Goal: Task Accomplishment & Management: Complete application form

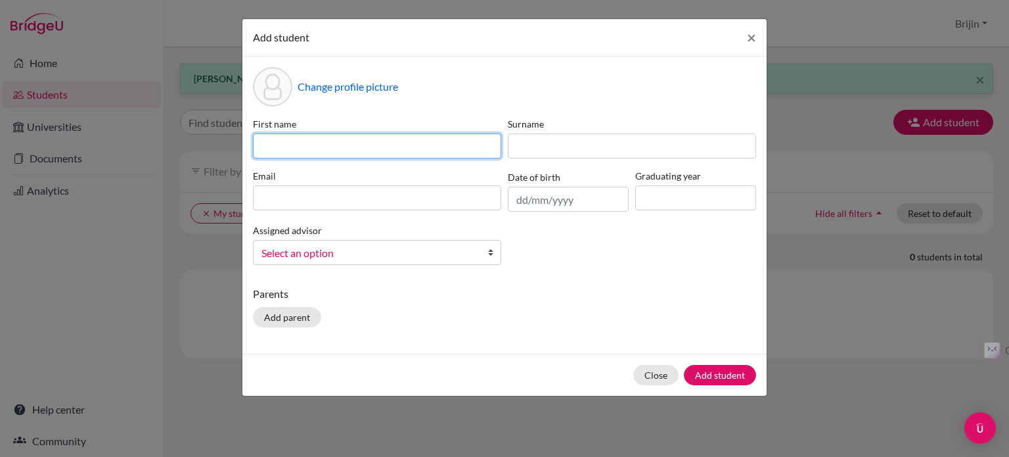
click at [405, 149] on input at bounding box center [377, 145] width 248 height 25
type input "Tanish"
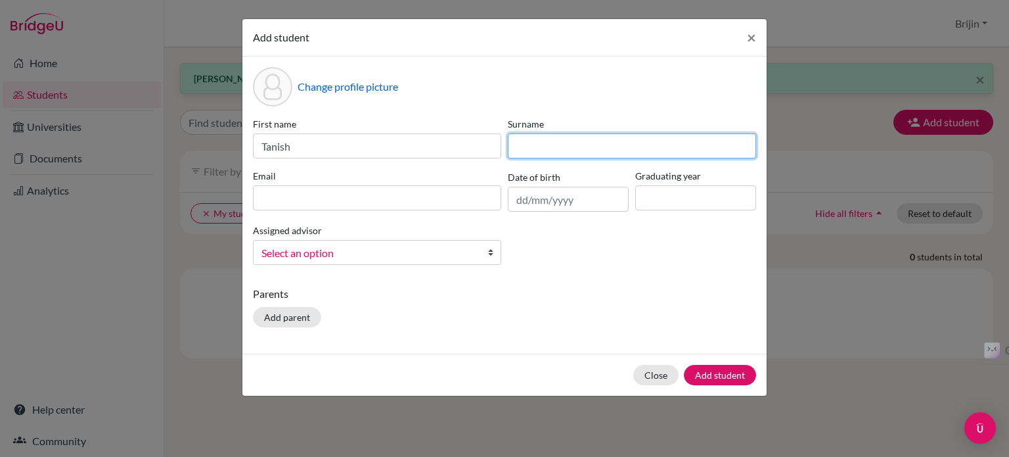
click at [552, 142] on input at bounding box center [632, 145] width 248 height 25
type input "Tiwari"
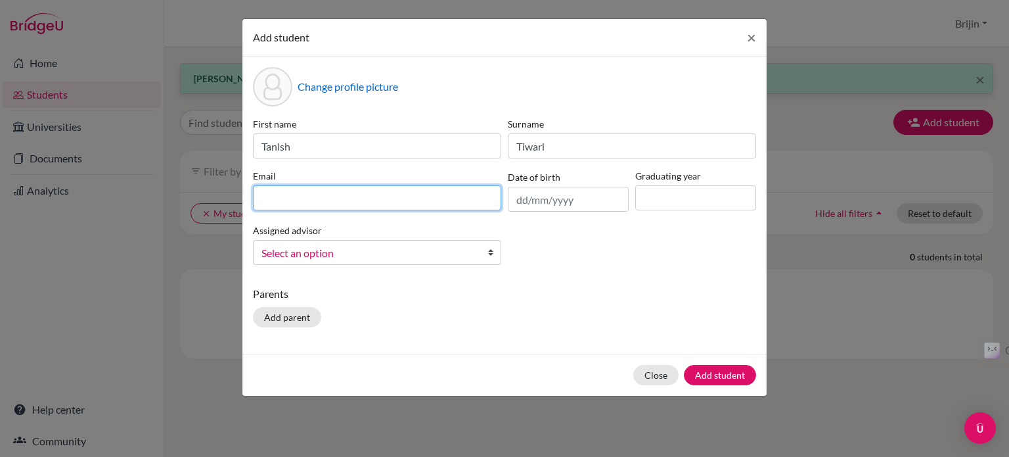
click at [453, 203] on input at bounding box center [377, 197] width 248 height 25
type input "[EMAIL_ADDRESS][DOMAIN_NAME]"
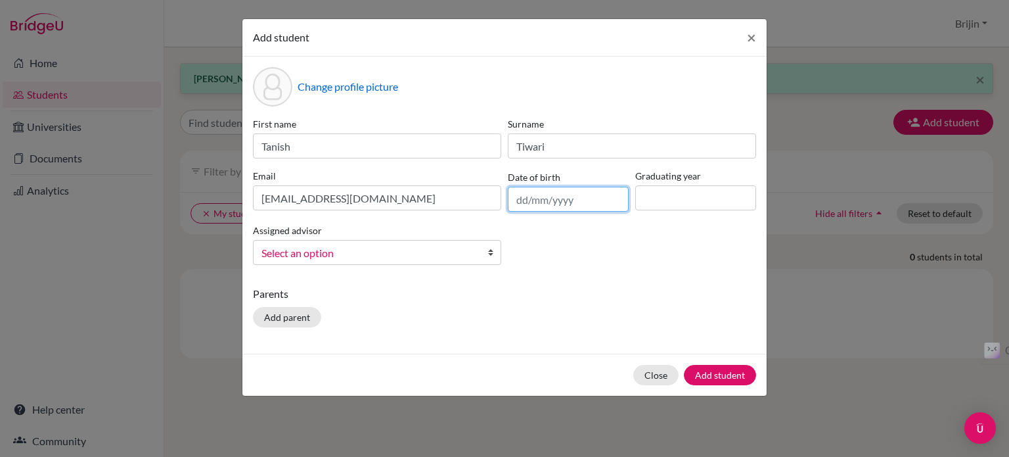
click at [604, 196] on input "text" at bounding box center [568, 199] width 121 height 25
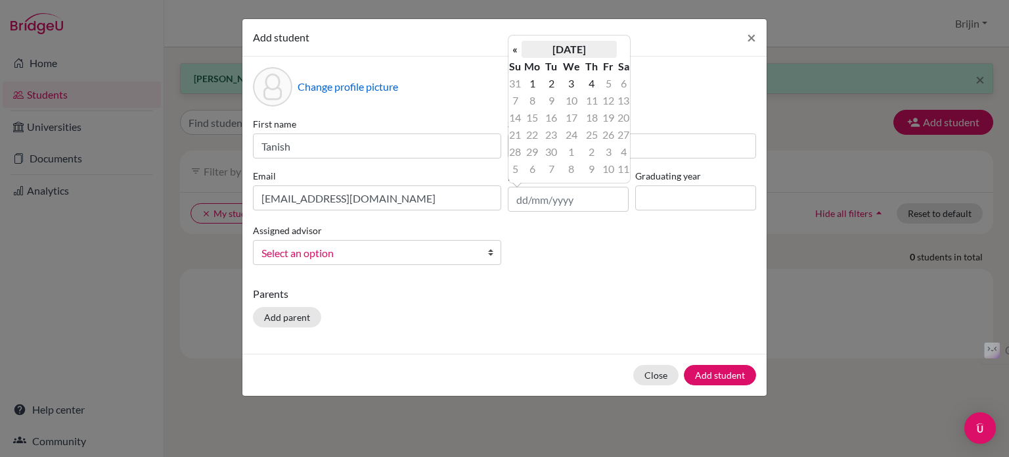
click at [559, 52] on th "[DATE]" at bounding box center [569, 49] width 95 height 17
click at [515, 52] on th "«" at bounding box center [515, 53] width 13 height 17
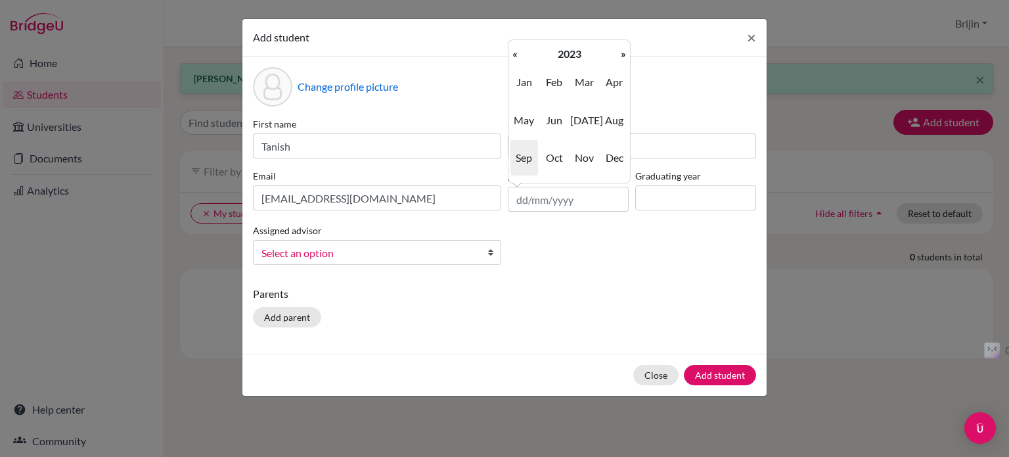
click at [515, 52] on th "«" at bounding box center [515, 53] width 13 height 17
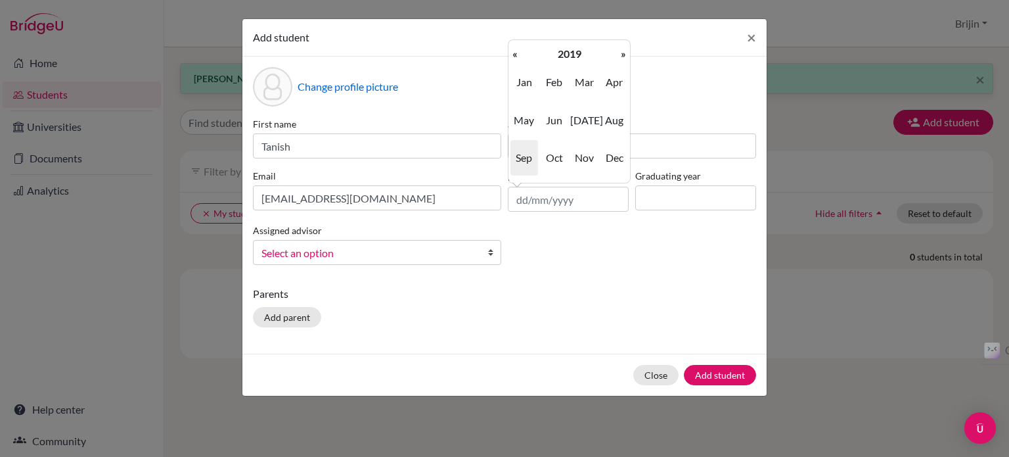
click at [515, 52] on th "«" at bounding box center [515, 53] width 13 height 17
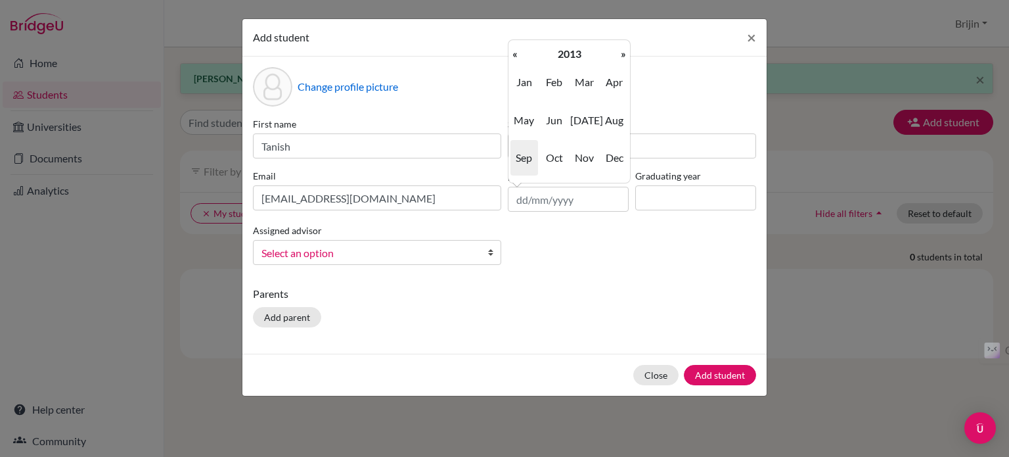
click at [515, 52] on th "«" at bounding box center [515, 53] width 13 height 17
click at [612, 116] on span "Aug" at bounding box center [615, 119] width 28 height 35
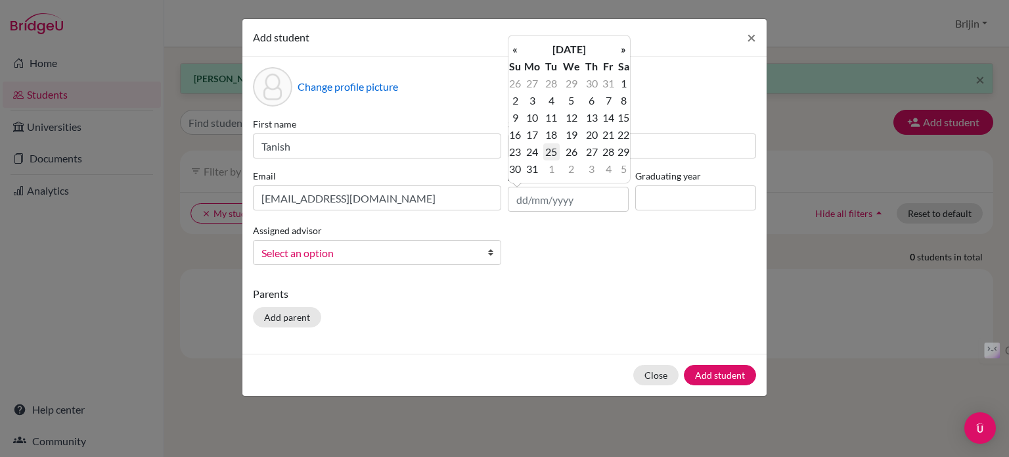
click at [553, 152] on td "25" at bounding box center [551, 151] width 16 height 17
type input "[DATE]"
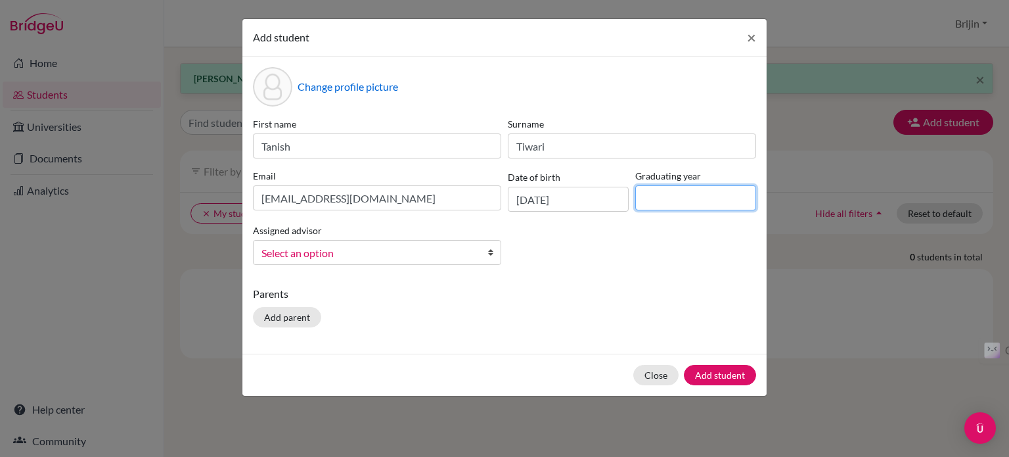
click at [668, 189] on input at bounding box center [695, 197] width 121 height 25
type input "2027"
click at [488, 255] on b at bounding box center [493, 252] width 13 height 24
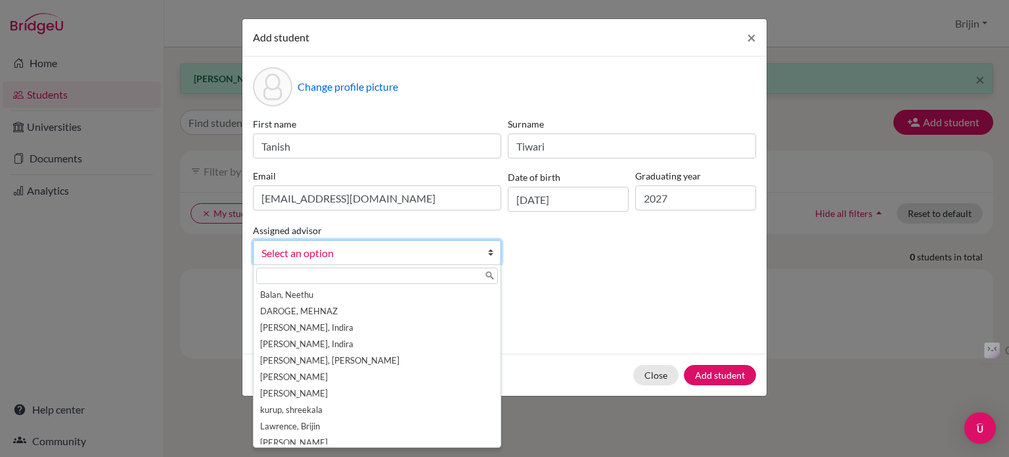
scroll to position [55, 0]
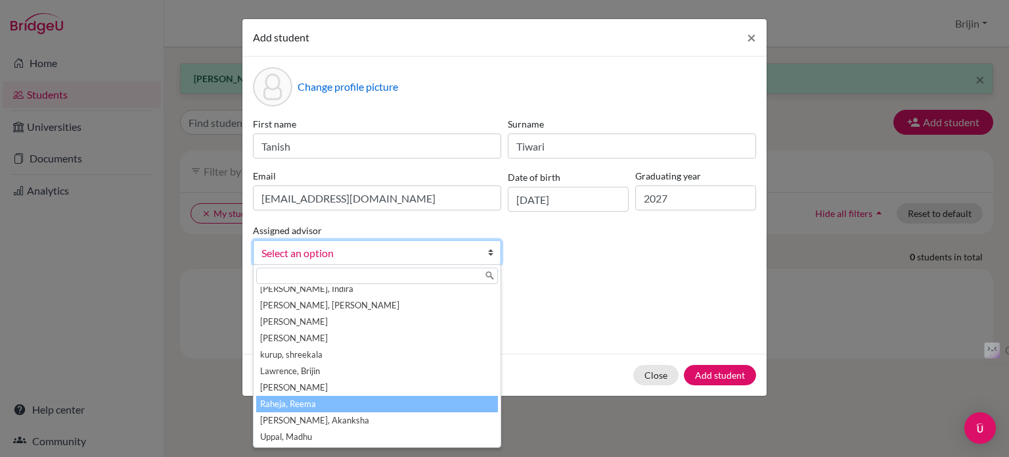
click at [430, 407] on li "Raheja, Reema" at bounding box center [377, 404] width 242 height 16
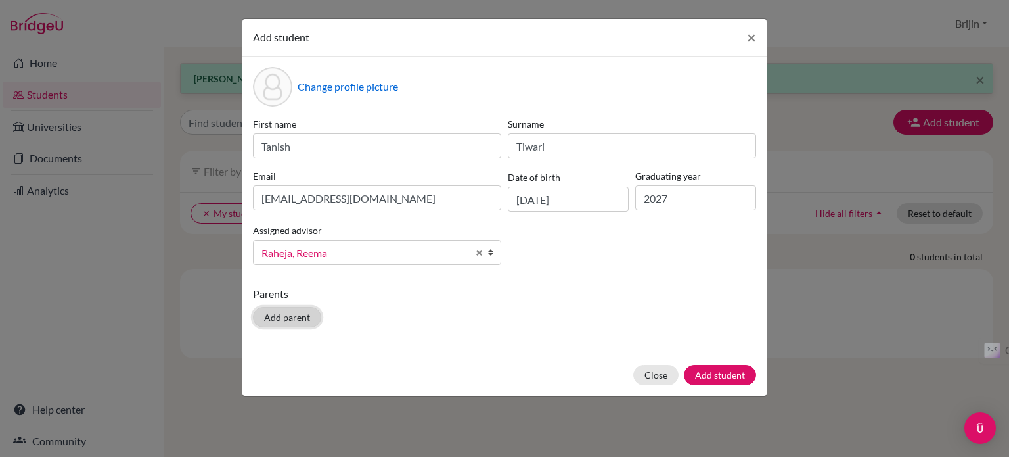
click at [298, 317] on button "Add parent" at bounding box center [287, 317] width 68 height 20
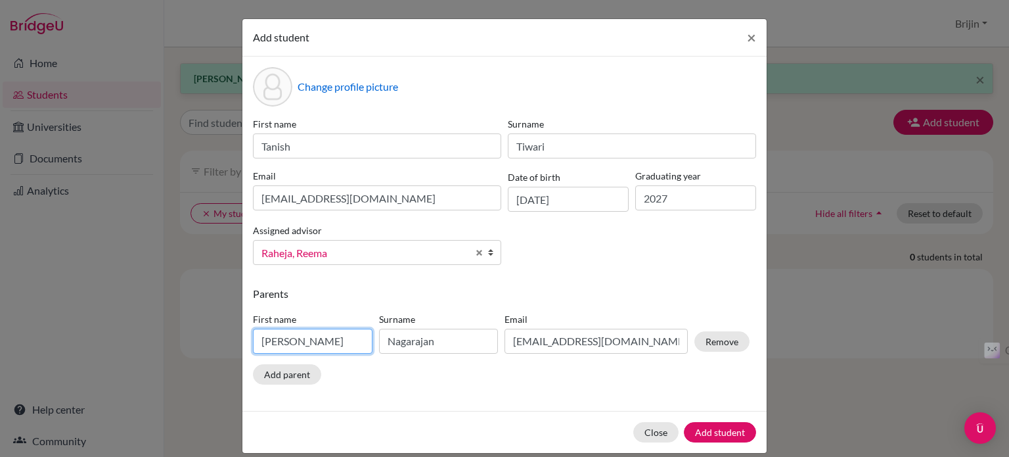
click at [313, 341] on input "[PERSON_NAME]" at bounding box center [313, 341] width 120 height 25
type input "D"
type input "Vivek"
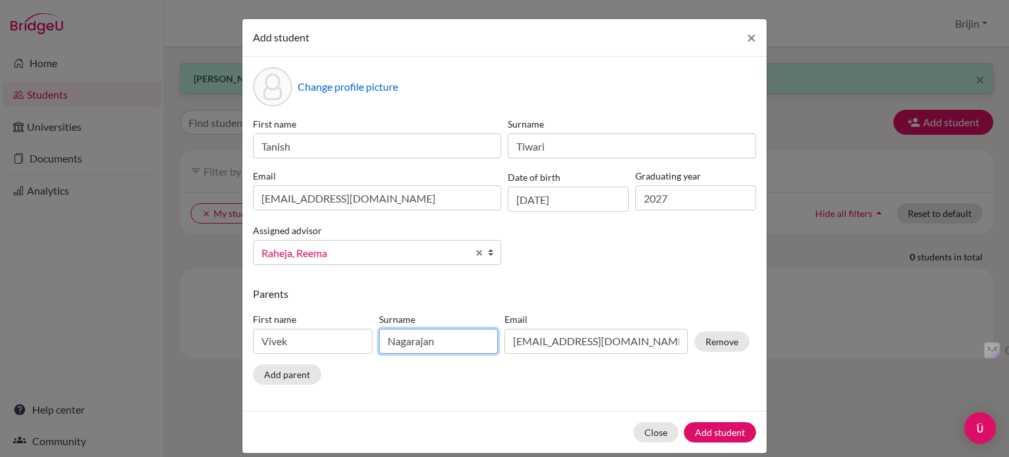
click at [452, 348] on input "Nagarajan" at bounding box center [439, 341] width 120 height 25
type input "N"
type input "Tiwari"
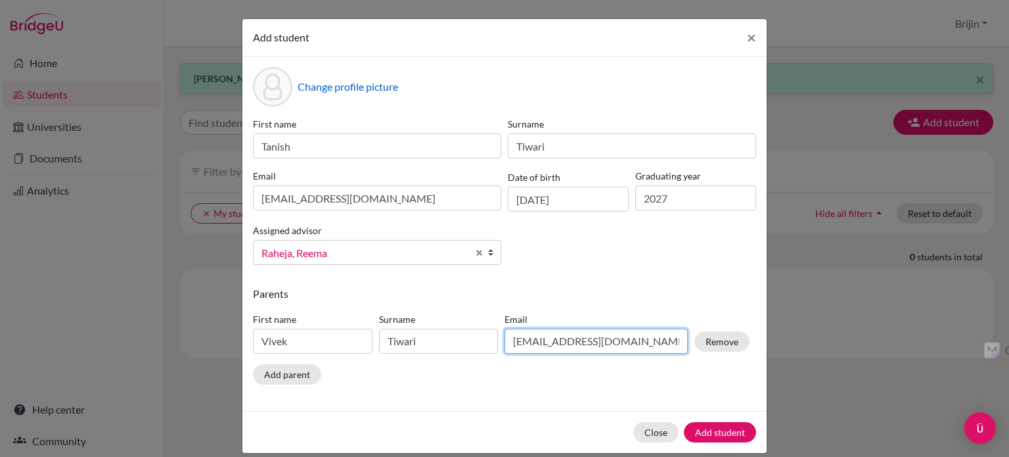
click at [631, 336] on input "[EMAIL_ADDRESS][DOMAIN_NAME]" at bounding box center [596, 341] width 183 height 25
type input "d"
type input "[EMAIL_ADDRESS][DOMAIN_NAME]"
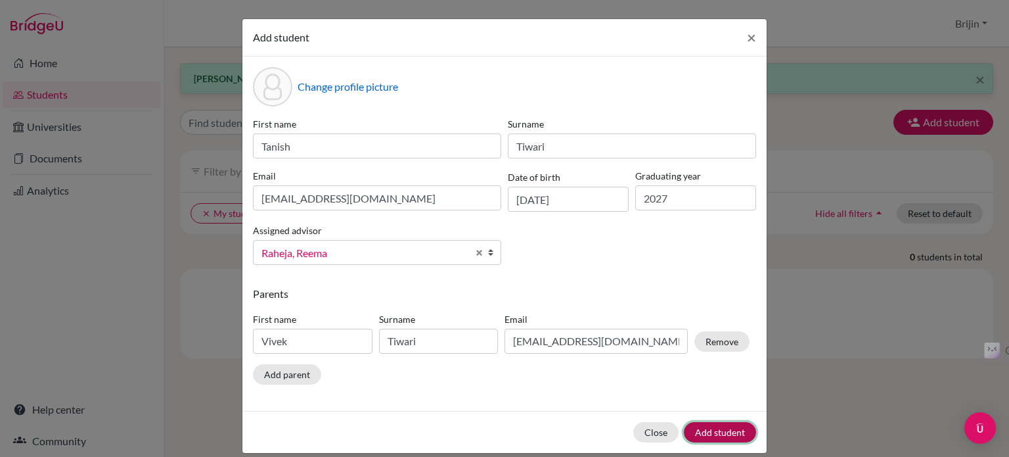
click at [729, 430] on button "Add student" at bounding box center [720, 432] width 72 height 20
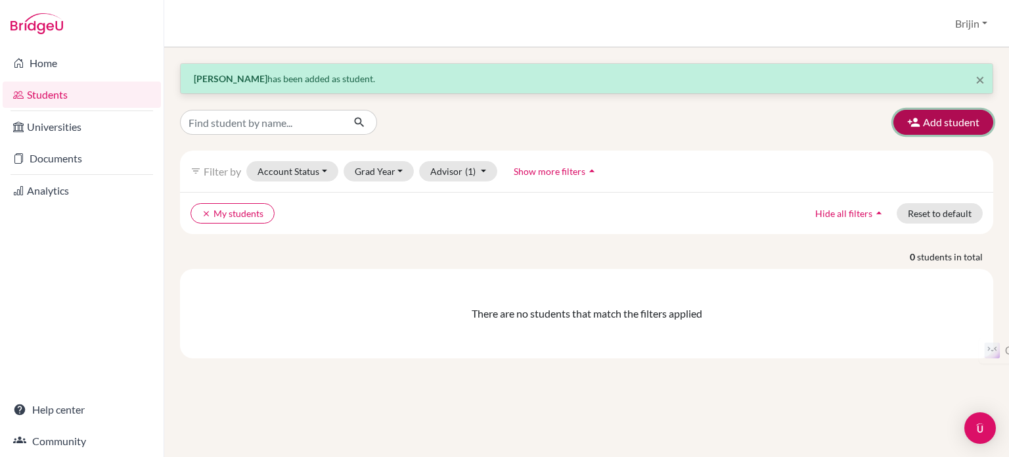
click at [943, 121] on button "Add student" at bounding box center [944, 122] width 100 height 25
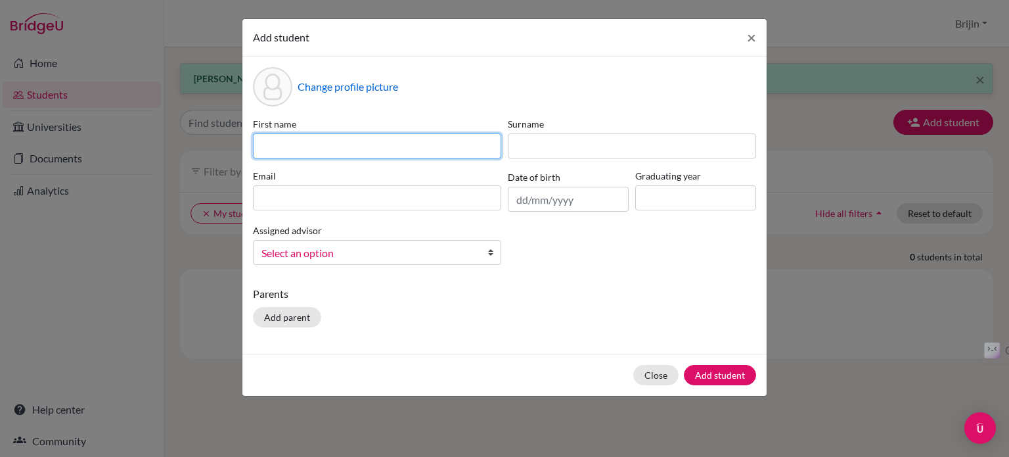
click at [472, 148] on input at bounding box center [377, 145] width 248 height 25
type input "[PERSON_NAME]"
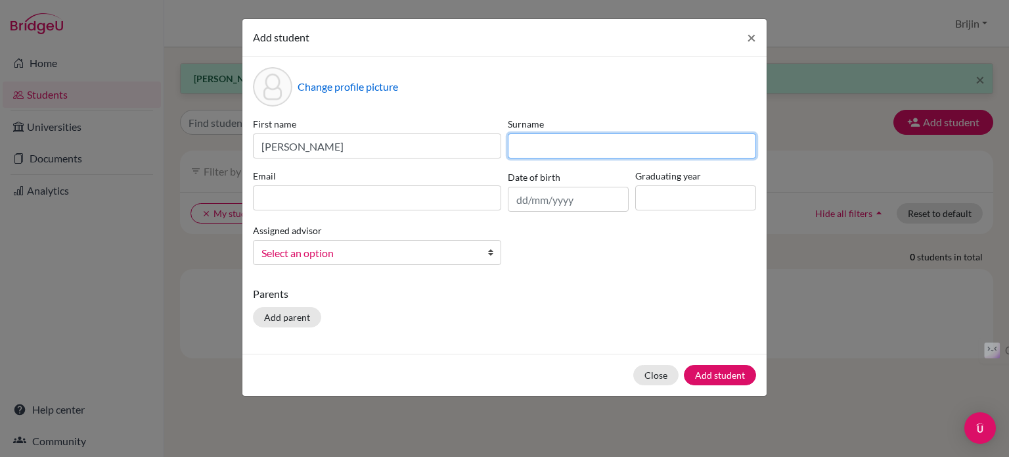
click at [535, 139] on input at bounding box center [632, 145] width 248 height 25
type input "Sibi"
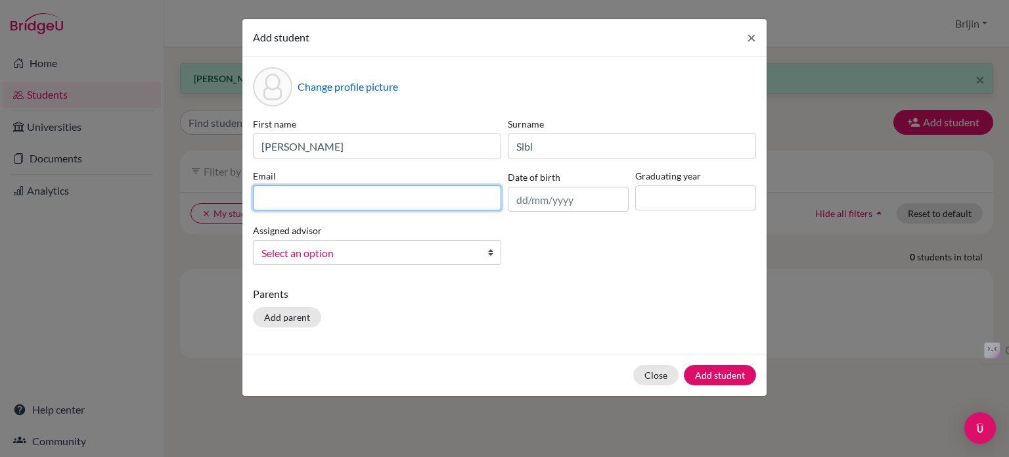
click at [415, 196] on input at bounding box center [377, 197] width 248 height 25
type input "[EMAIL_ADDRESS][DOMAIN_NAME]"
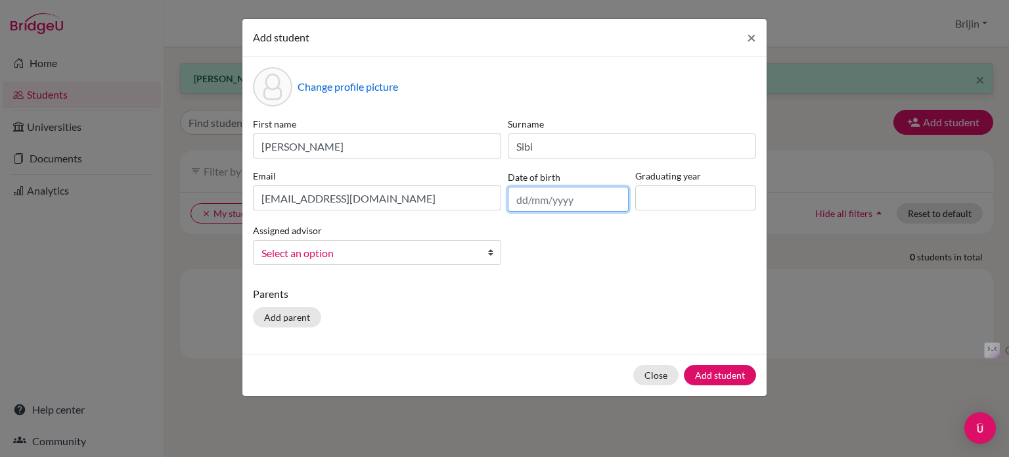
click at [586, 210] on input "text" at bounding box center [568, 199] width 121 height 25
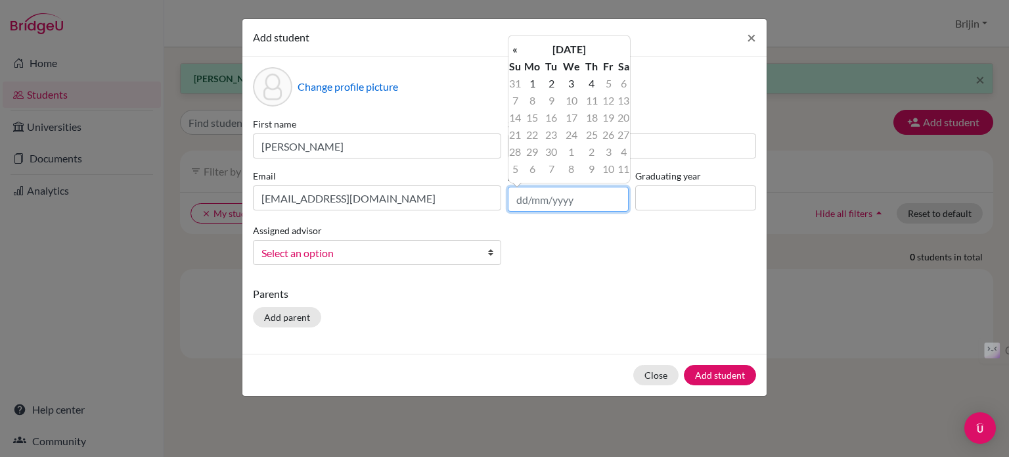
type input "[DATE]"
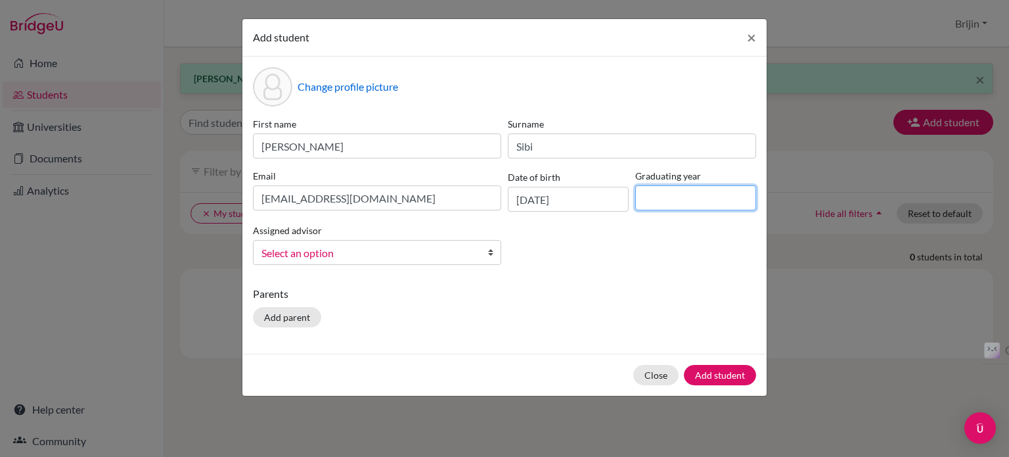
click at [670, 189] on input at bounding box center [695, 197] width 121 height 25
type input "2027"
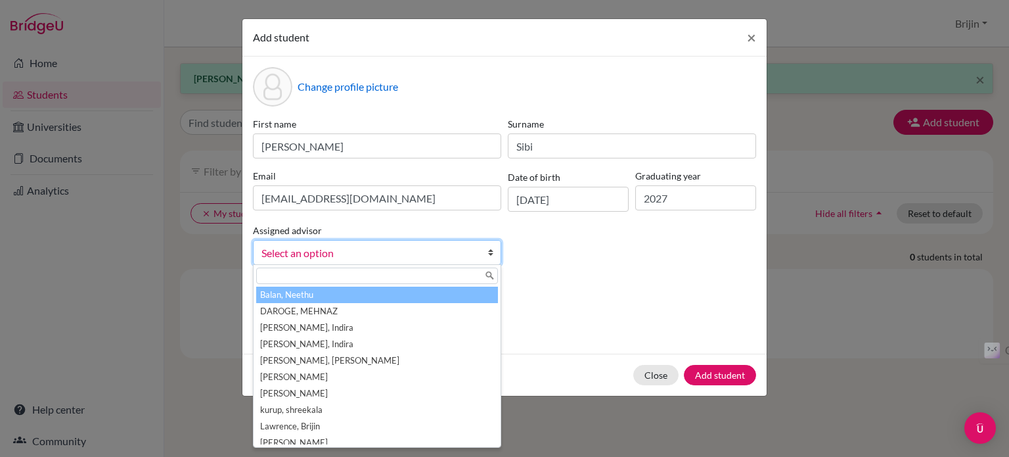
click at [457, 252] on span "Select an option" at bounding box center [368, 252] width 214 height 17
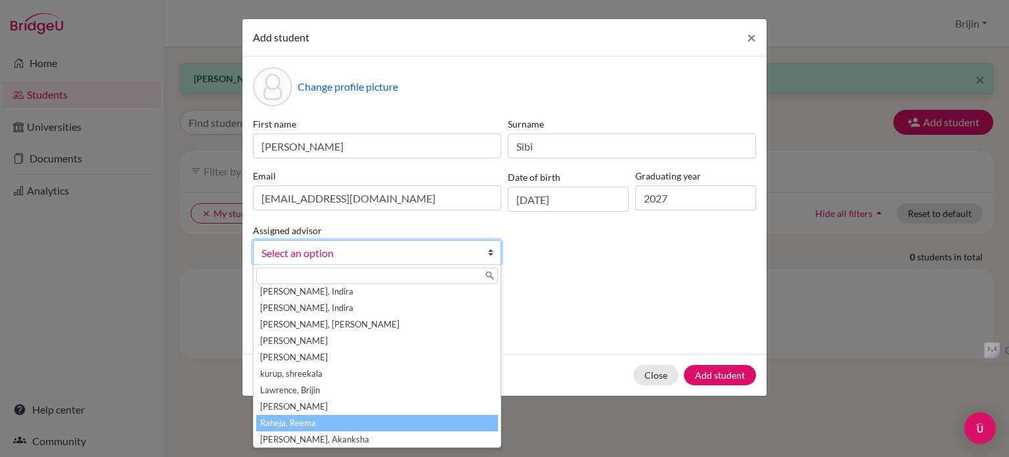
scroll to position [39, 0]
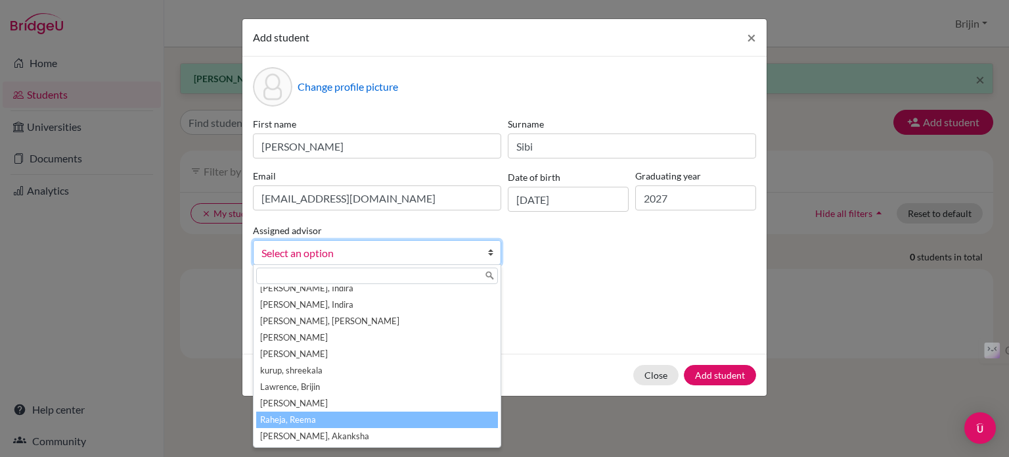
click at [388, 419] on li "Raheja, Reema" at bounding box center [377, 419] width 242 height 16
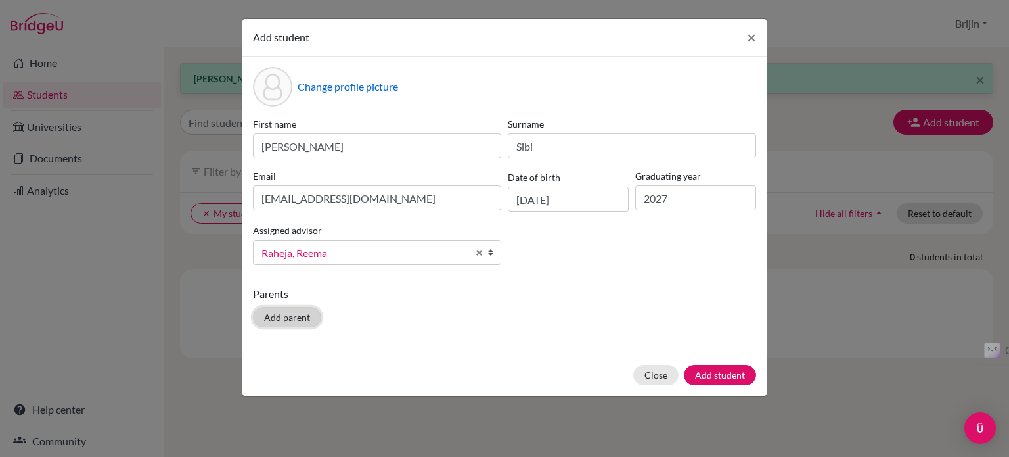
click at [299, 323] on button "Add parent" at bounding box center [287, 317] width 68 height 20
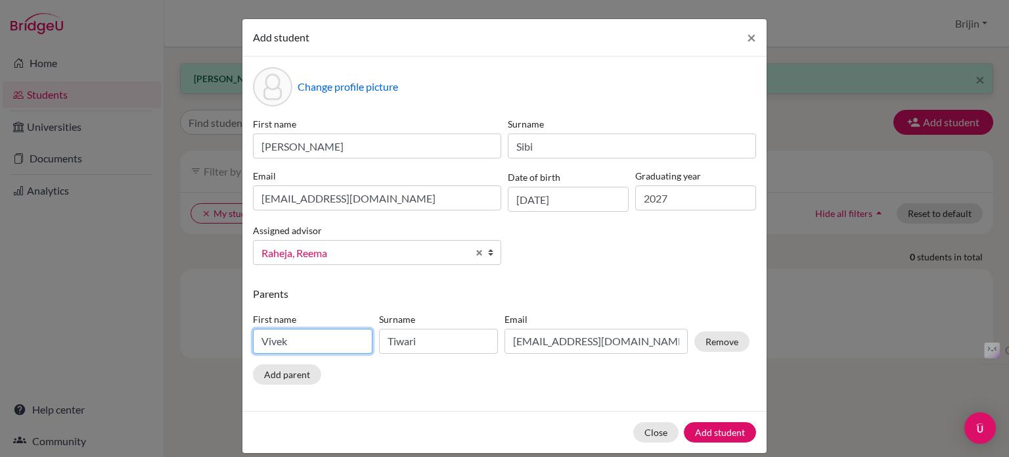
click at [305, 349] on input "Vivek" at bounding box center [313, 341] width 120 height 25
type input "V"
type input "Sibi"
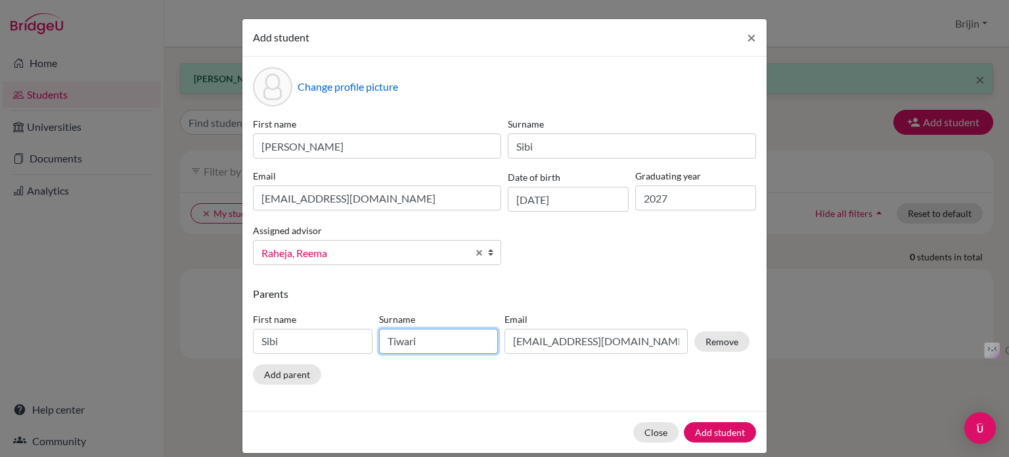
click at [386, 346] on input "Tiwari" at bounding box center [439, 341] width 120 height 25
click at [419, 338] on input "iwari" at bounding box center [439, 341] width 120 height 25
type input "i"
type input "[PERSON_NAME]"
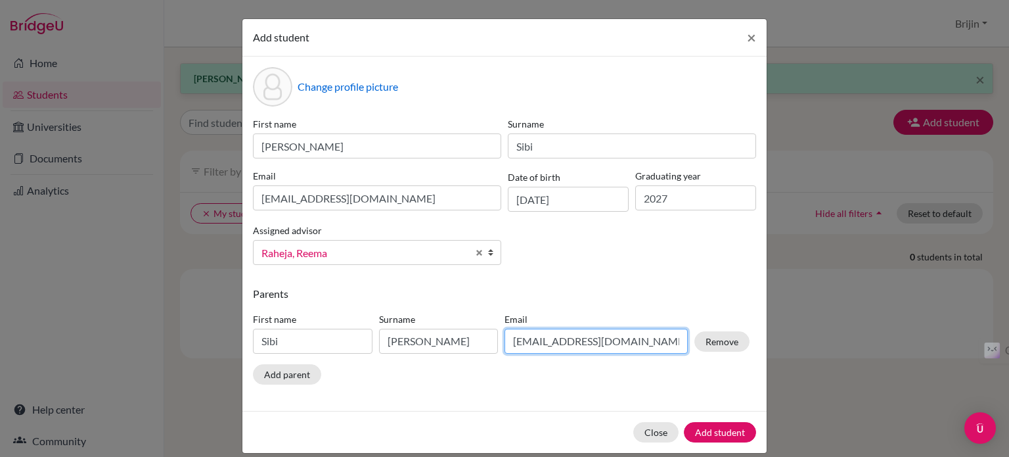
click at [602, 341] on input "[EMAIL_ADDRESS][DOMAIN_NAME]" at bounding box center [596, 341] width 183 height 25
click at [623, 345] on input "[EMAIL_ADDRESS][DOMAIN_NAME]" at bounding box center [596, 341] width 183 height 25
drag, startPoint x: 639, startPoint y: 343, endPoint x: 501, endPoint y: 359, distance: 139.6
click at [501, 359] on div "First name Sibi Surname [PERSON_NAME] [EMAIL_ADDRESS][DOMAIN_NAME] Remove" at bounding box center [501, 335] width 503 height 57
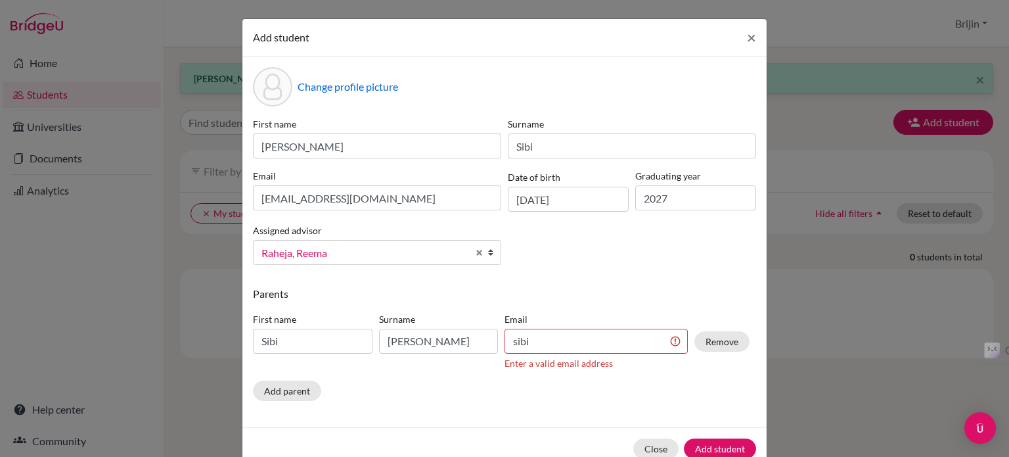
click at [501, 359] on div "First name Sibi Surname [PERSON_NAME] Email sibi Enter a valid email address Re…" at bounding box center [501, 344] width 503 height 74
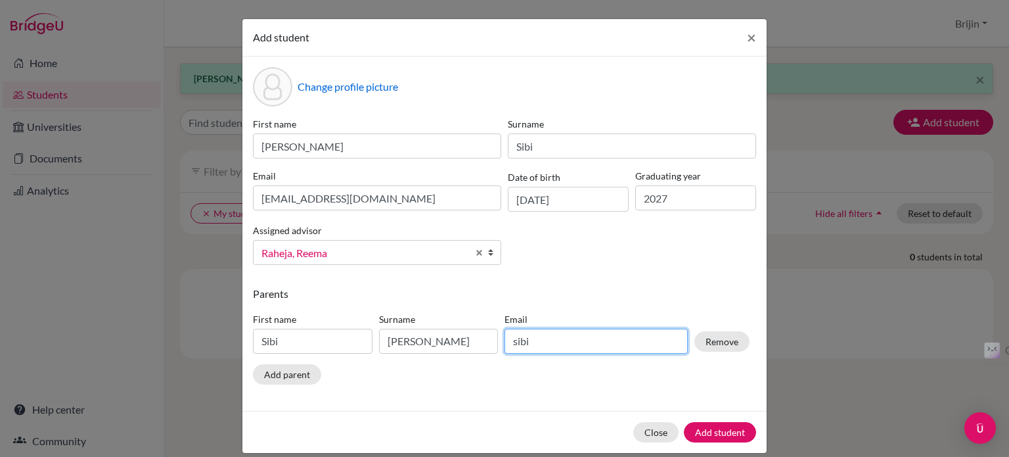
click at [539, 331] on input "sibi" at bounding box center [596, 341] width 183 height 25
type input "s"
paste input "[EMAIL_ADDRESS][DOMAIN_NAME]"
type input "[EMAIL_ADDRESS][DOMAIN_NAME]"
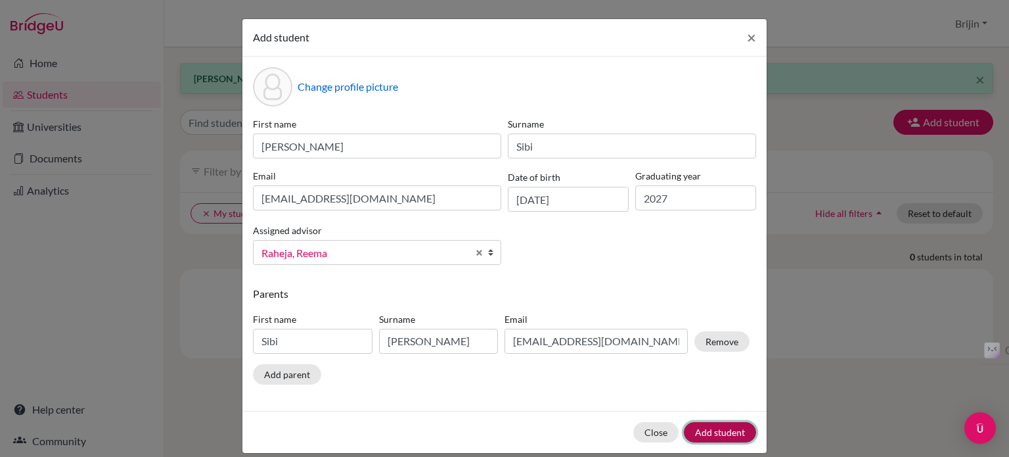
click at [712, 430] on button "Add student" at bounding box center [720, 432] width 72 height 20
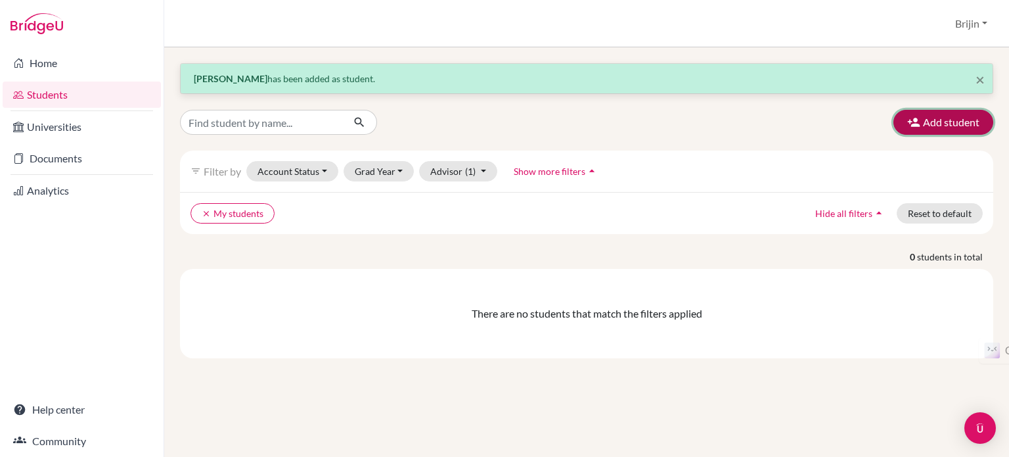
click at [937, 118] on button "Add student" at bounding box center [944, 122] width 100 height 25
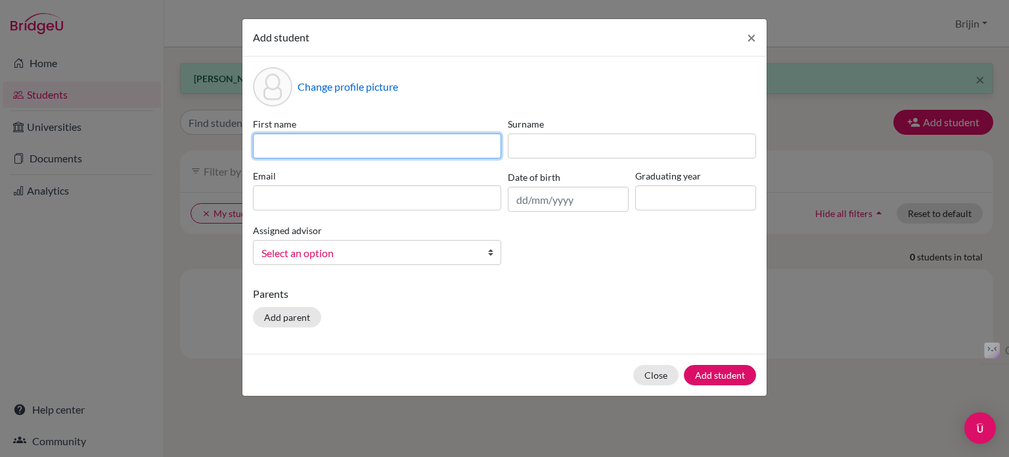
click at [356, 145] on input at bounding box center [377, 145] width 248 height 25
type input "[PERSON_NAME]"
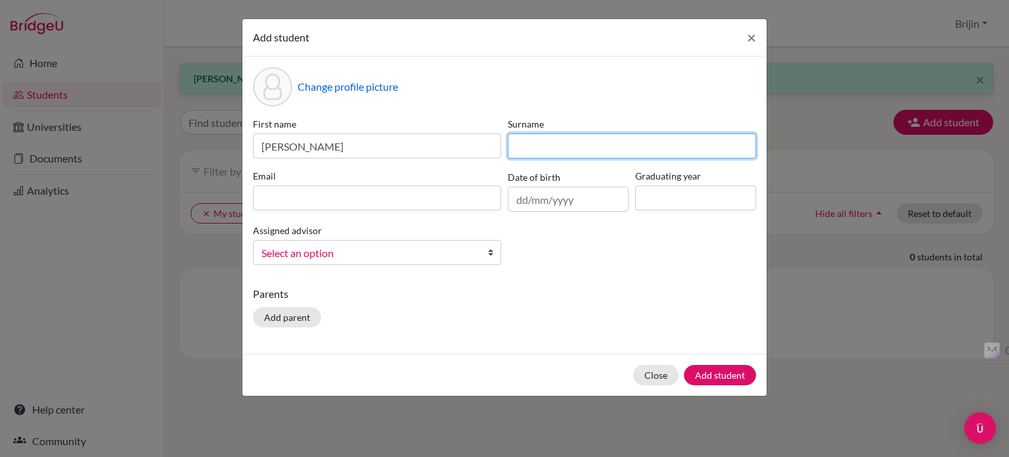
click at [526, 139] on input at bounding box center [632, 145] width 248 height 25
type input "Hagoes"
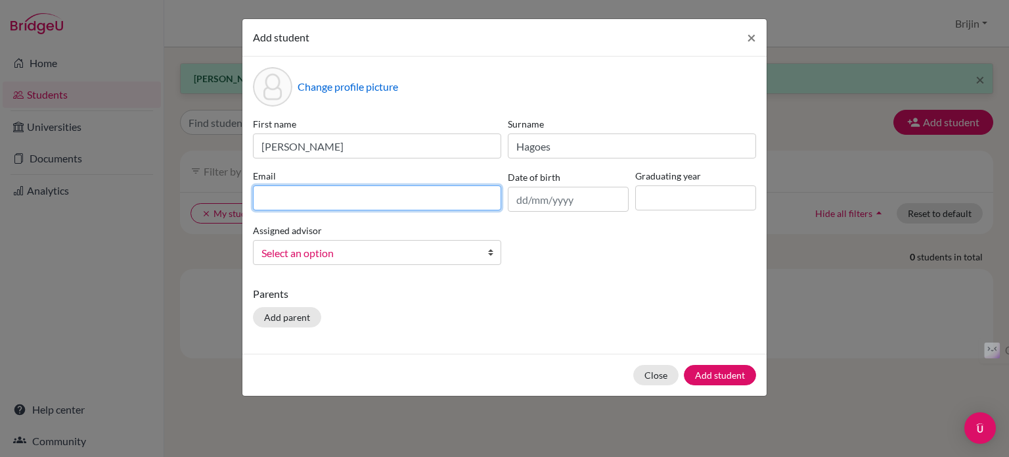
click at [445, 199] on input at bounding box center [377, 197] width 248 height 25
type input "[EMAIL_ADDRESS][DOMAIN_NAME]"
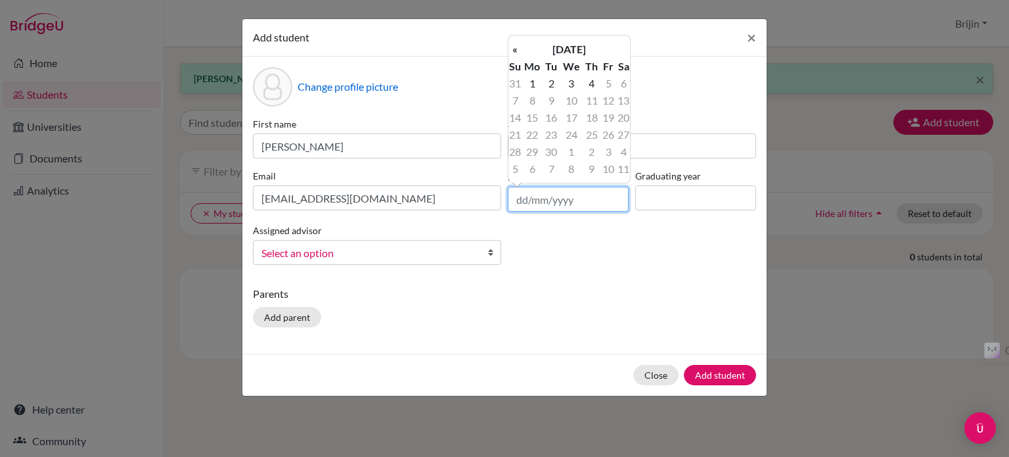
click at [539, 202] on input "text" at bounding box center [568, 199] width 121 height 25
click at [578, 49] on th "[DATE]" at bounding box center [569, 49] width 95 height 17
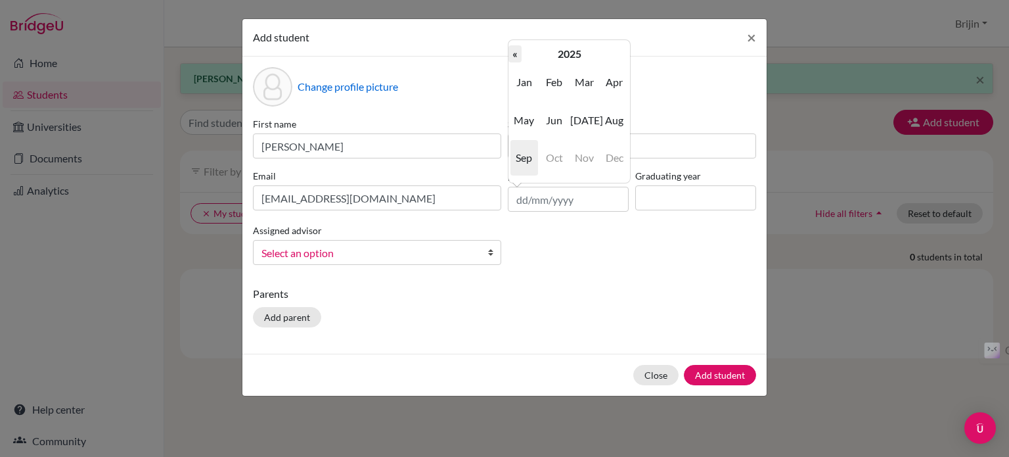
click at [516, 52] on th "«" at bounding box center [515, 53] width 13 height 17
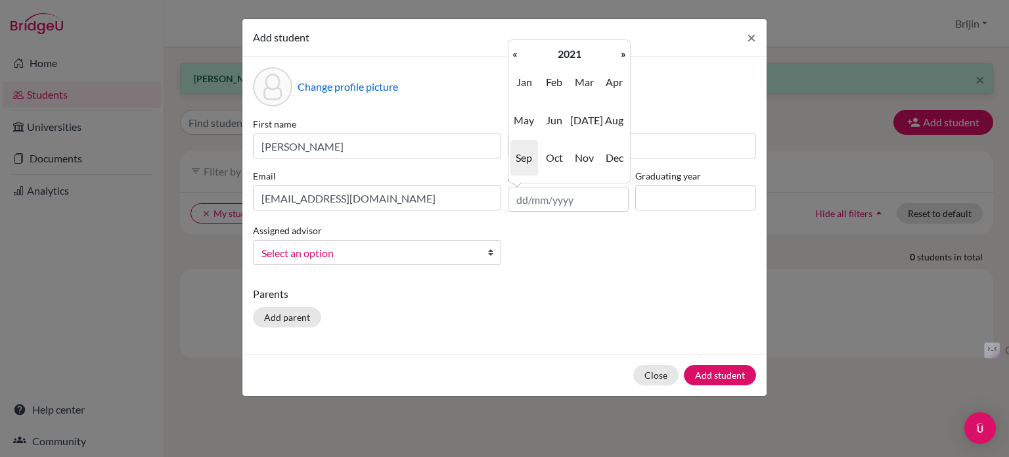
click at [516, 52] on th "«" at bounding box center [515, 53] width 13 height 17
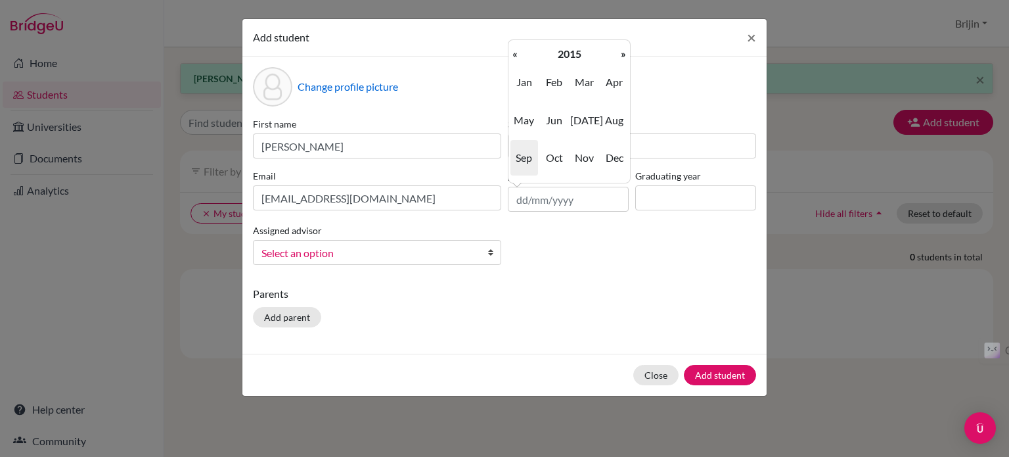
click at [516, 52] on th "«" at bounding box center [515, 53] width 13 height 17
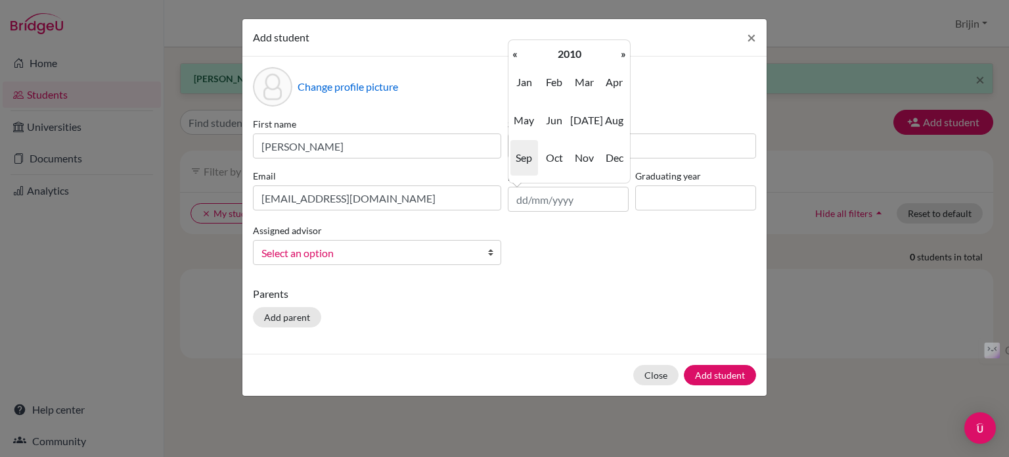
click at [516, 52] on th "«" at bounding box center [515, 53] width 13 height 17
click at [620, 118] on span "Aug" at bounding box center [615, 119] width 28 height 35
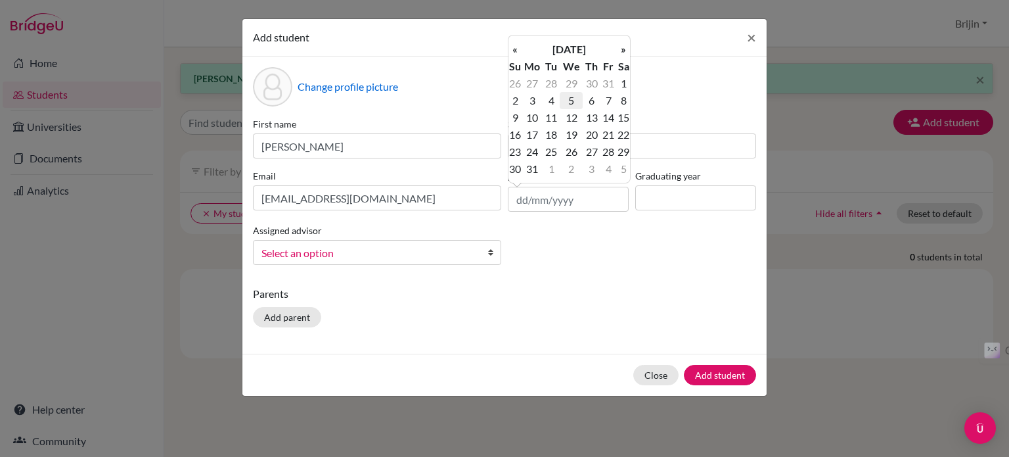
click at [569, 98] on td "5" at bounding box center [571, 100] width 23 height 17
type input "[DATE]"
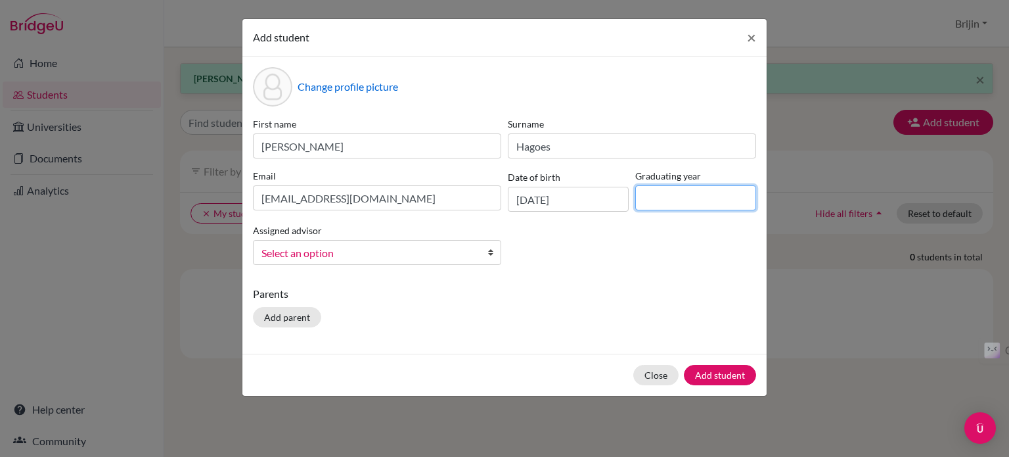
click at [656, 199] on input at bounding box center [695, 197] width 121 height 25
type input "2027"
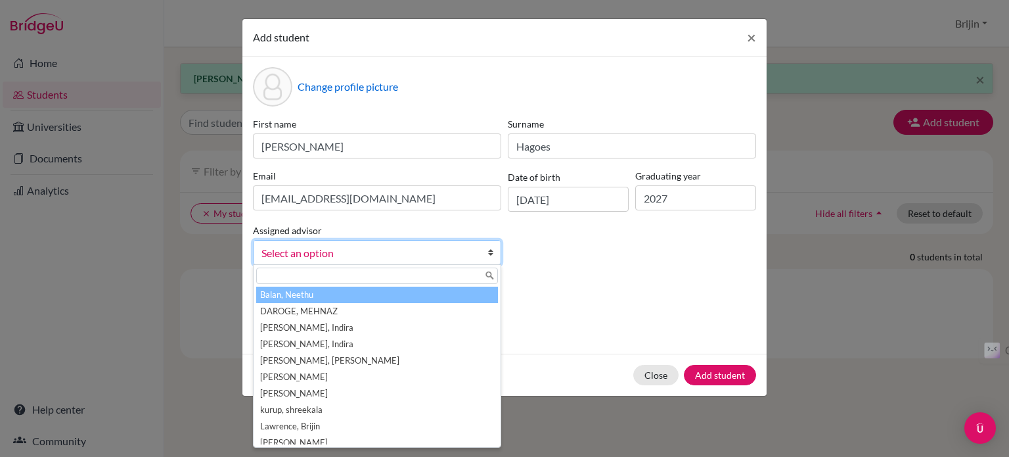
click at [489, 246] on b at bounding box center [493, 252] width 13 height 24
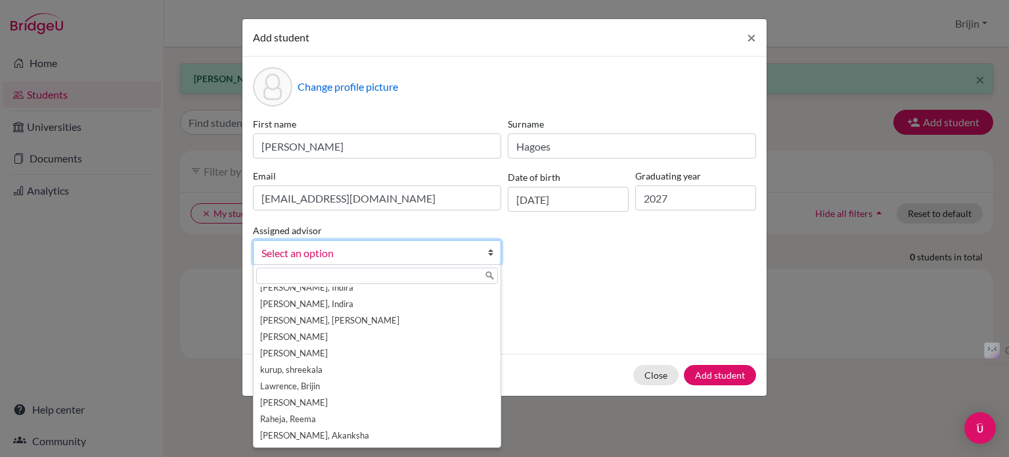
scroll to position [55, 0]
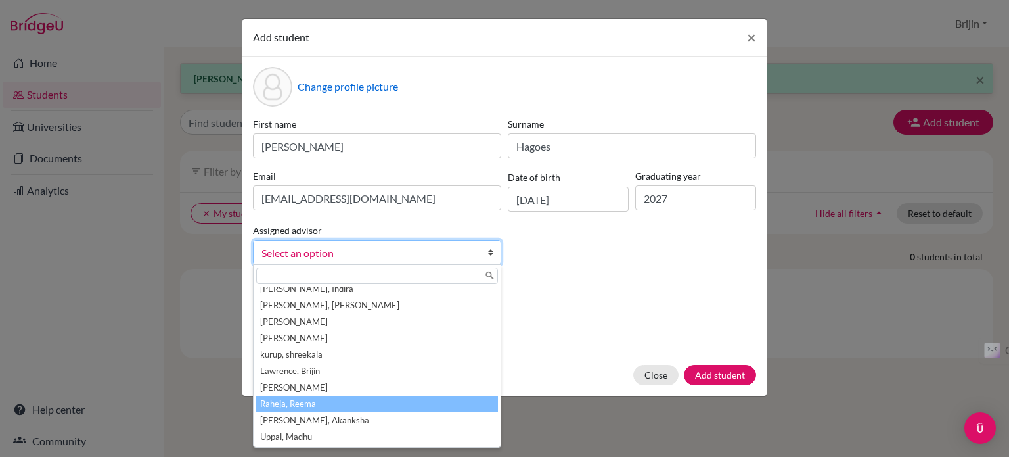
click at [457, 401] on li "Raheja, Reema" at bounding box center [377, 404] width 242 height 16
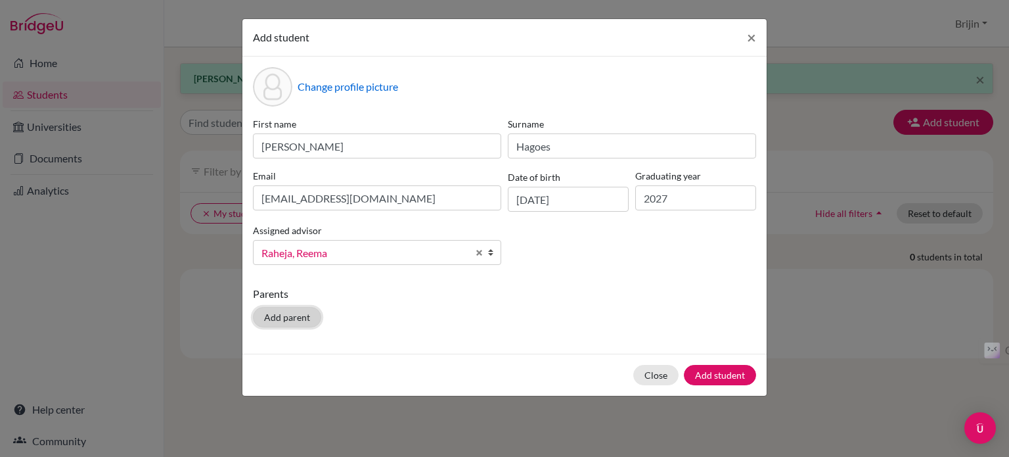
click at [300, 315] on button "Add parent" at bounding box center [287, 317] width 68 height 20
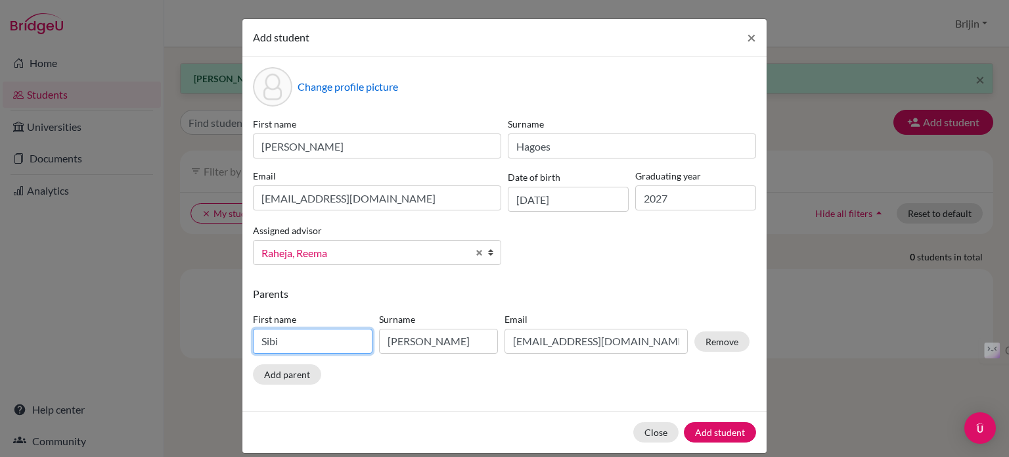
click at [311, 341] on input "Sibi" at bounding box center [313, 341] width 120 height 25
type input "S"
type input "Hagoes"
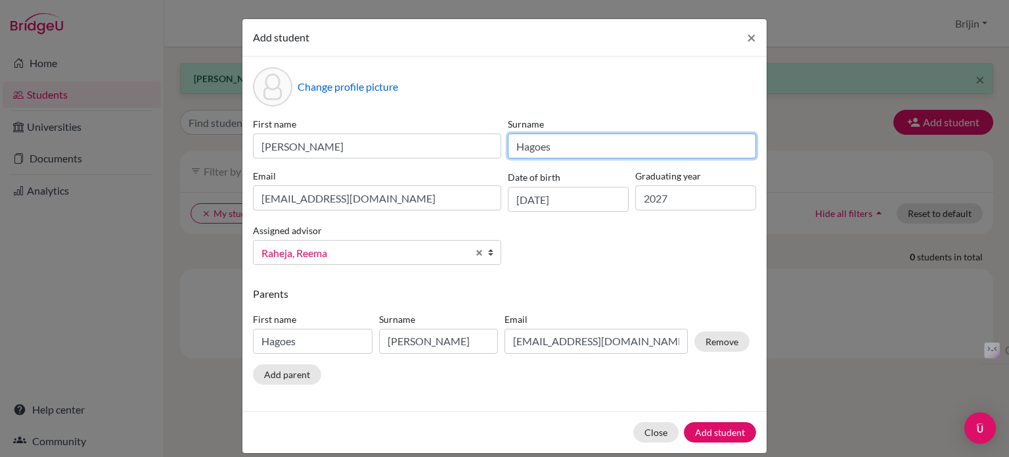
click at [541, 147] on input "Hagoes" at bounding box center [632, 145] width 248 height 25
type input "Hagos"
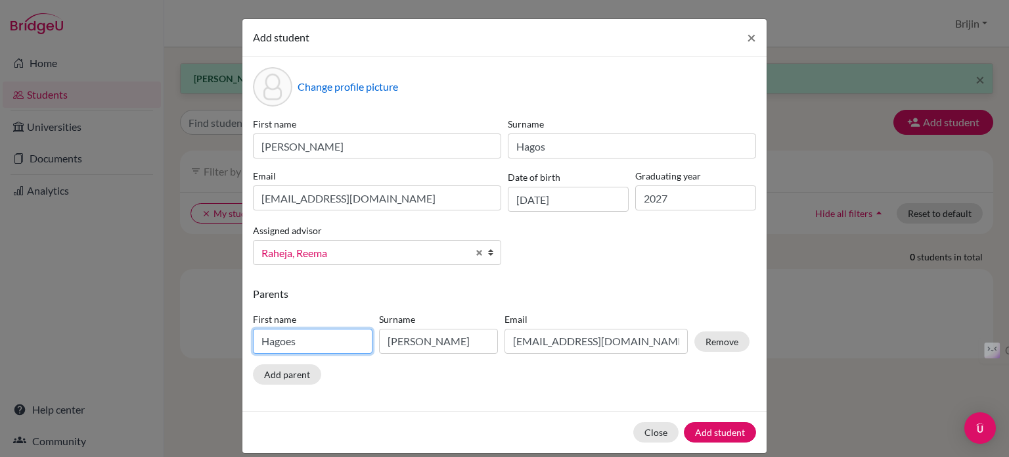
click at [286, 345] on input "Hagoes" at bounding box center [313, 341] width 120 height 25
type input "Hagos"
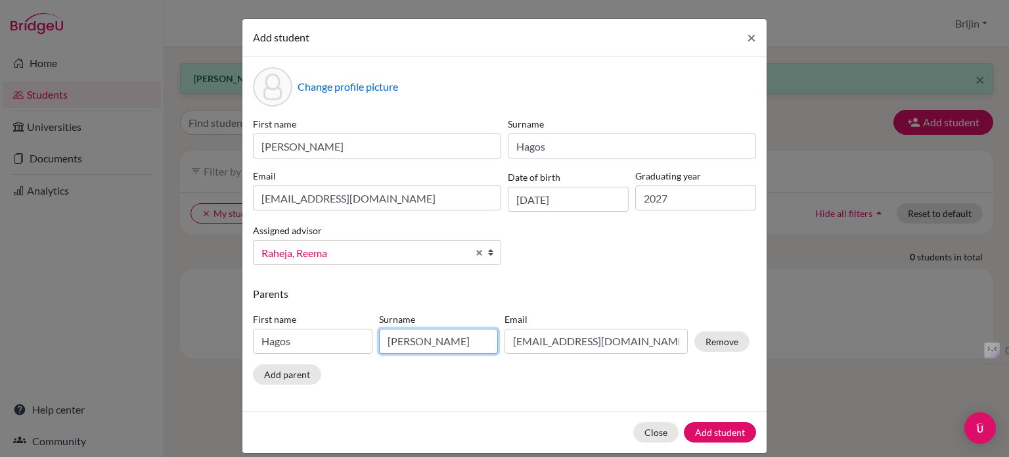
click at [421, 344] on input "[PERSON_NAME]" at bounding box center [439, 341] width 120 height 25
type input "J"
type input "Tsegai"
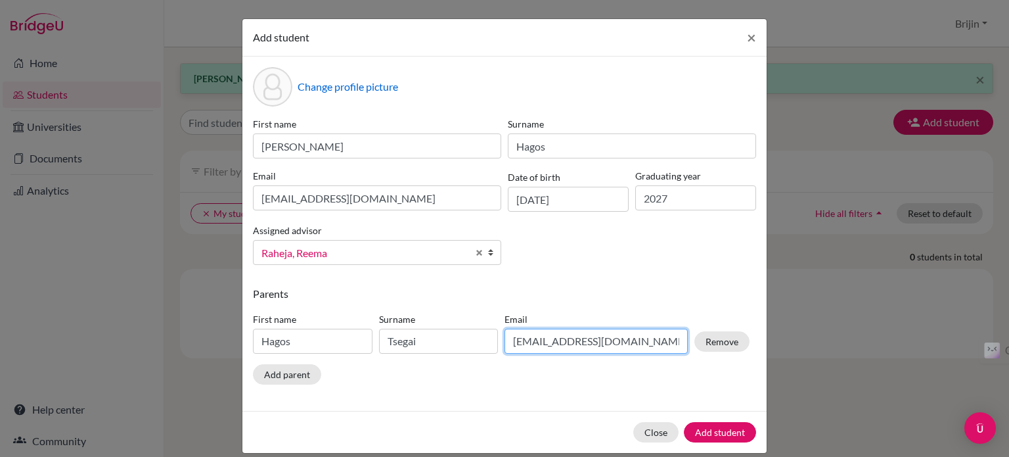
click at [614, 342] on input "[EMAIL_ADDRESS][DOMAIN_NAME]" at bounding box center [596, 341] width 183 height 25
type input "s"
type input "[EMAIL_ADDRESS][DOMAIN_NAME]"
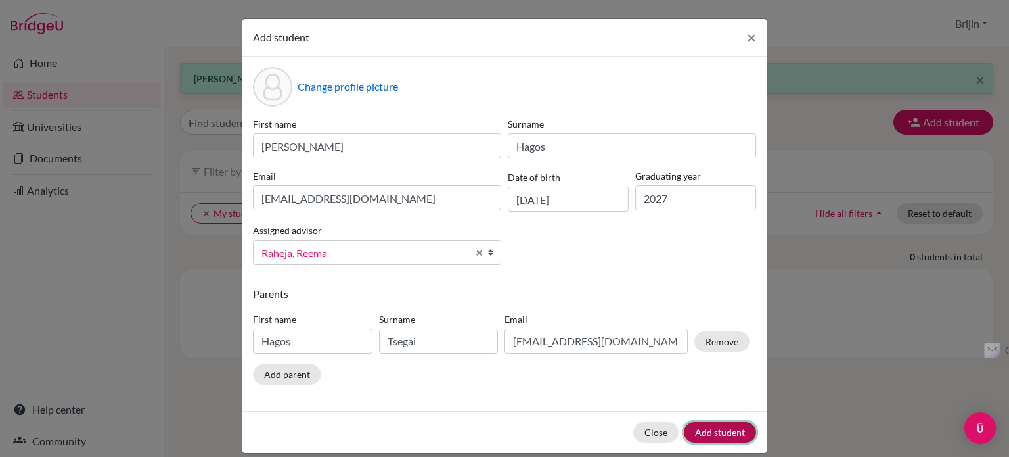
click at [715, 436] on button "Add student" at bounding box center [720, 432] width 72 height 20
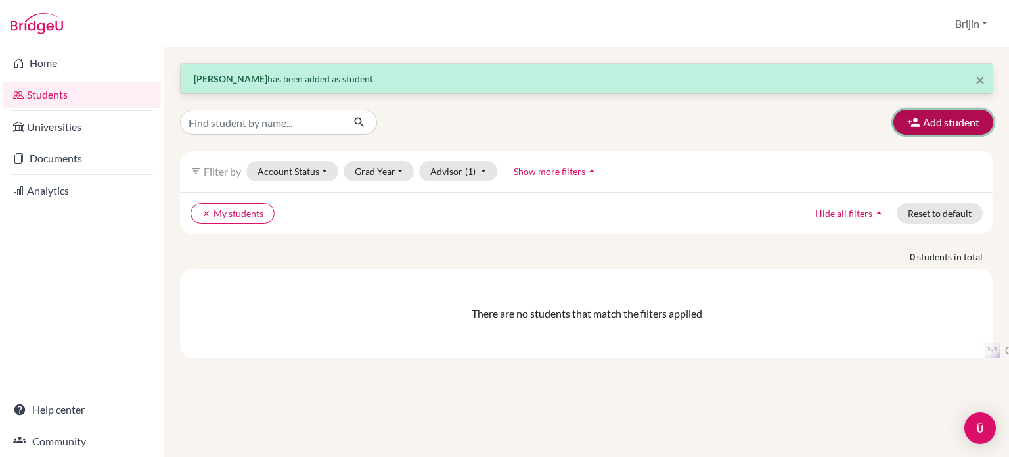
click at [940, 120] on button "Add student" at bounding box center [944, 122] width 100 height 25
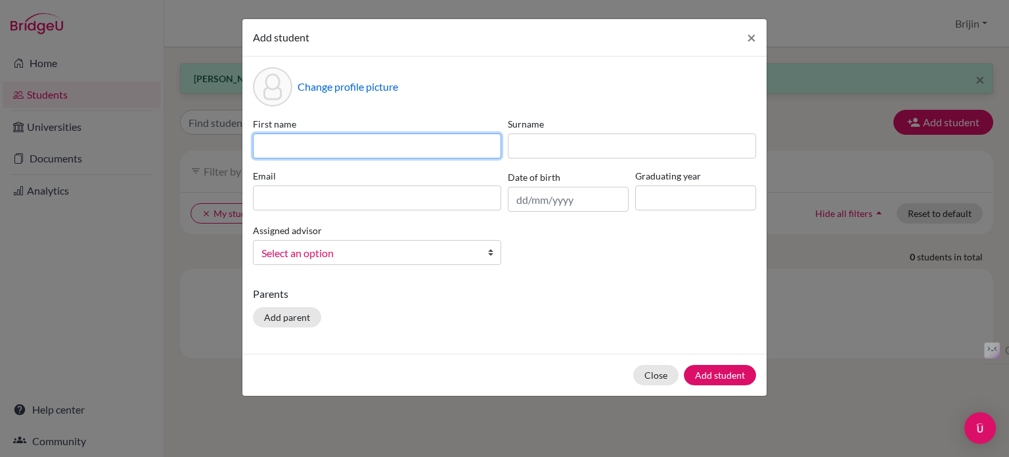
click at [436, 141] on input at bounding box center [377, 145] width 248 height 25
type input "Atharv"
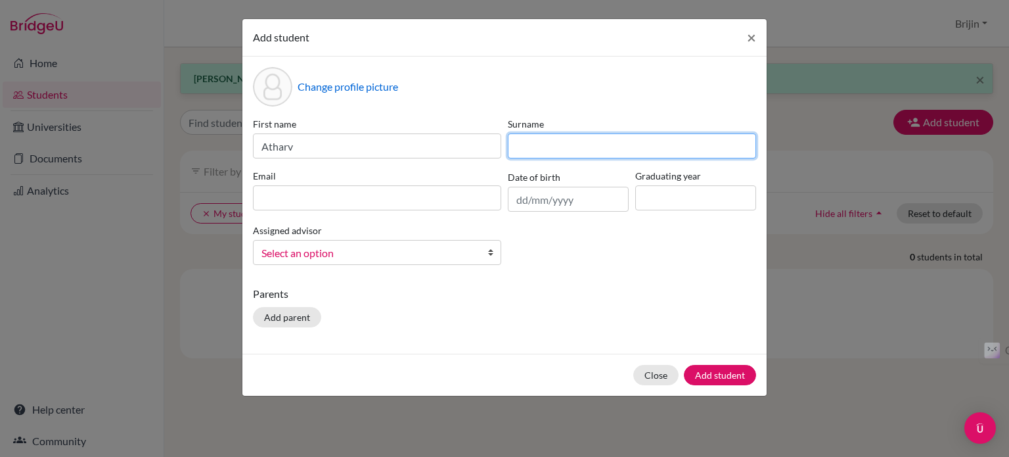
click at [539, 143] on input at bounding box center [632, 145] width 248 height 25
type input "[PERSON_NAME]"
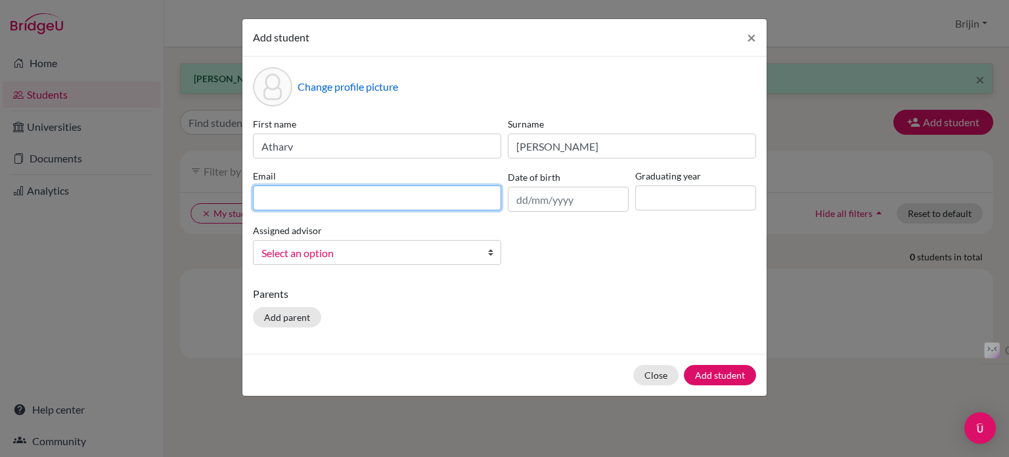
click at [457, 191] on input at bounding box center [377, 197] width 248 height 25
type input "[EMAIL_ADDRESS][DOMAIN_NAME]"
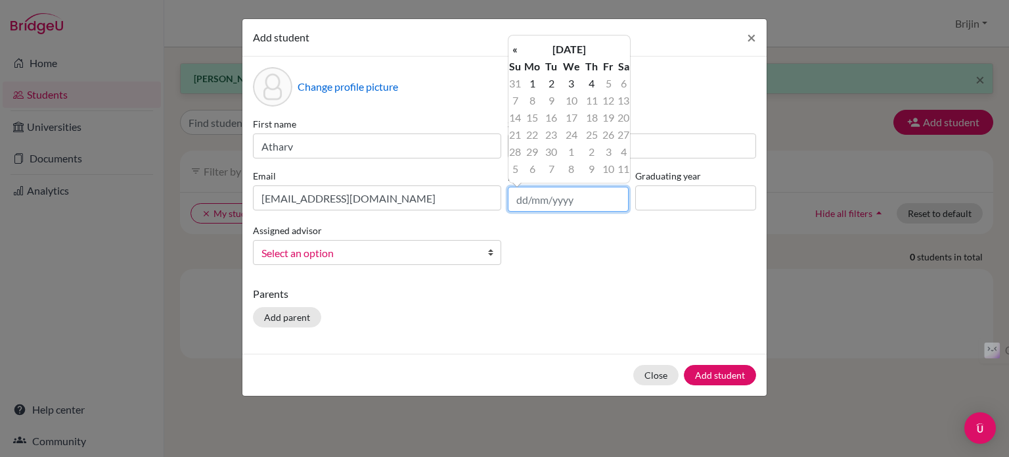
click at [591, 198] on input "text" at bounding box center [568, 199] width 121 height 25
click at [579, 48] on th "[DATE]" at bounding box center [569, 49] width 95 height 17
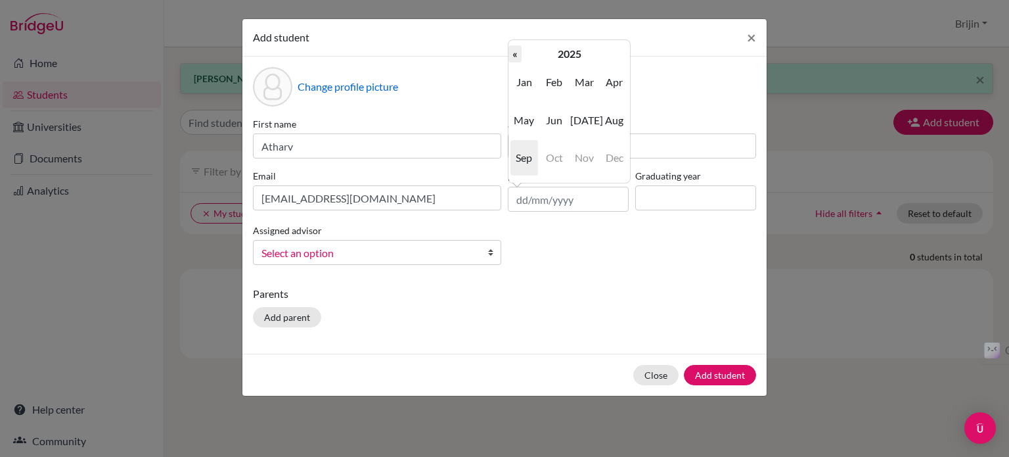
click at [516, 53] on th "«" at bounding box center [515, 53] width 13 height 17
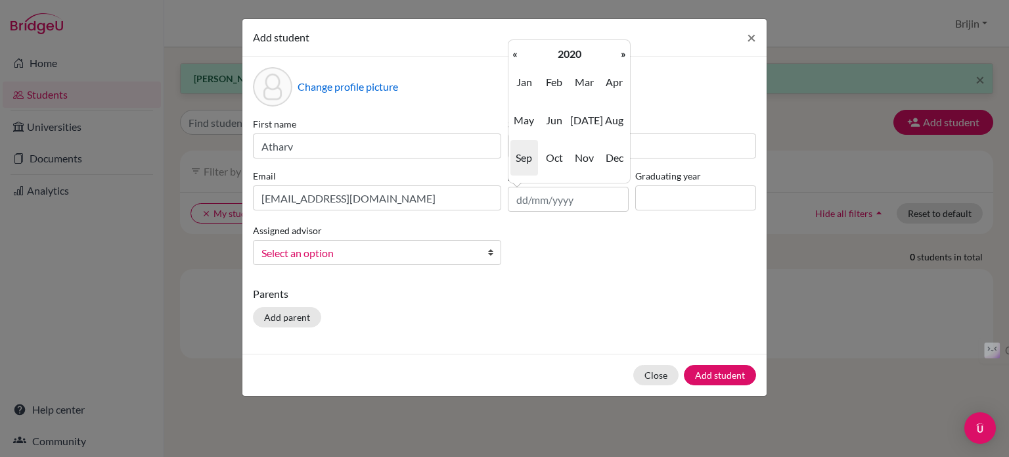
click at [516, 53] on th "«" at bounding box center [515, 53] width 13 height 17
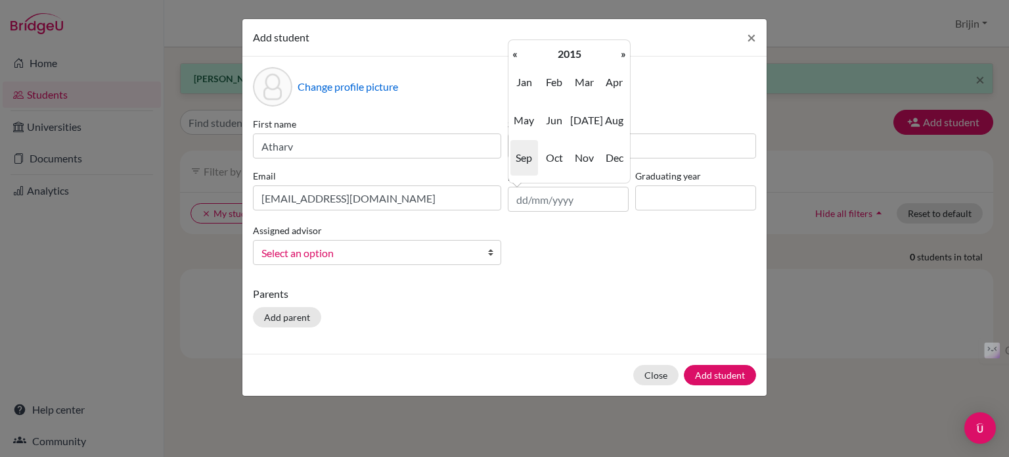
click at [516, 53] on th "«" at bounding box center [515, 53] width 13 height 17
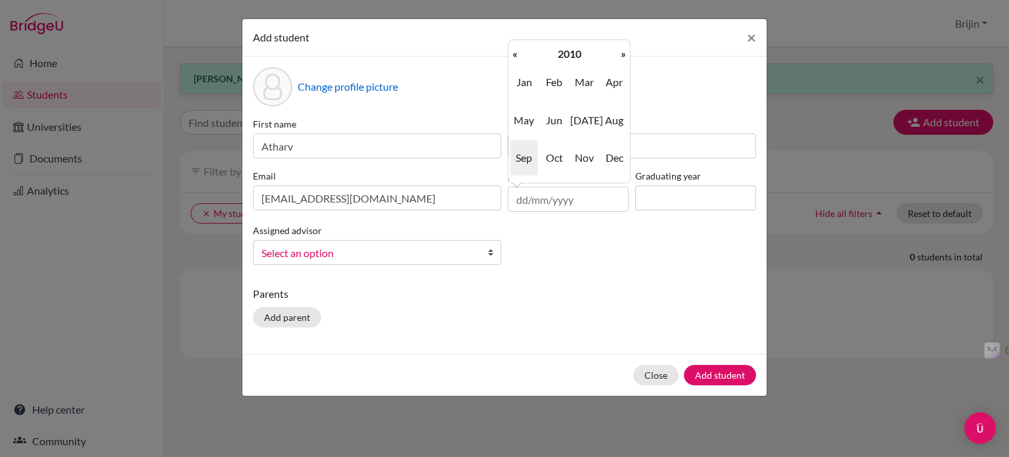
click at [516, 53] on th "«" at bounding box center [515, 53] width 13 height 17
click at [553, 154] on span "Oct" at bounding box center [555, 157] width 28 height 35
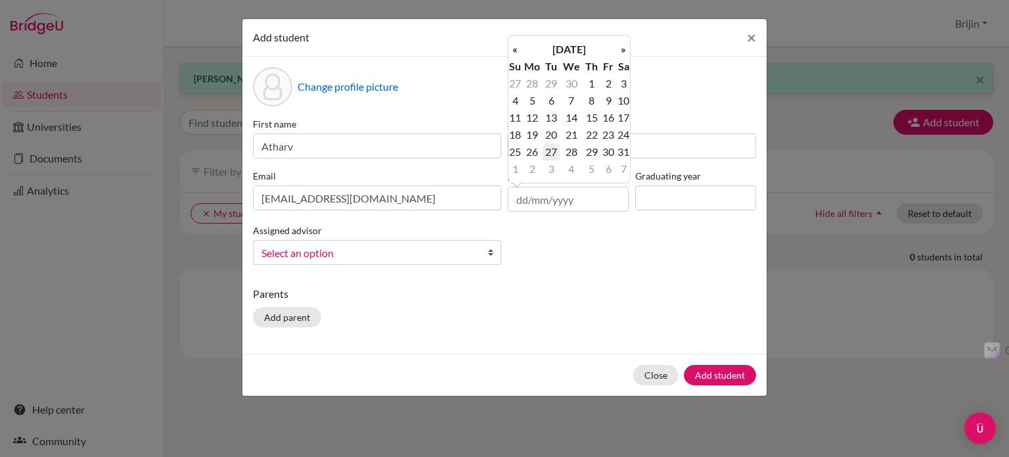
click at [553, 150] on td "27" at bounding box center [551, 151] width 16 height 17
type input "[DATE]"
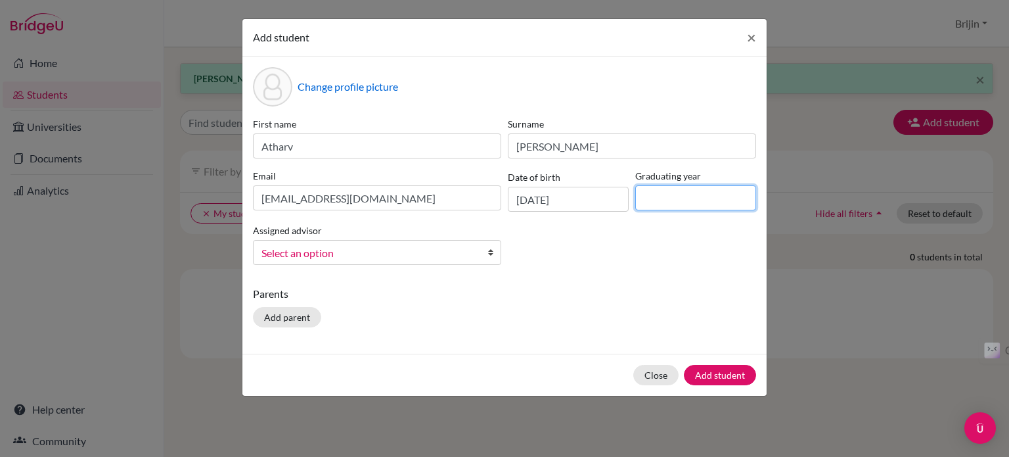
click at [668, 196] on input at bounding box center [695, 197] width 121 height 25
type input "2027"
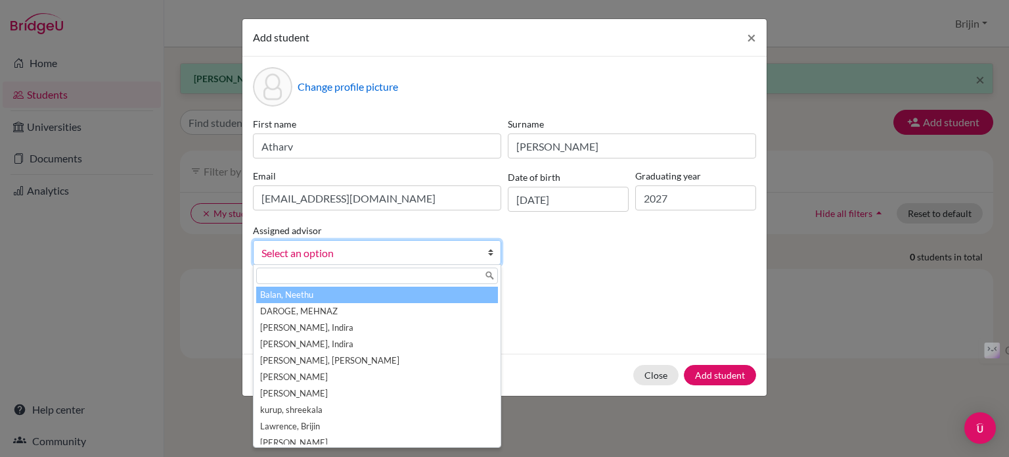
click at [486, 247] on link "Select an option" at bounding box center [377, 252] width 248 height 25
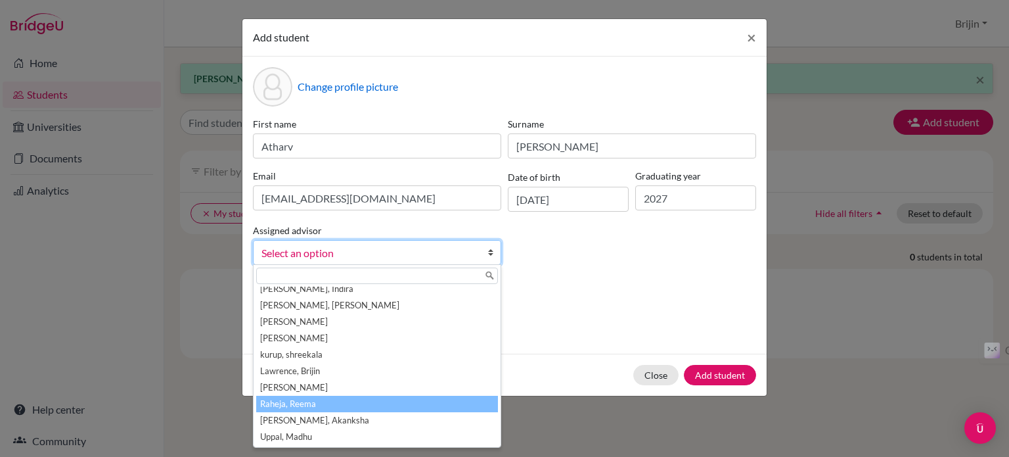
click at [438, 399] on li "Raheja, Reema" at bounding box center [377, 404] width 242 height 16
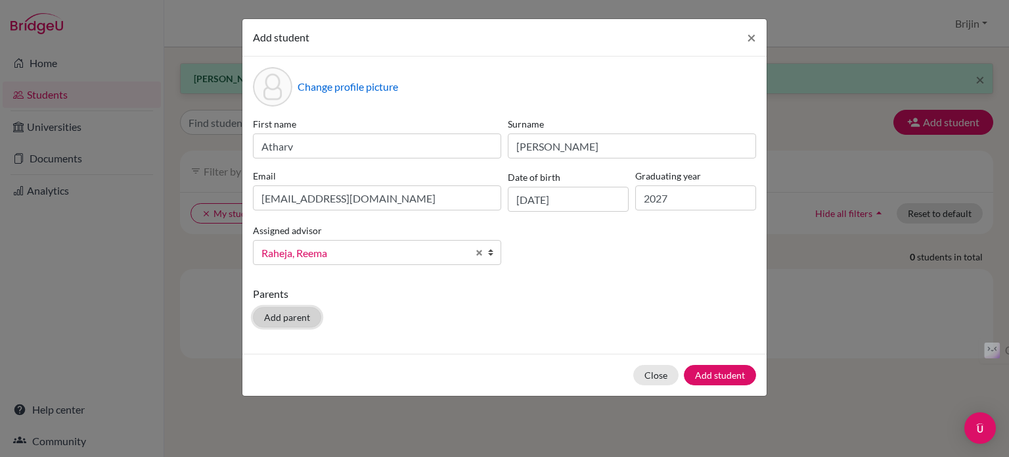
click at [300, 315] on button "Add parent" at bounding box center [287, 317] width 68 height 20
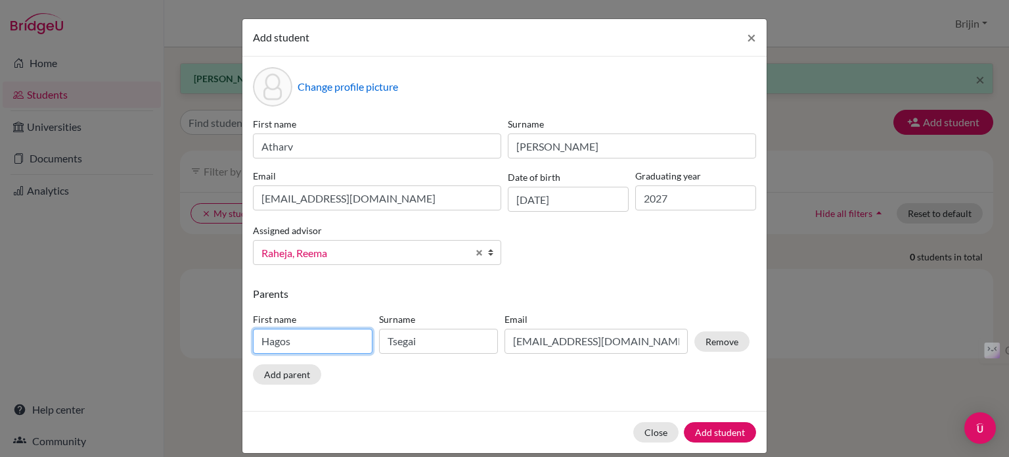
click at [307, 350] on input "Hagos" at bounding box center [313, 341] width 120 height 25
type input "H"
type input "Anish"
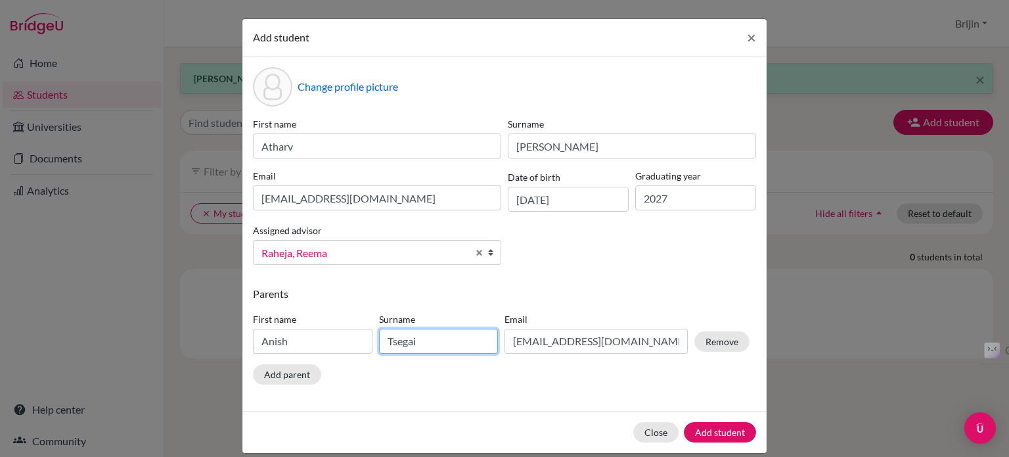
click at [435, 344] on input "Tsegai" at bounding box center [439, 341] width 120 height 25
type input "T"
type input "[PERSON_NAME]"
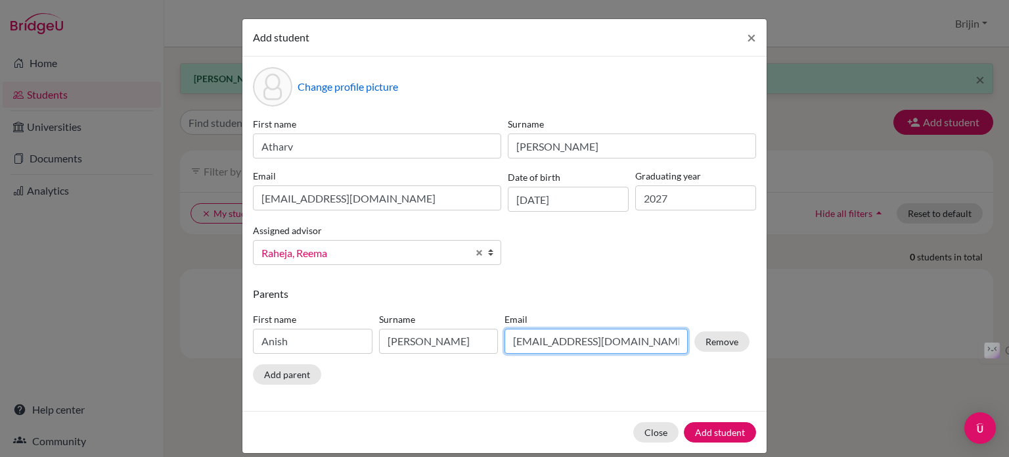
click at [642, 340] on input "[EMAIL_ADDRESS][DOMAIN_NAME]" at bounding box center [596, 341] width 183 height 25
type input "h"
type input "[EMAIL_ADDRESS][DOMAIN_NAME]"
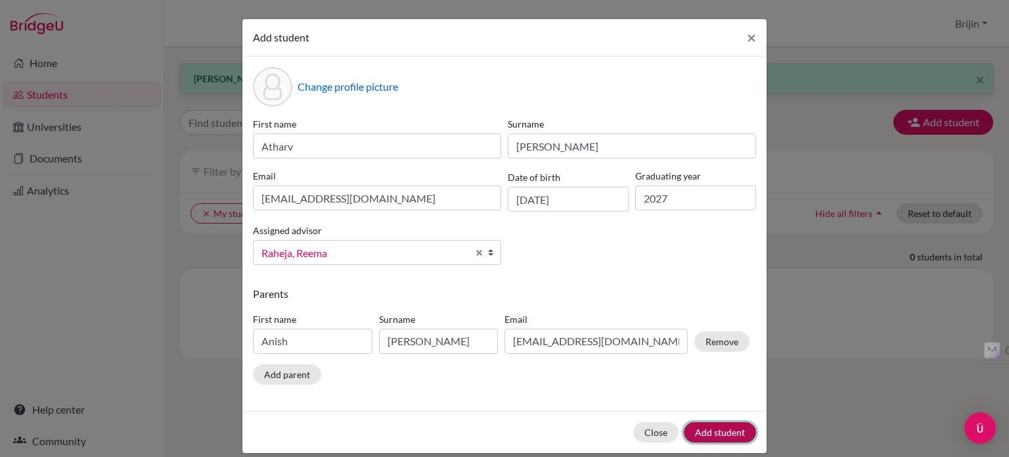
click at [733, 429] on button "Add student" at bounding box center [720, 432] width 72 height 20
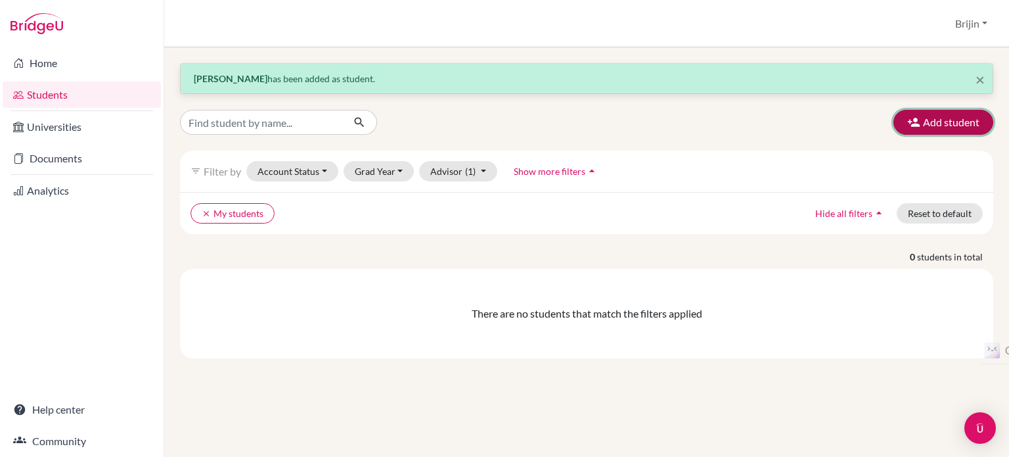
click at [957, 122] on button "Add student" at bounding box center [944, 122] width 100 height 25
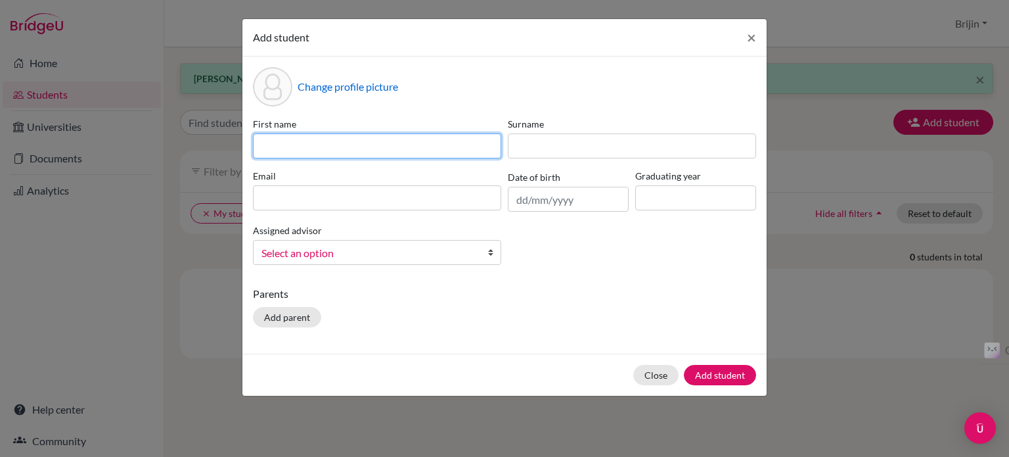
click at [379, 139] on input at bounding box center [377, 145] width 248 height 25
type input "Charan"
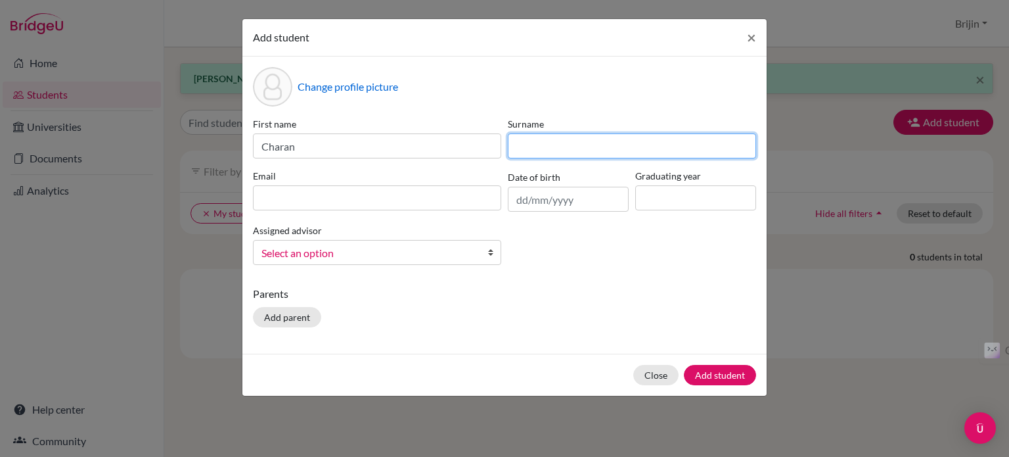
click at [534, 140] on input at bounding box center [632, 145] width 248 height 25
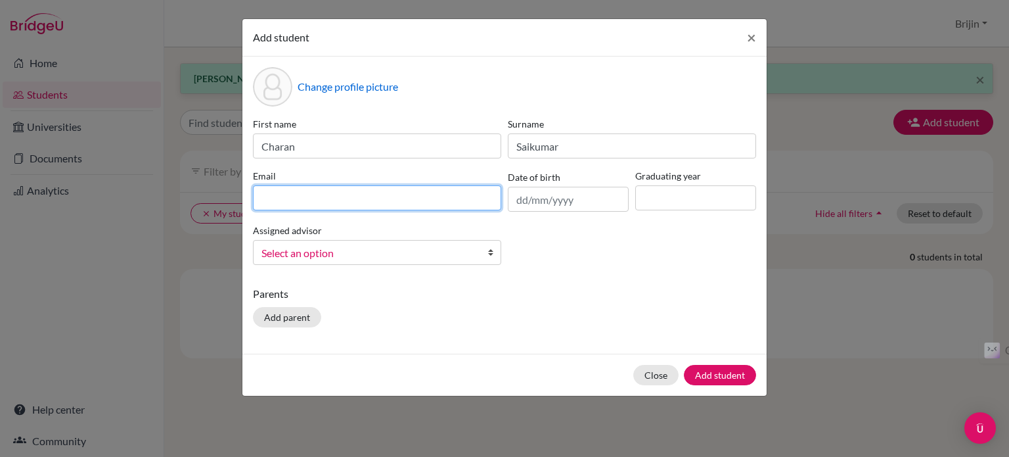
click at [424, 194] on input at bounding box center [377, 197] width 248 height 25
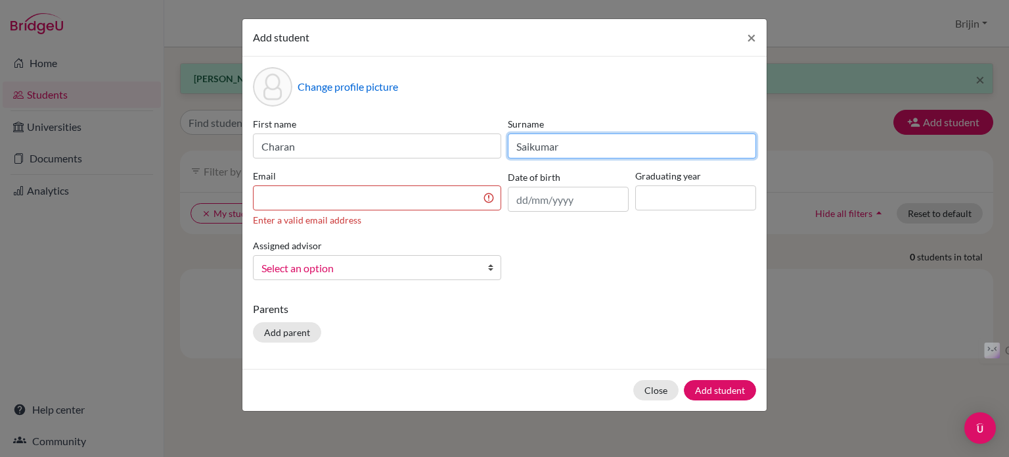
click at [564, 145] on input "Saikumar" at bounding box center [632, 145] width 248 height 25
type input "S"
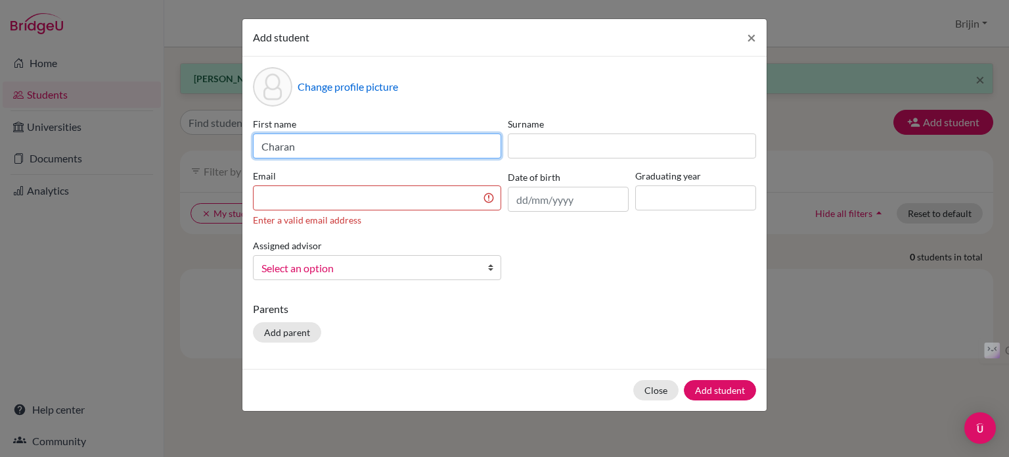
click at [484, 147] on input "Charan" at bounding box center [377, 145] width 248 height 25
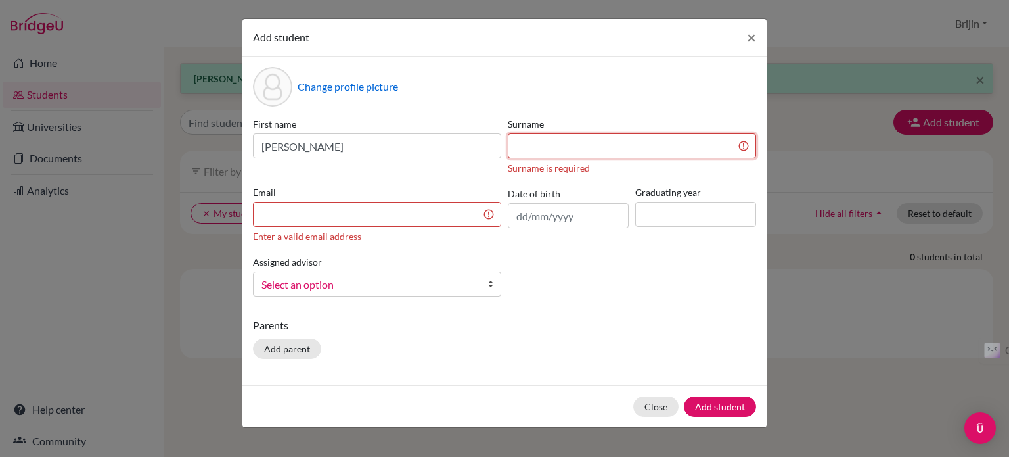
click at [601, 143] on input at bounding box center [632, 145] width 248 height 25
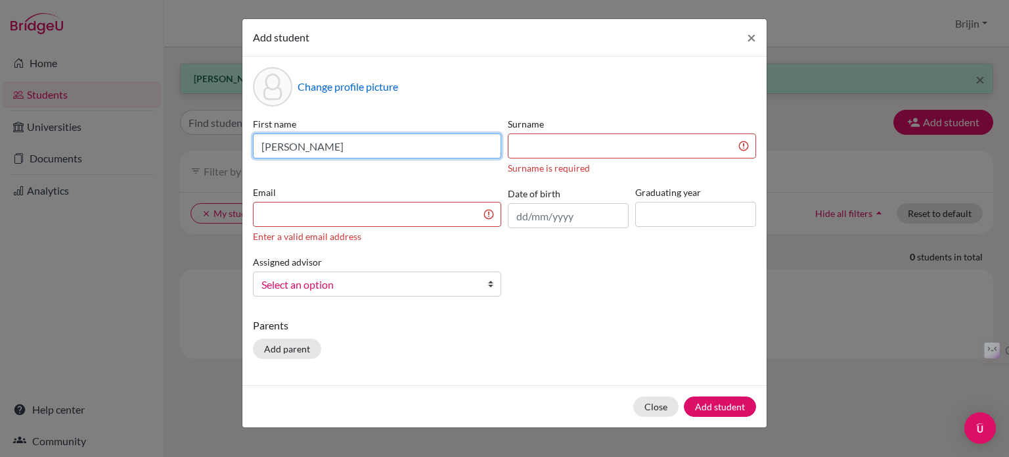
click at [311, 144] on input "[PERSON_NAME]" at bounding box center [377, 145] width 248 height 25
type input "[PERSON_NAME]"
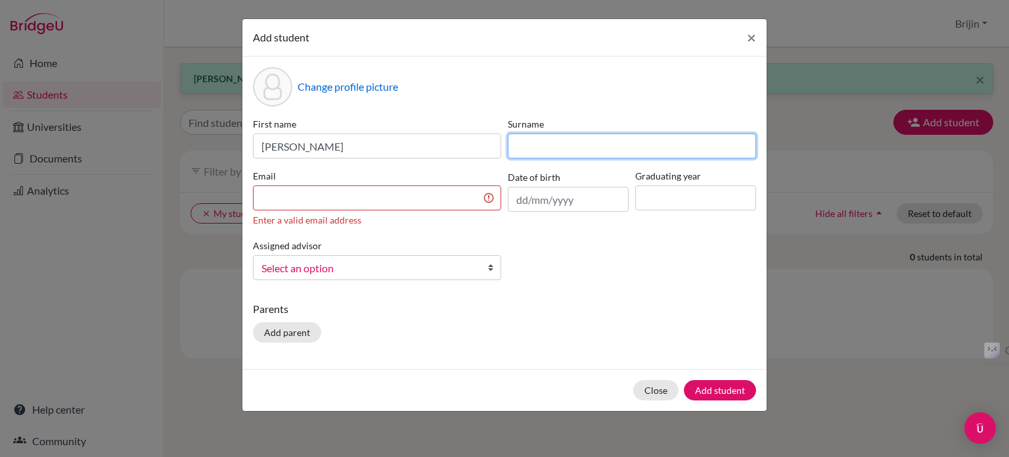
click at [532, 144] on input at bounding box center [632, 145] width 248 height 25
type input "Rompicherla"
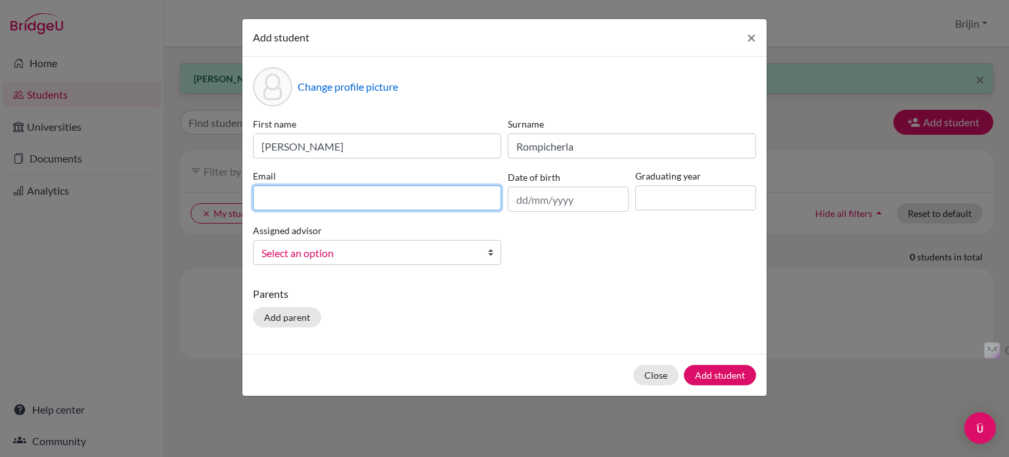
click at [428, 204] on input at bounding box center [377, 197] width 248 height 25
type input "[EMAIL_ADDRESS][DOMAIN_NAME]"
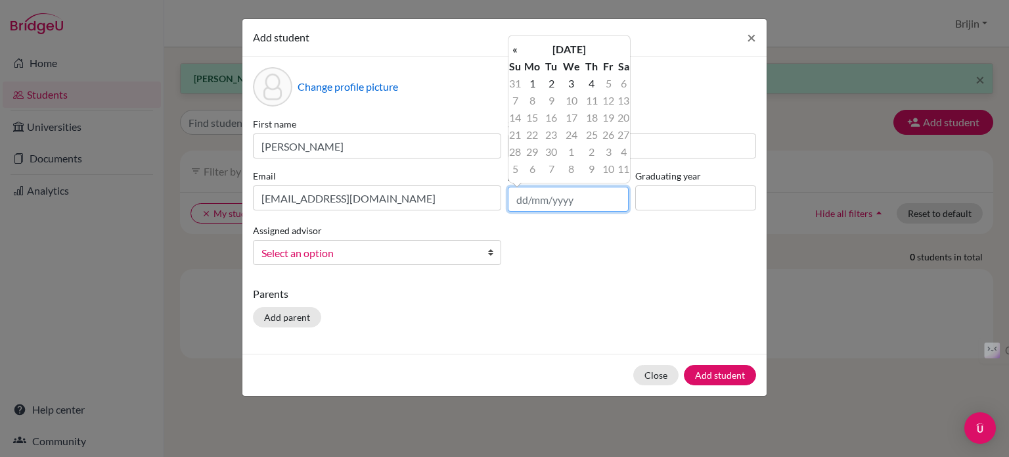
click at [578, 191] on input "text" at bounding box center [568, 199] width 121 height 25
click at [554, 42] on th "[DATE]" at bounding box center [569, 49] width 95 height 17
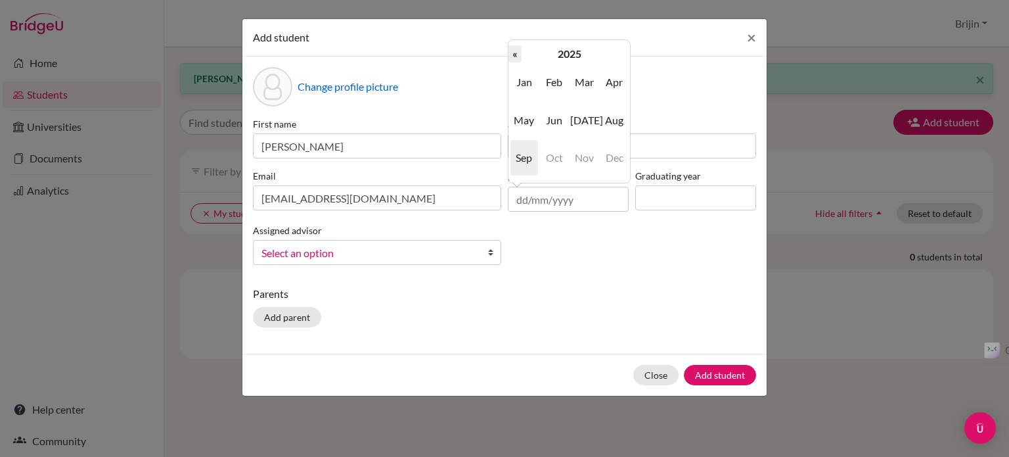
click at [515, 52] on th "«" at bounding box center [515, 53] width 13 height 17
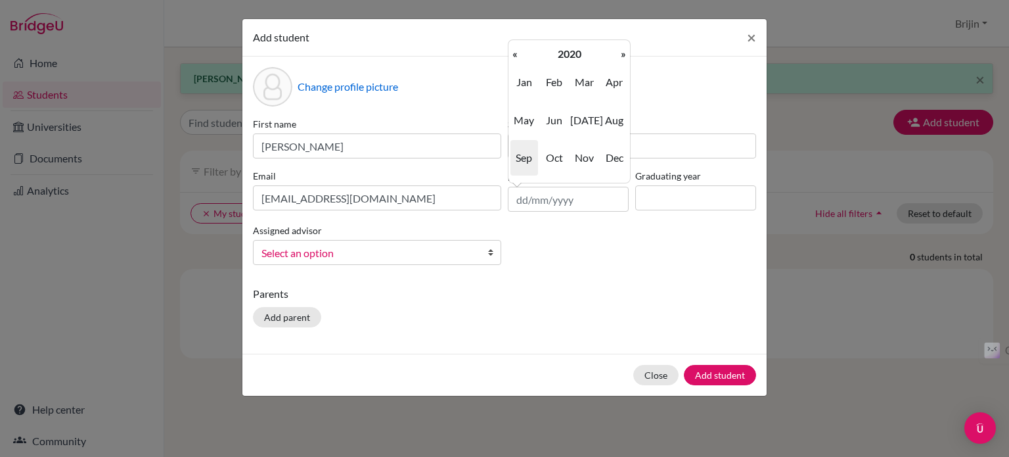
click at [515, 52] on th "«" at bounding box center [515, 53] width 13 height 17
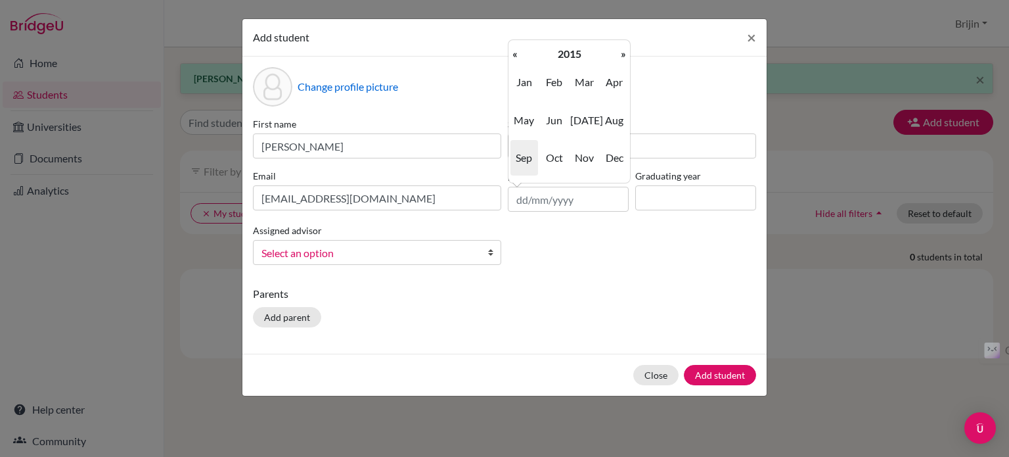
click at [515, 52] on th "«" at bounding box center [515, 53] width 13 height 17
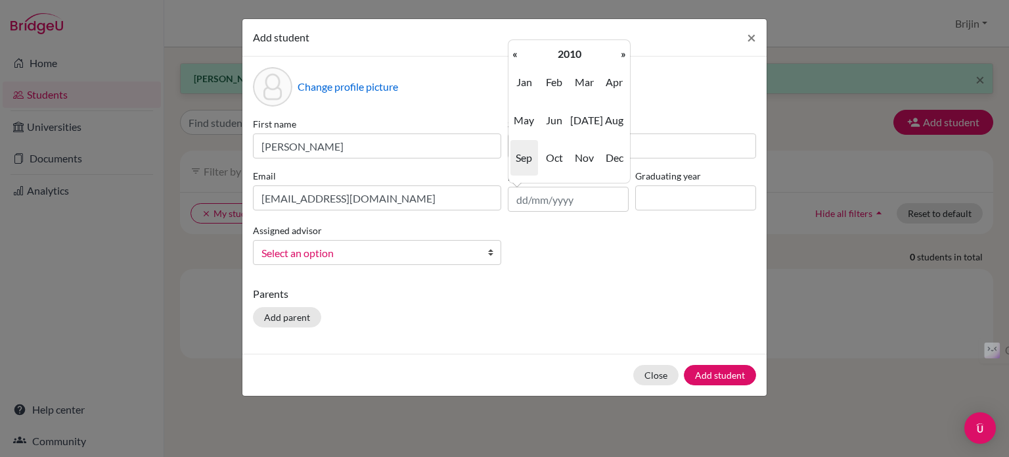
click at [515, 52] on th "«" at bounding box center [515, 53] width 13 height 17
click at [610, 81] on span "Apr" at bounding box center [615, 81] width 28 height 35
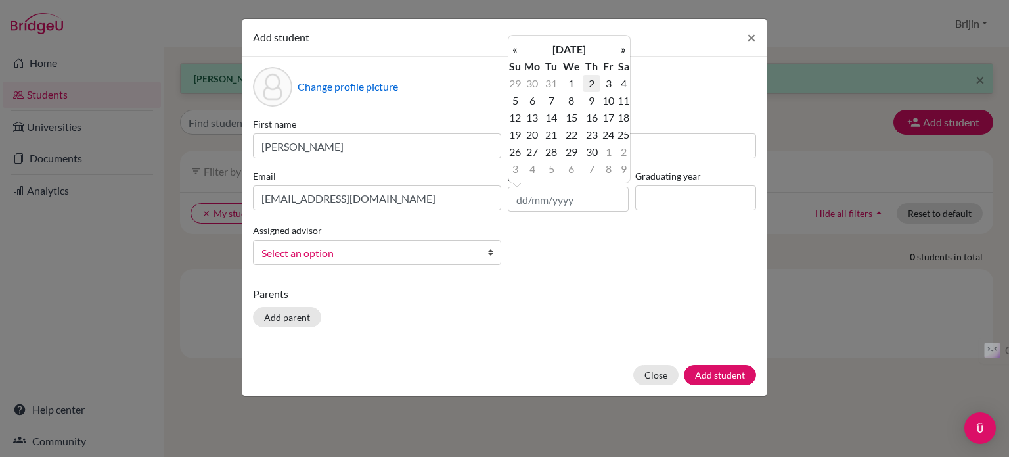
click at [593, 83] on td "2" at bounding box center [591, 83] width 17 height 17
type input "[DATE]"
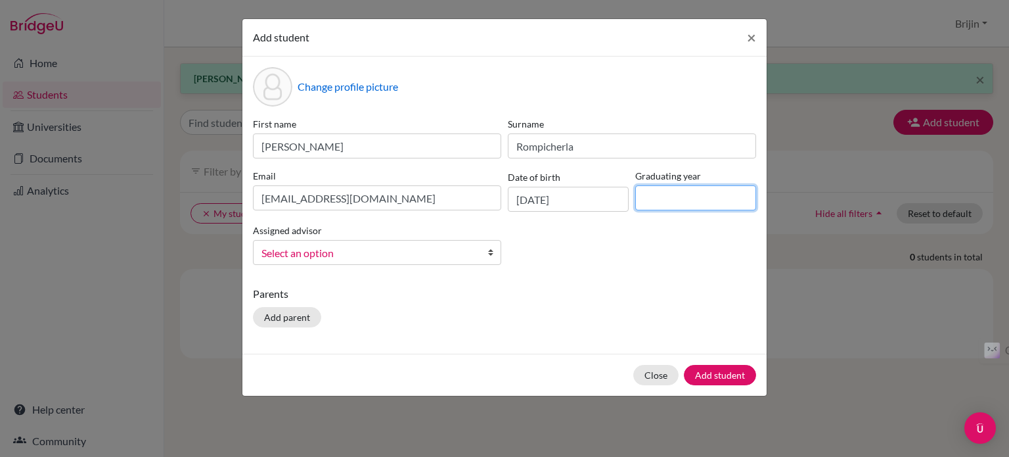
click at [656, 195] on input at bounding box center [695, 197] width 121 height 25
type input "2027"
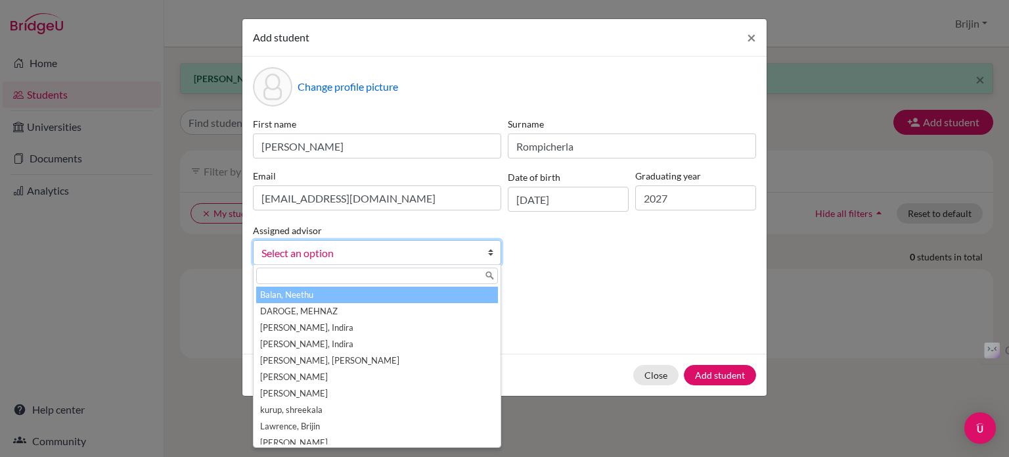
click at [491, 252] on b at bounding box center [493, 252] width 13 height 24
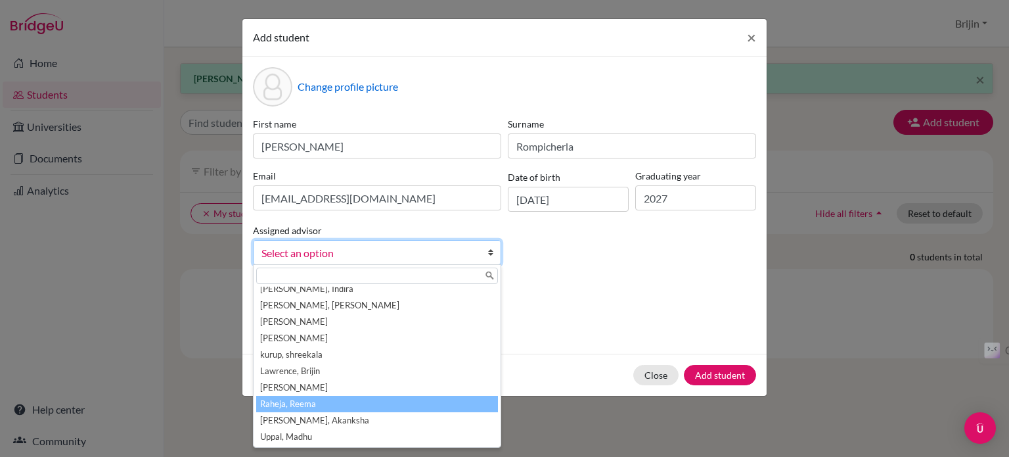
click at [461, 401] on li "Raheja, Reema" at bounding box center [377, 404] width 242 height 16
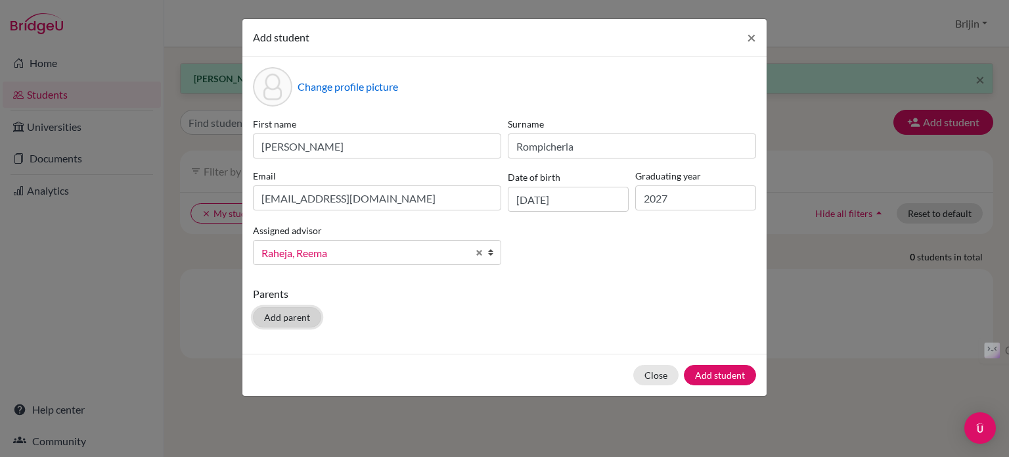
click at [297, 314] on button "Add parent" at bounding box center [287, 317] width 68 height 20
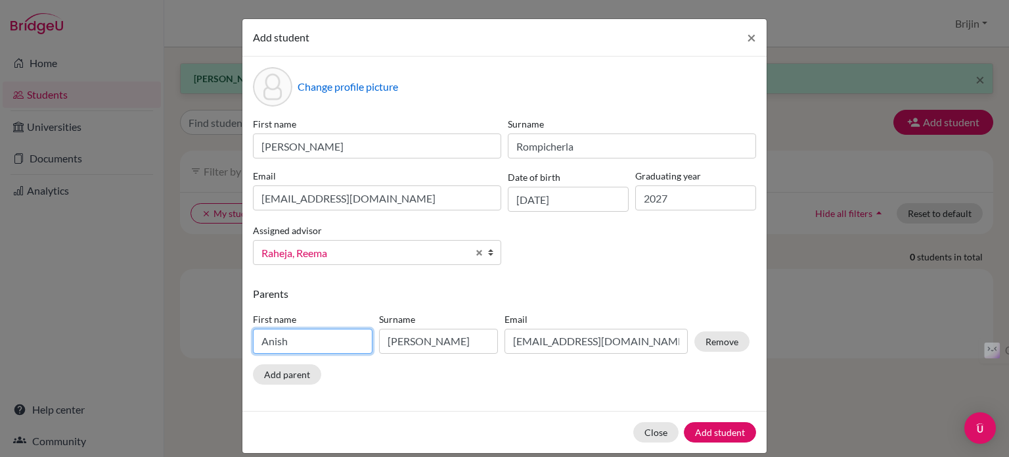
click at [307, 343] on input "Anish" at bounding box center [313, 341] width 120 height 25
type input "A"
type input "Subramaniam"
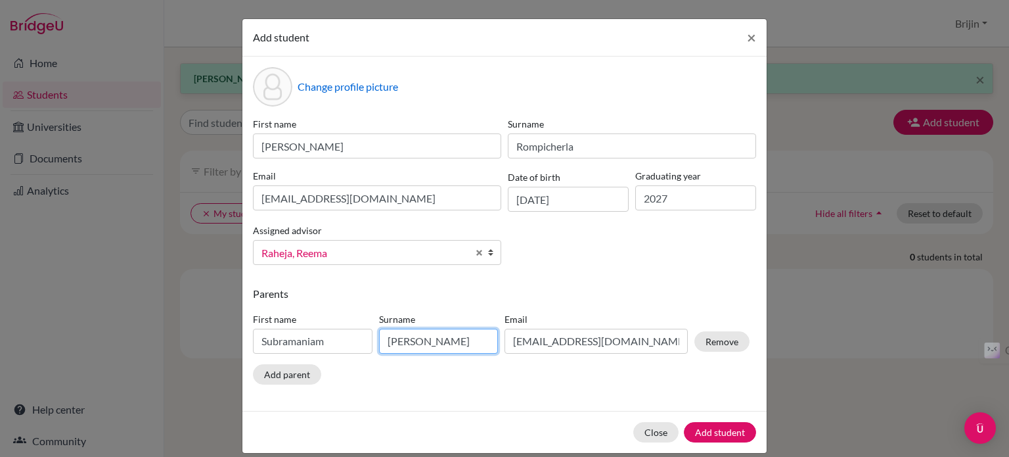
click at [423, 338] on input "[PERSON_NAME]" at bounding box center [439, 341] width 120 height 25
type input "G"
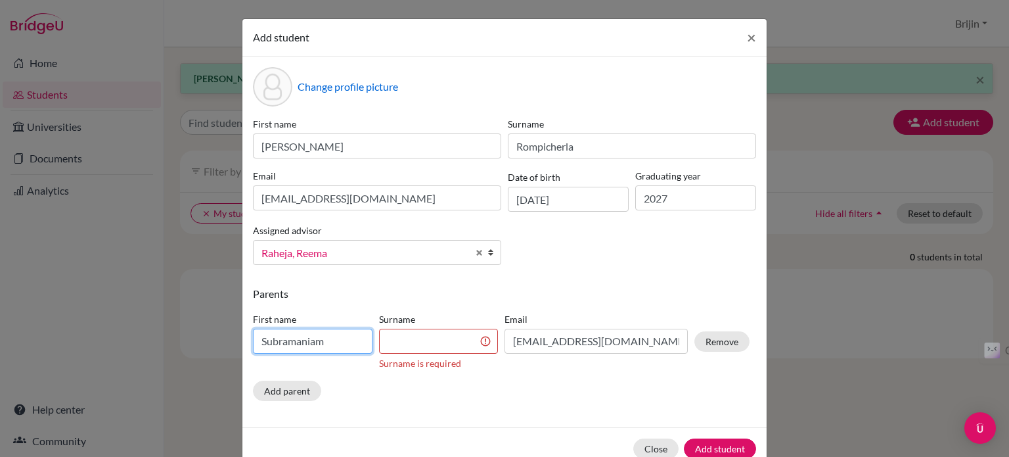
click at [306, 345] on input "Subramaniam" at bounding box center [313, 341] width 120 height 25
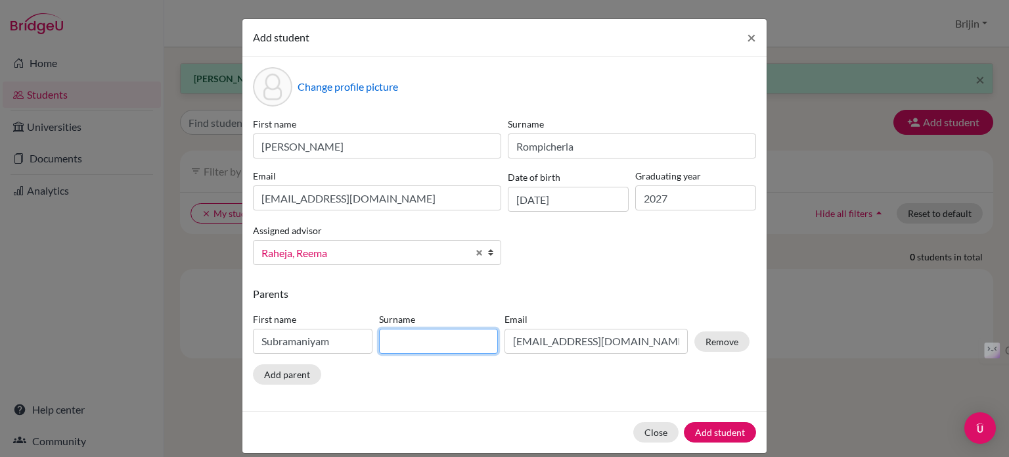
click at [405, 343] on input at bounding box center [439, 341] width 120 height 25
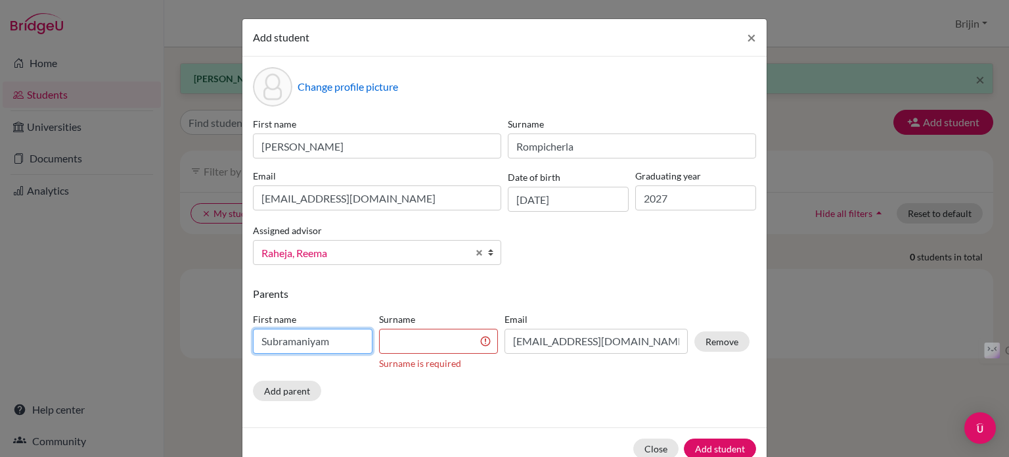
click at [304, 343] on input "Subramaniyam" at bounding box center [313, 341] width 120 height 25
type input "Subramanyam"
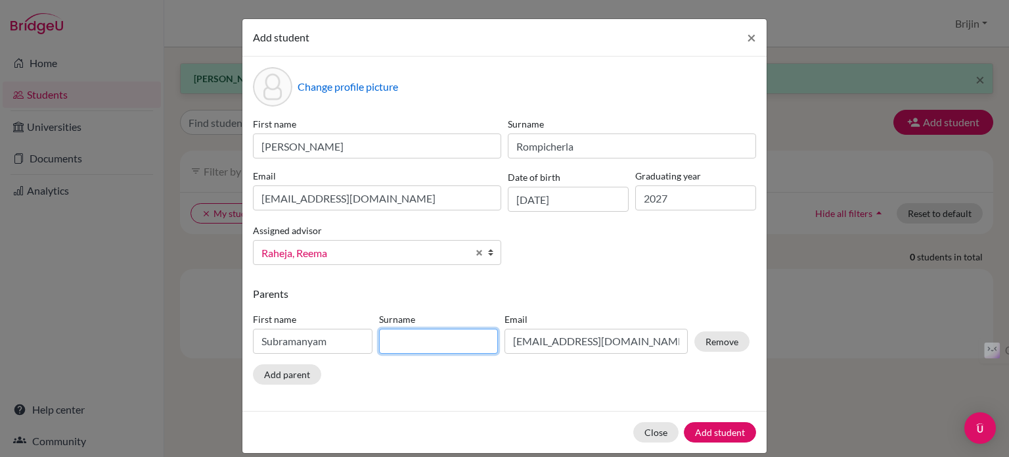
click at [400, 343] on input at bounding box center [439, 341] width 120 height 25
type input "Rompicherla"
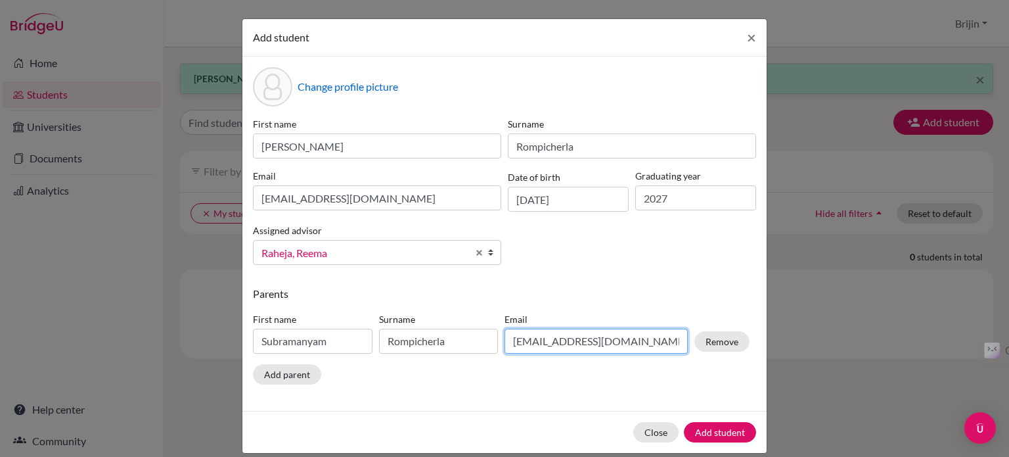
click at [635, 338] on input "[EMAIL_ADDRESS][DOMAIN_NAME]" at bounding box center [596, 341] width 183 height 25
type input "a"
type input "[EMAIL_ADDRESS][DOMAIN_NAME]"
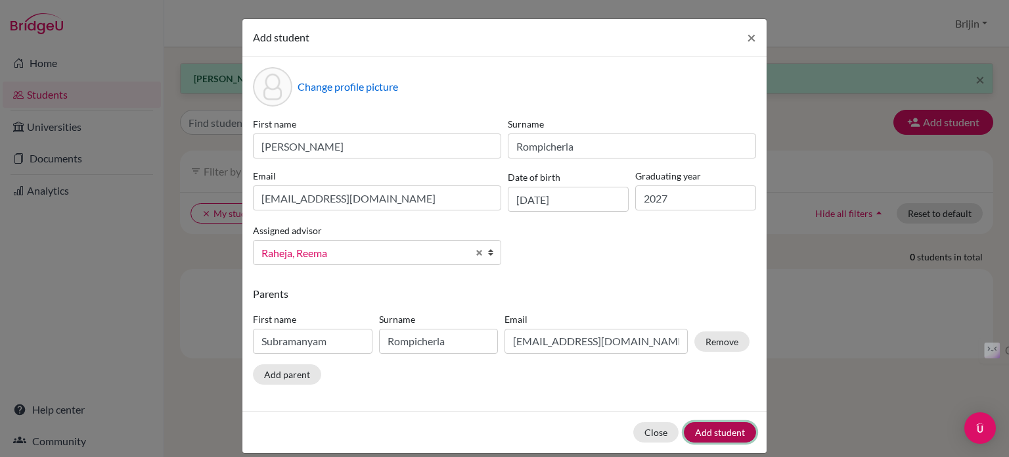
click at [733, 432] on button "Add student" at bounding box center [720, 432] width 72 height 20
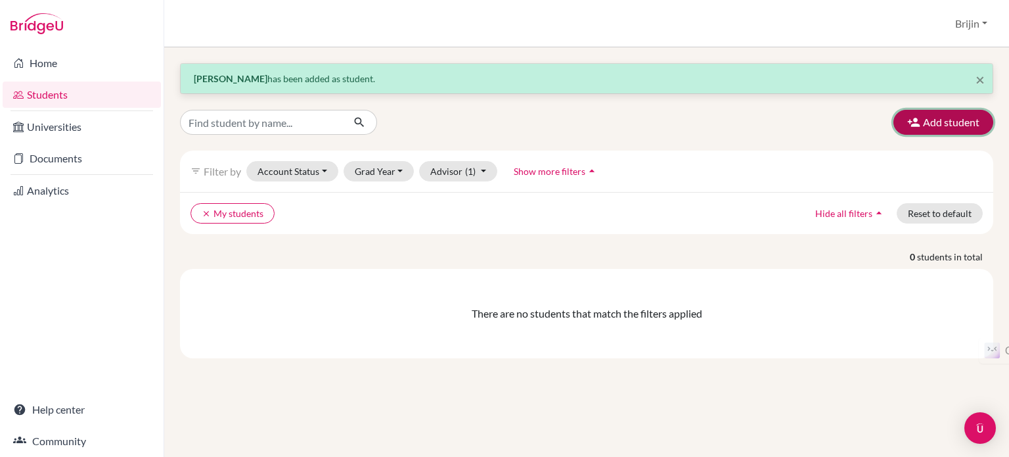
click at [956, 120] on button "Add student" at bounding box center [944, 122] width 100 height 25
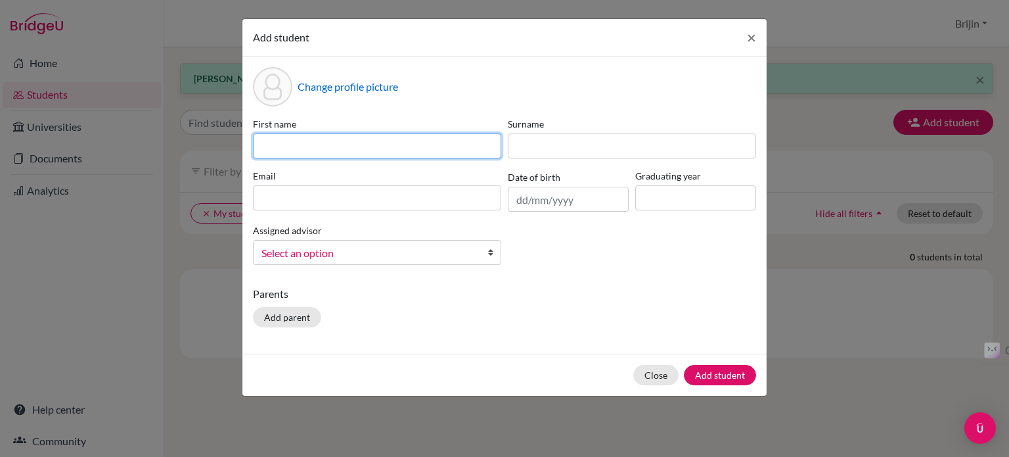
click at [402, 143] on input at bounding box center [377, 145] width 248 height 25
type input "Jaron"
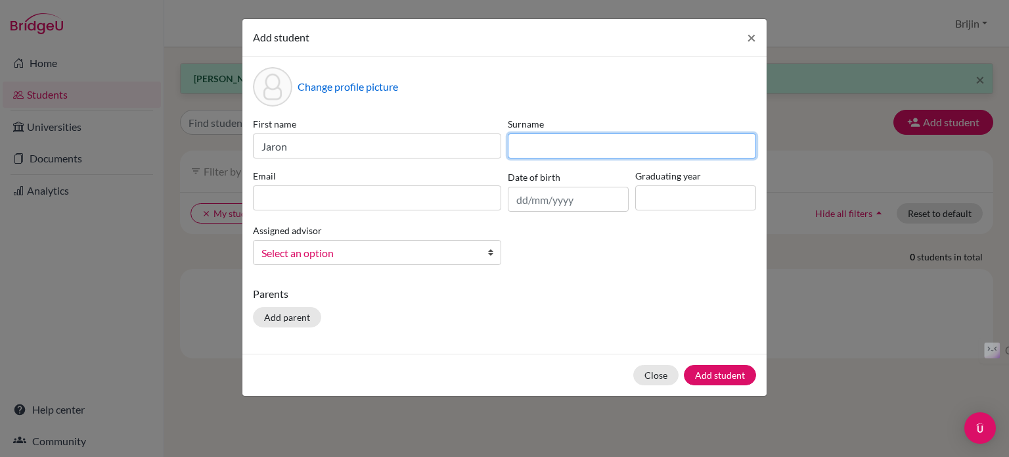
click at [534, 150] on input at bounding box center [632, 145] width 248 height 25
type input "[PERSON_NAME]"
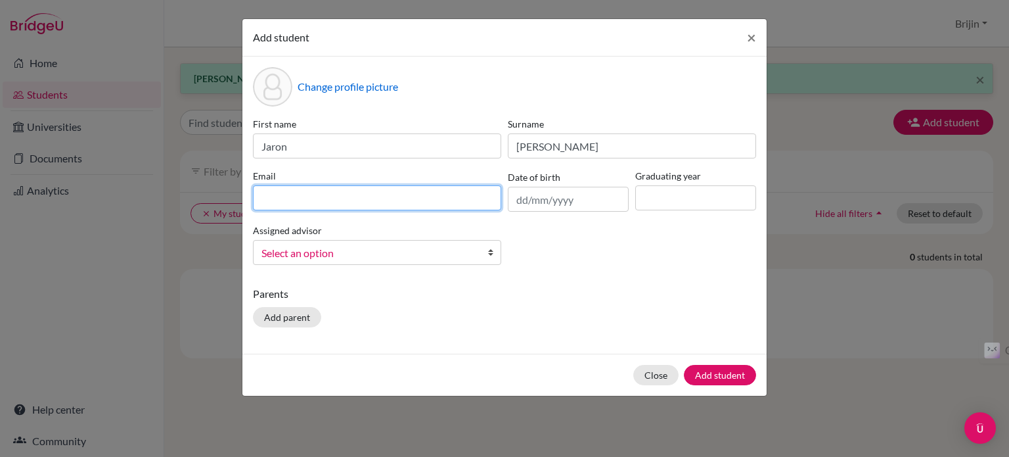
click at [399, 196] on input at bounding box center [377, 197] width 248 height 25
click at [399, 196] on input "stu504367" at bounding box center [377, 197] width 248 height 25
type input "[EMAIL_ADDRESS][DOMAIN_NAME]"
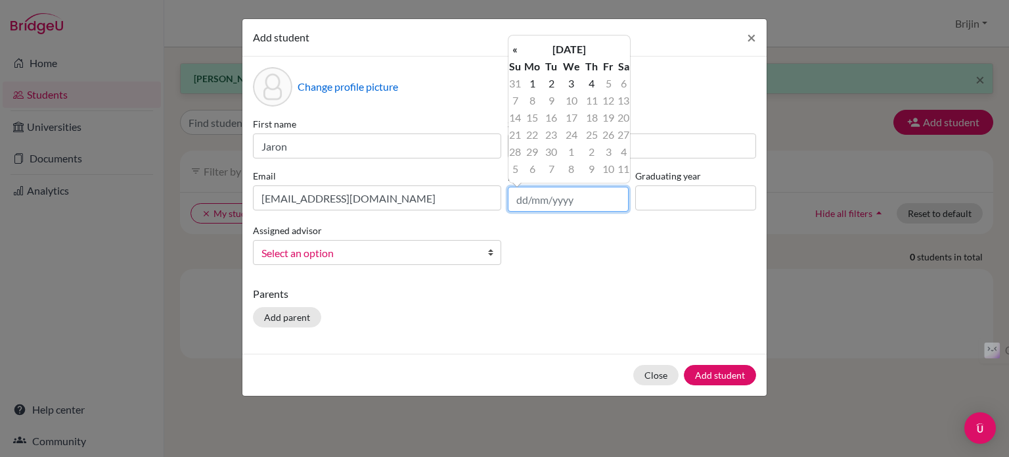
click at [575, 199] on input "text" at bounding box center [568, 199] width 121 height 25
click at [564, 47] on th "[DATE]" at bounding box center [569, 49] width 95 height 17
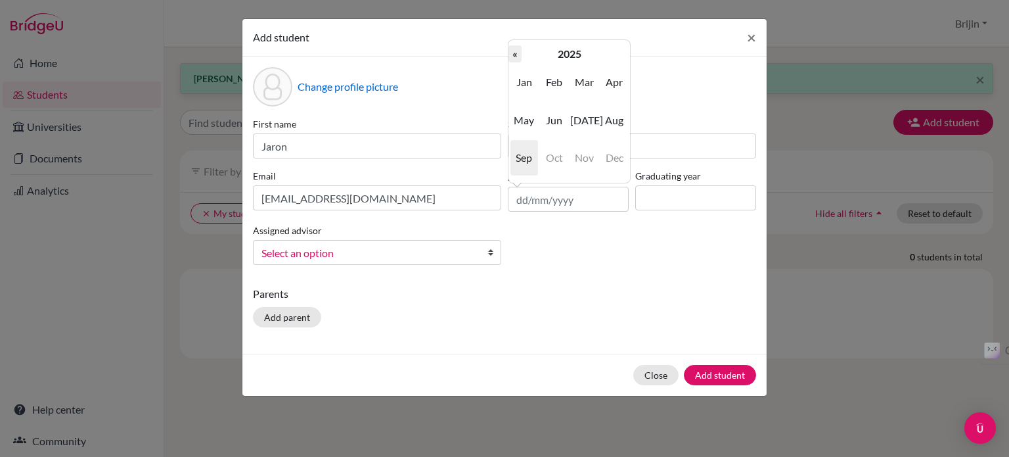
click at [516, 54] on th "«" at bounding box center [515, 53] width 13 height 17
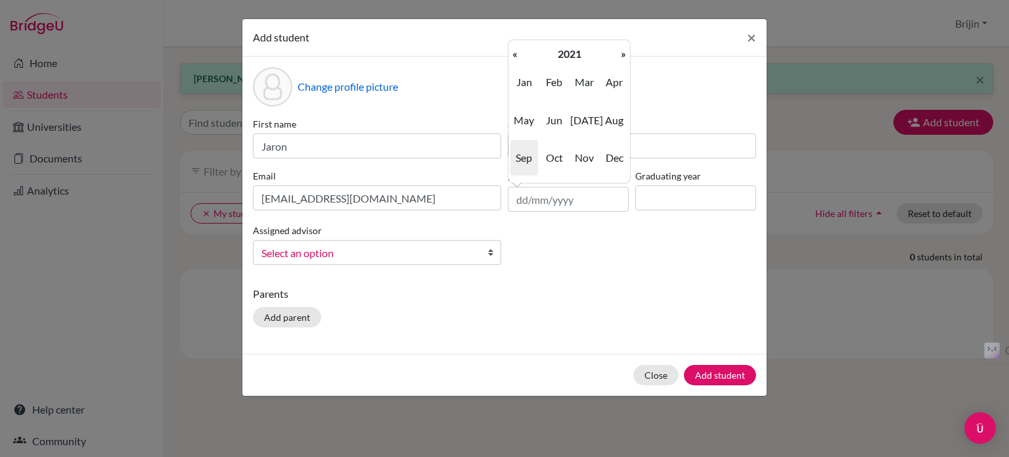
click at [516, 54] on th "«" at bounding box center [515, 53] width 13 height 17
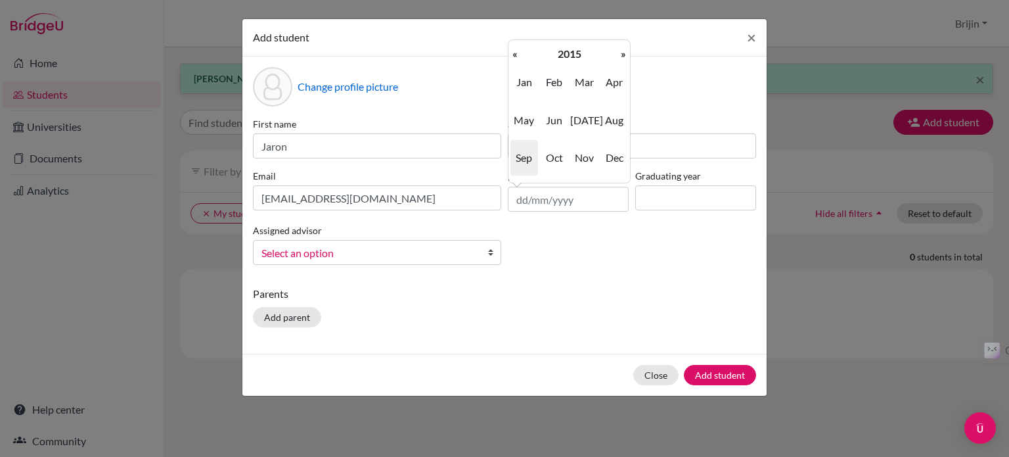
click at [516, 54] on th "«" at bounding box center [515, 53] width 13 height 17
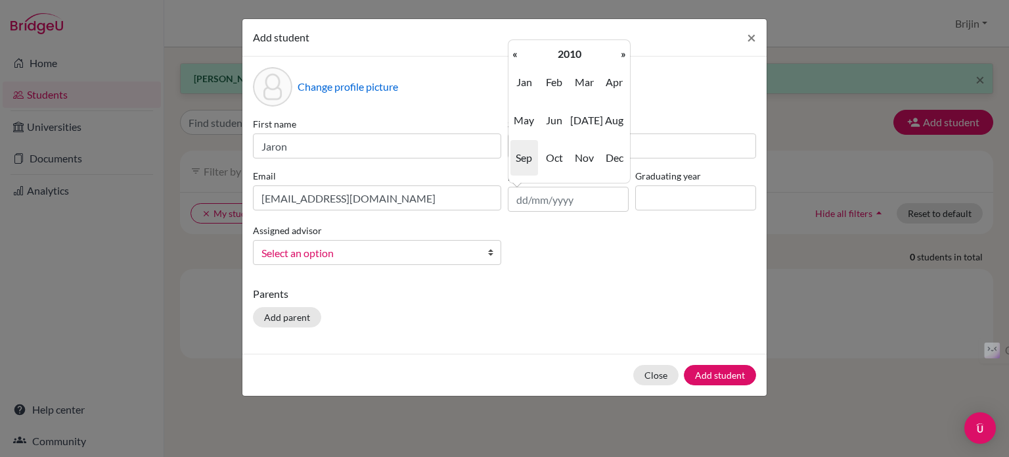
click at [516, 54] on th "«" at bounding box center [515, 53] width 13 height 17
click at [525, 156] on span "Sep" at bounding box center [524, 157] width 28 height 35
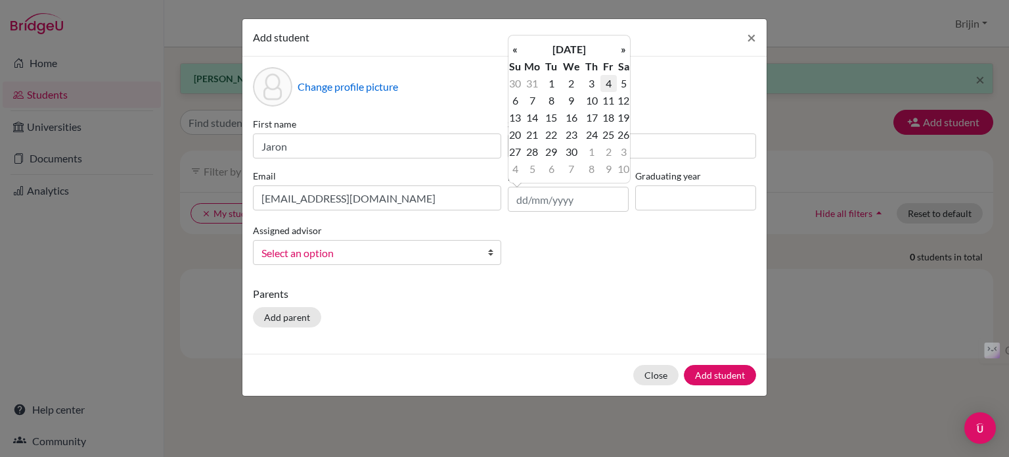
click at [607, 83] on td "4" at bounding box center [609, 83] width 16 height 17
type input "[DATE]"
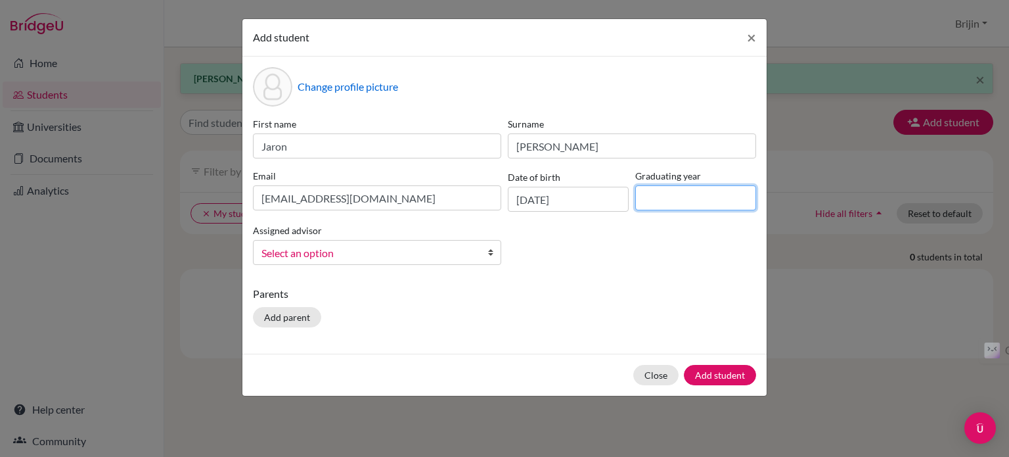
click at [654, 196] on input at bounding box center [695, 197] width 121 height 25
type input "2027"
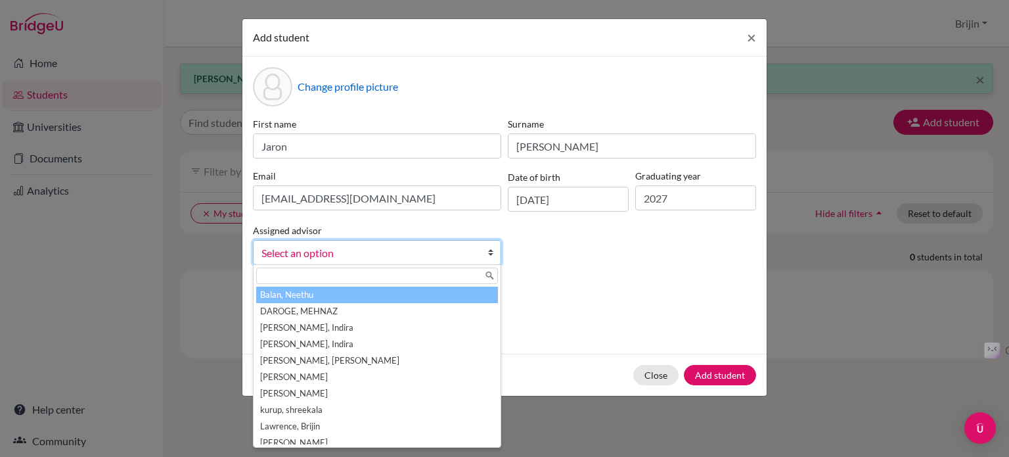
click at [490, 251] on b at bounding box center [493, 252] width 13 height 24
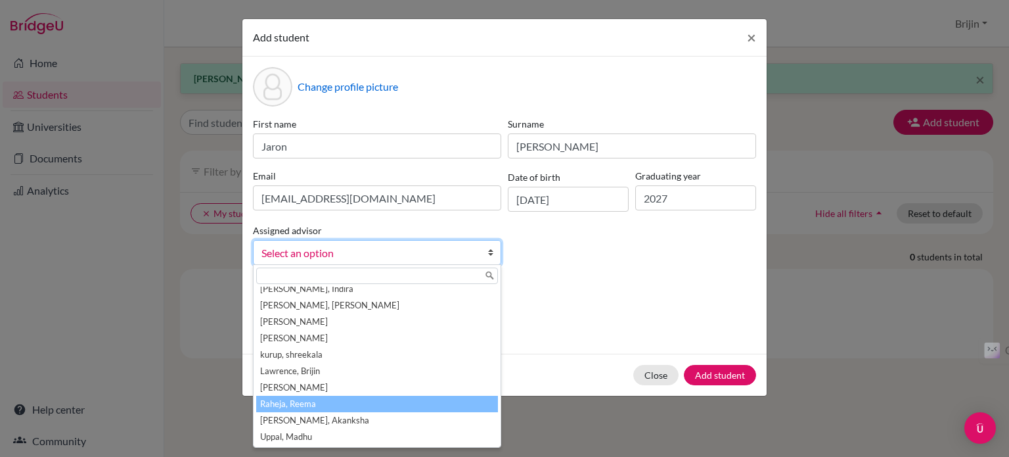
click at [437, 406] on li "Raheja, Reema" at bounding box center [377, 404] width 242 height 16
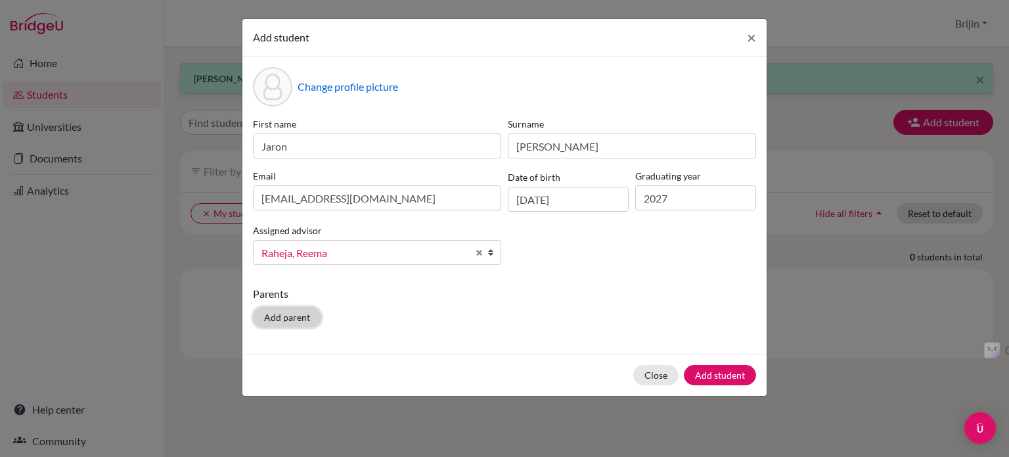
click at [284, 315] on button "Add parent" at bounding box center [287, 317] width 68 height 20
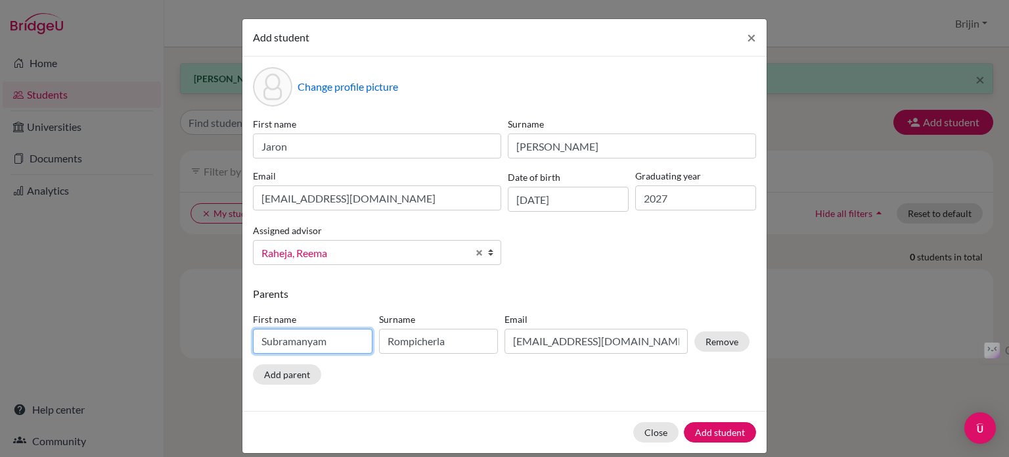
click at [336, 341] on input "Subramanyam" at bounding box center [313, 341] width 120 height 25
type input "S"
click at [265, 340] on input "T.Austin" at bounding box center [313, 341] width 120 height 25
type input "Austin"
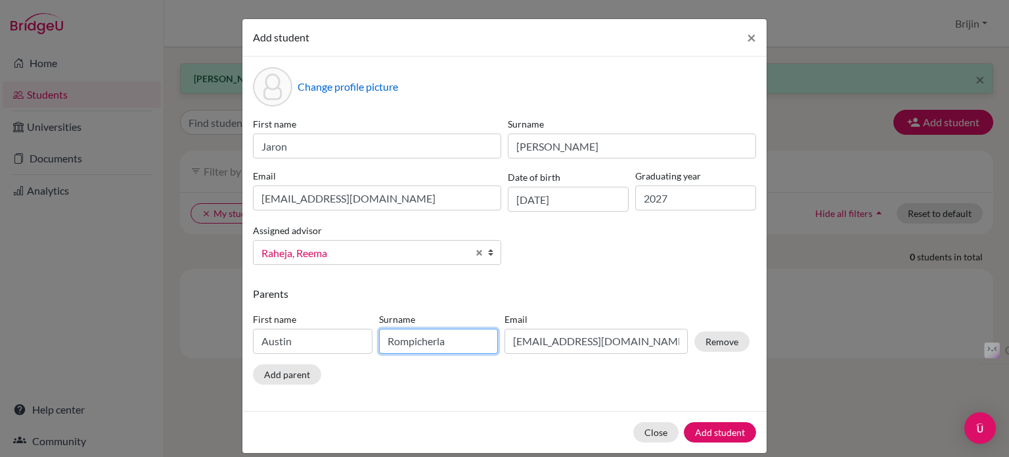
click at [459, 344] on input "Rompicherla" at bounding box center [439, 341] width 120 height 25
type input "R"
type input "Thangadurai"
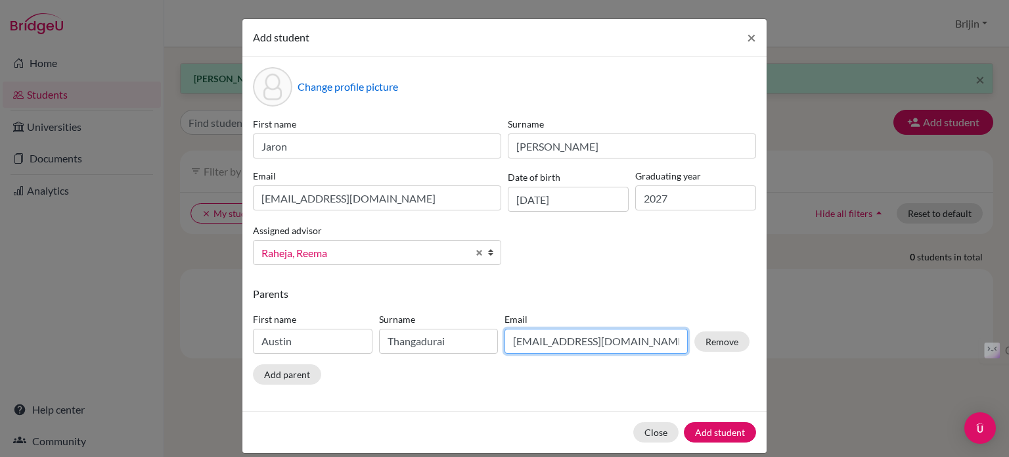
click at [635, 344] on input "[EMAIL_ADDRESS][DOMAIN_NAME]" at bounding box center [596, 341] width 183 height 25
type input "s"
type input "[EMAIL_ADDRESS][DOMAIN_NAME]"
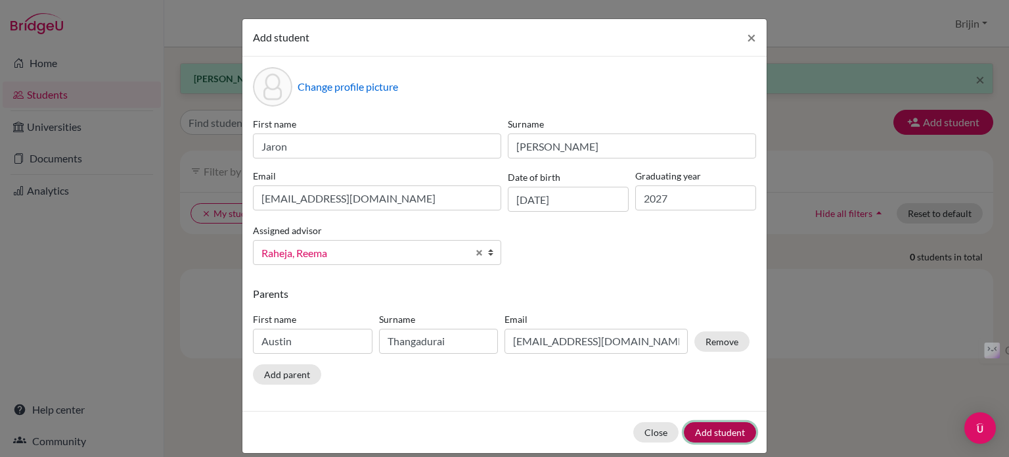
click at [703, 432] on button "Add student" at bounding box center [720, 432] width 72 height 20
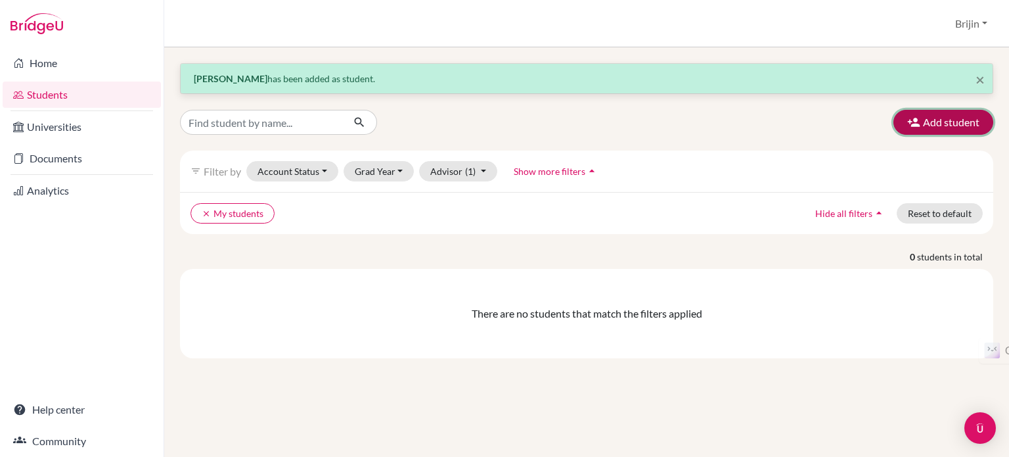
click at [962, 116] on button "Add student" at bounding box center [944, 122] width 100 height 25
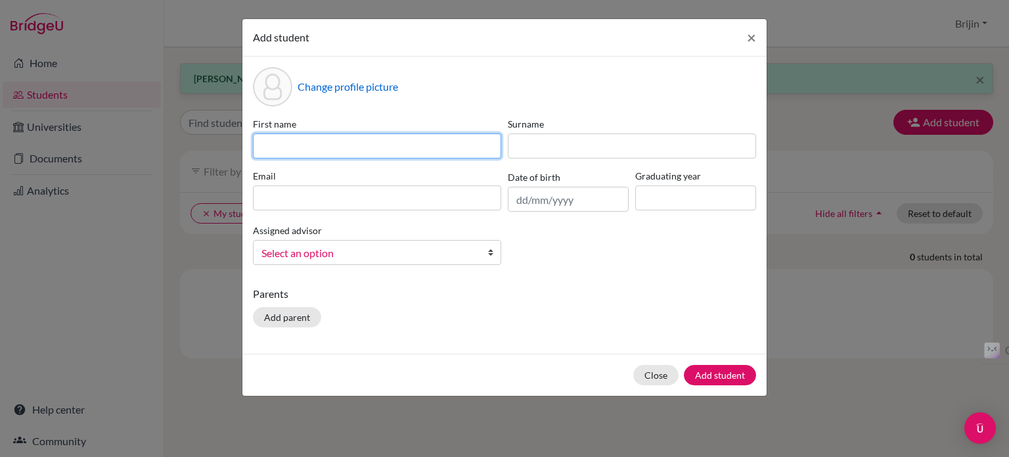
click at [419, 148] on input at bounding box center [377, 145] width 248 height 25
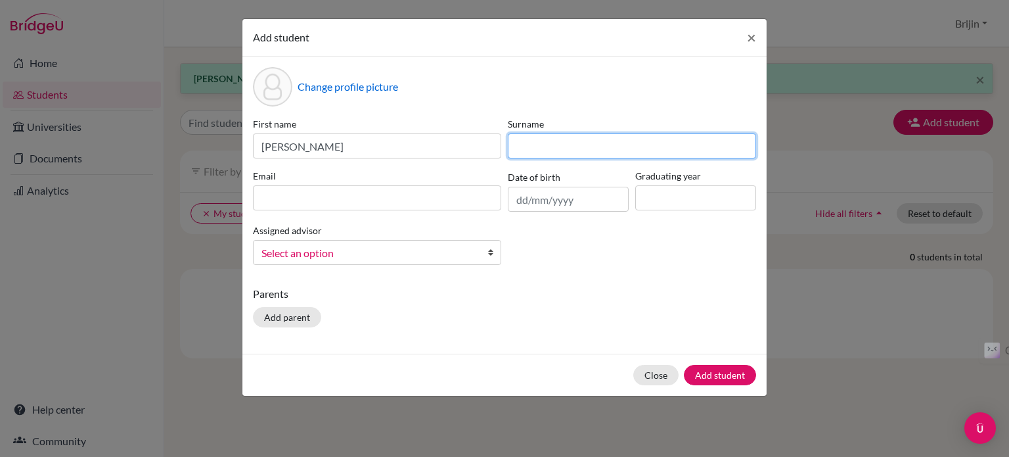
click at [544, 141] on input at bounding box center [632, 145] width 248 height 25
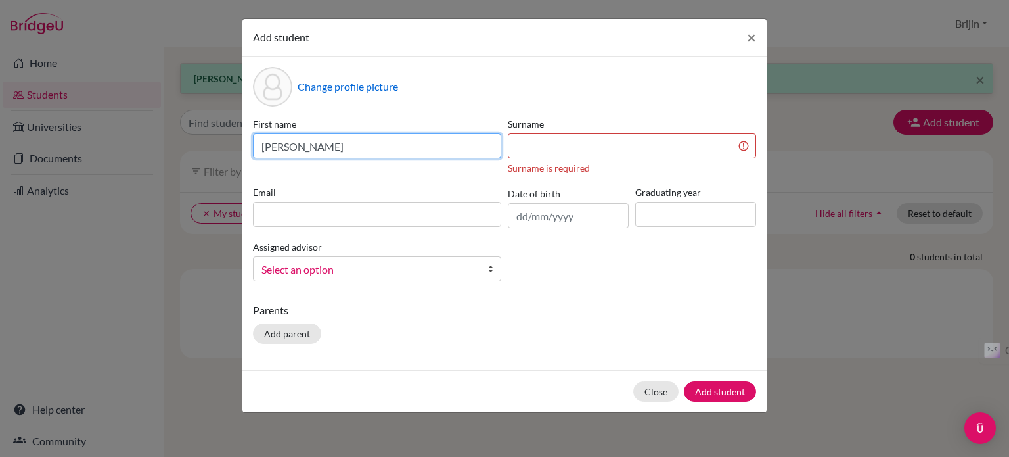
click at [381, 145] on input "[PERSON_NAME]" at bounding box center [377, 145] width 248 height 25
type input "[PERSON_NAME]"
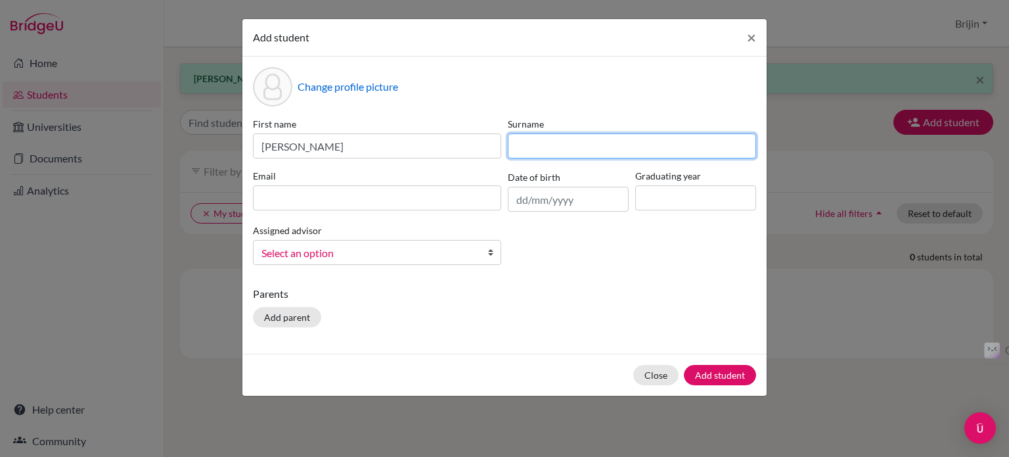
click at [557, 145] on input at bounding box center [632, 145] width 248 height 25
type input "Goldwin"
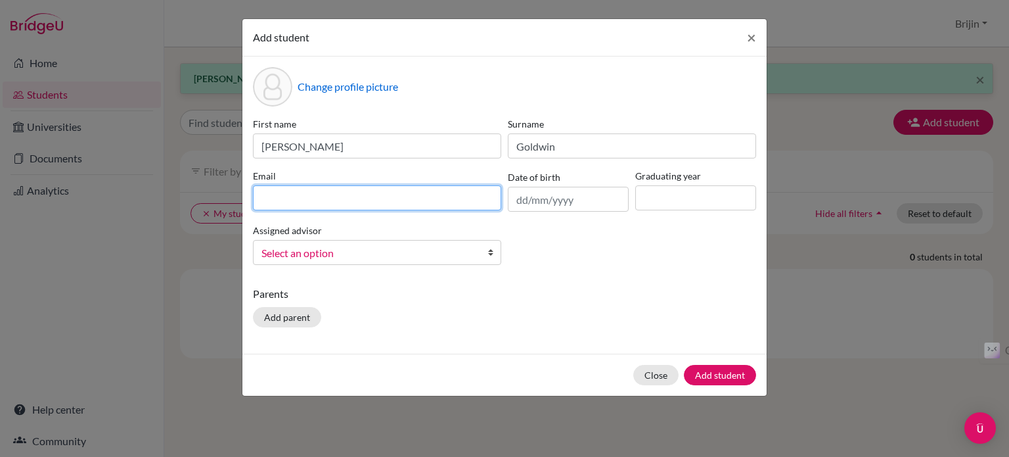
click at [456, 191] on input at bounding box center [377, 197] width 248 height 25
type input "[EMAIL_ADDRESS][DOMAIN_NAME]"
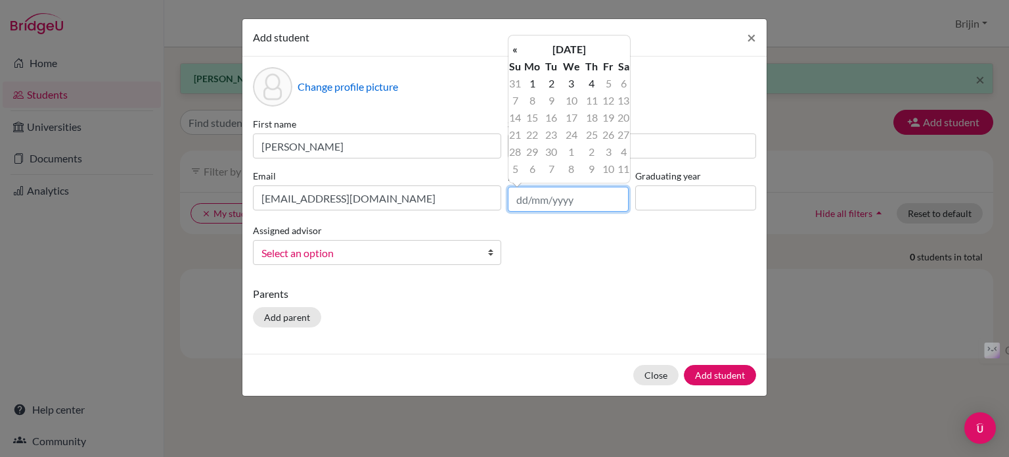
click at [558, 199] on input "text" at bounding box center [568, 199] width 121 height 25
click at [547, 45] on th "[DATE]" at bounding box center [569, 49] width 95 height 17
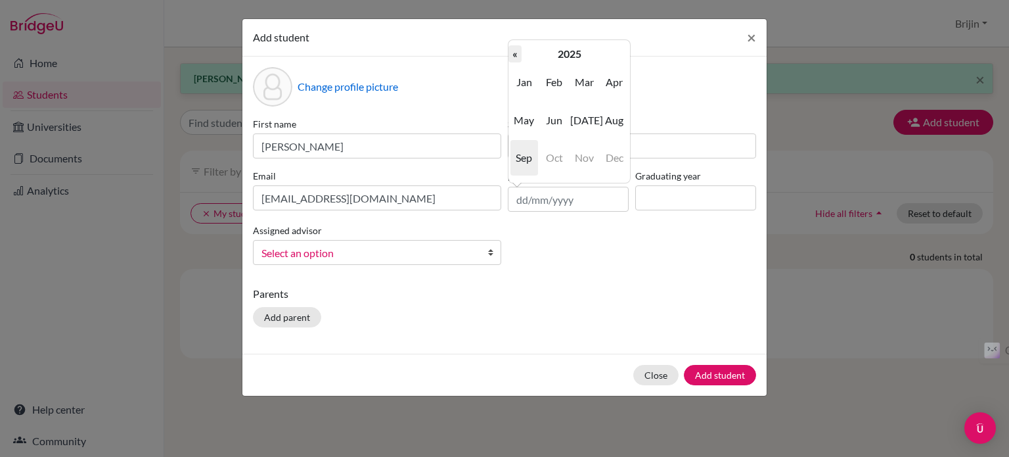
click at [517, 53] on th "«" at bounding box center [515, 53] width 13 height 17
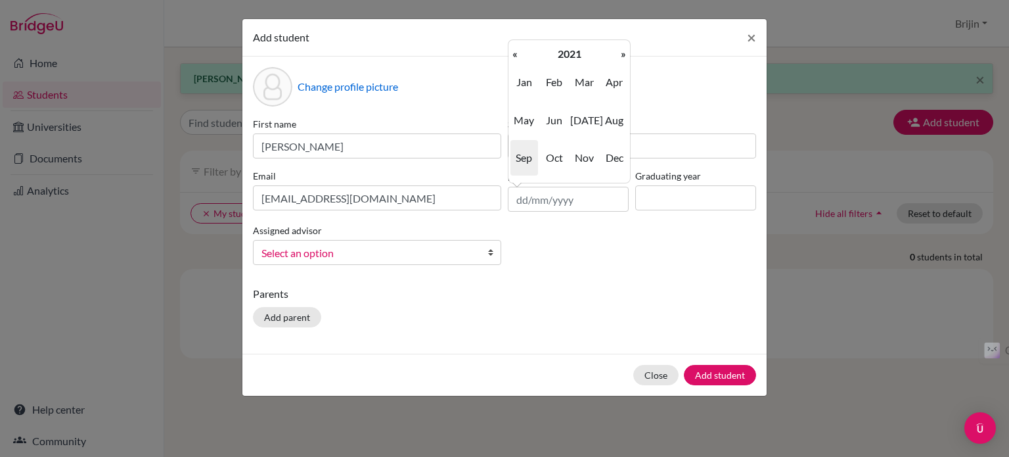
click at [517, 53] on th "«" at bounding box center [515, 53] width 13 height 17
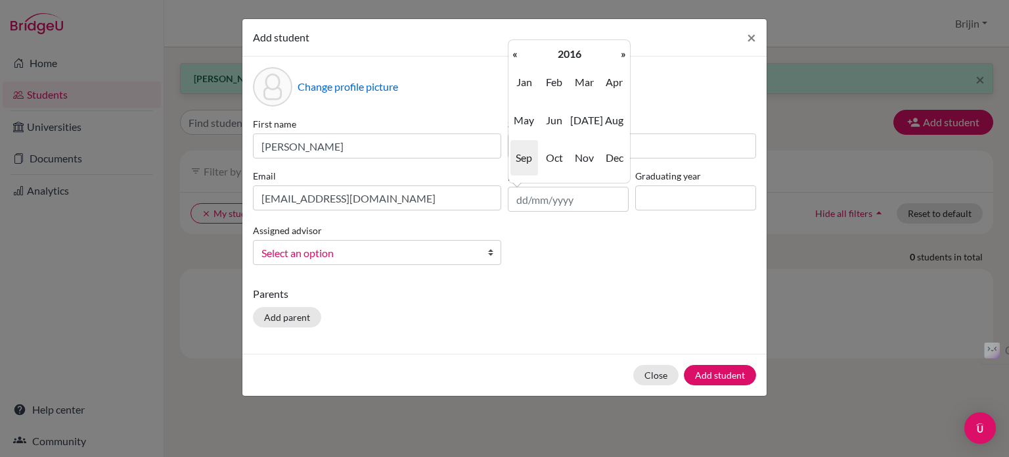
click at [517, 53] on th "«" at bounding box center [515, 53] width 13 height 17
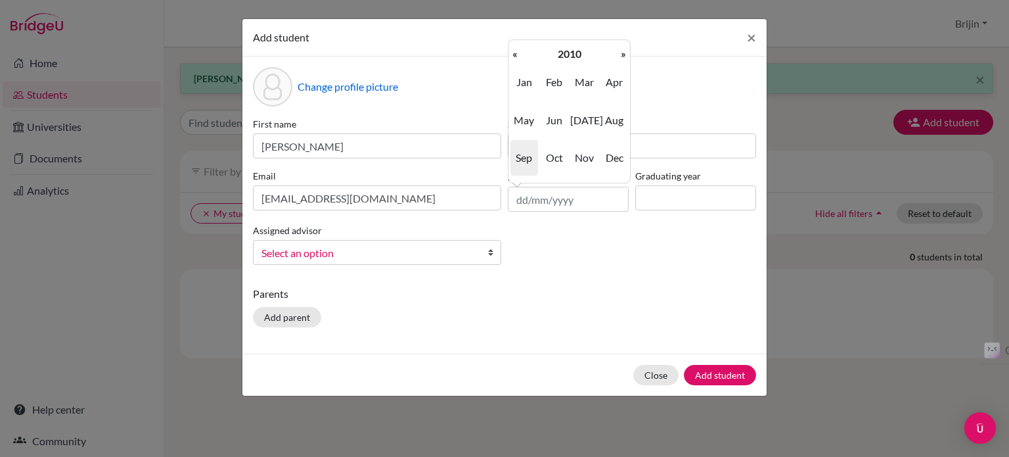
click at [517, 53] on th "«" at bounding box center [515, 53] width 13 height 17
click at [523, 158] on span "Sep" at bounding box center [524, 157] width 28 height 35
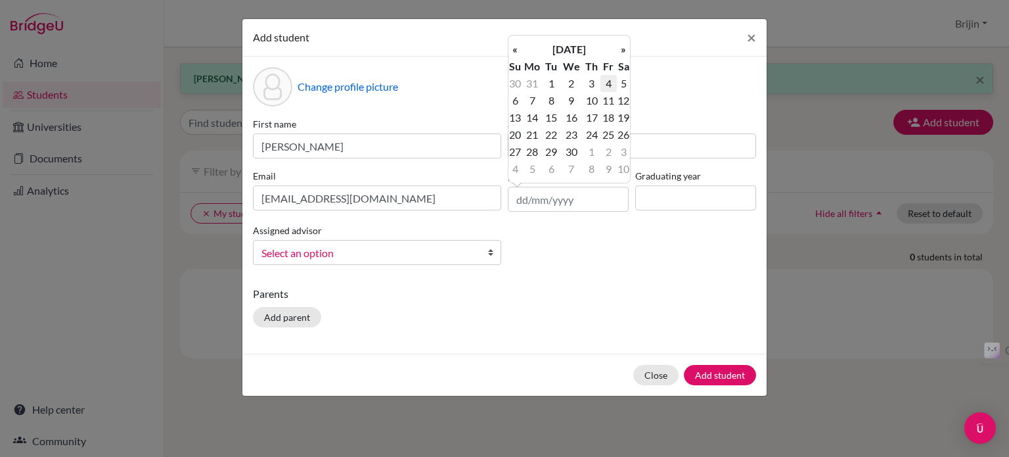
click at [609, 83] on td "4" at bounding box center [609, 83] width 16 height 17
type input "[DATE]"
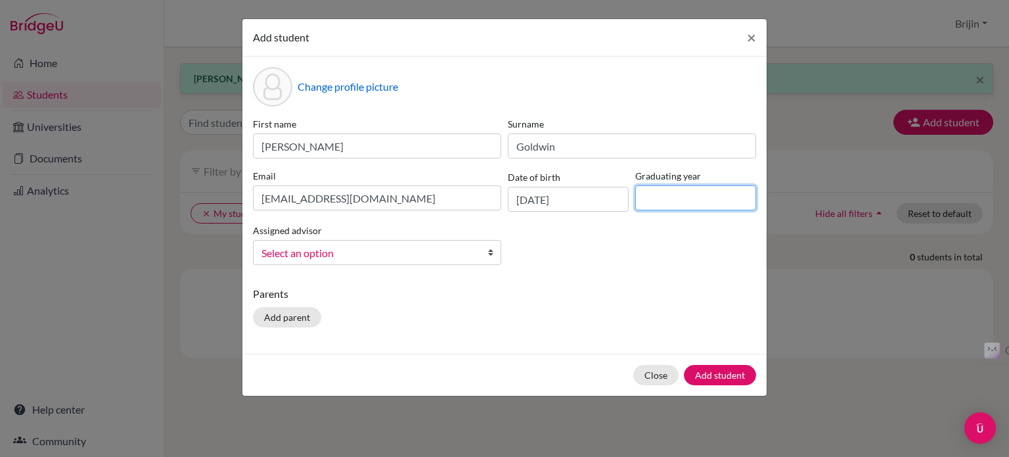
click at [664, 198] on input at bounding box center [695, 197] width 121 height 25
type input "2027"
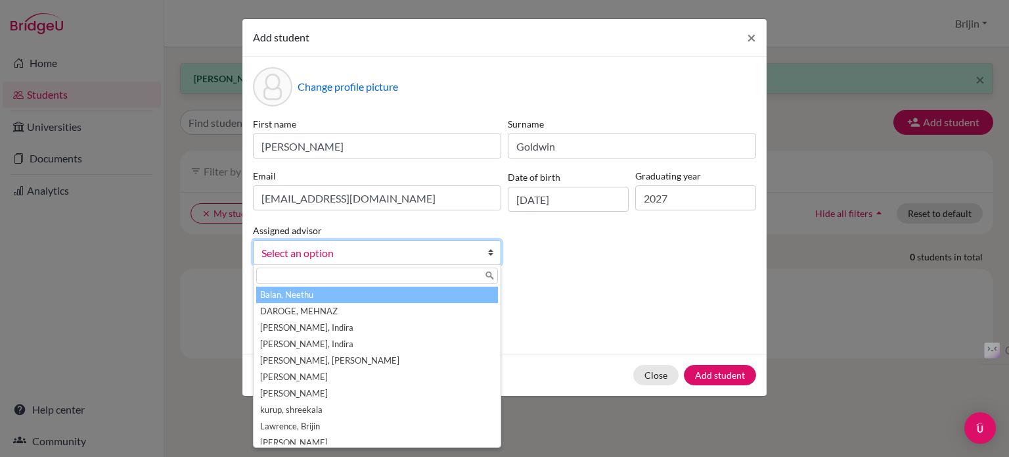
click at [494, 252] on b at bounding box center [493, 252] width 13 height 24
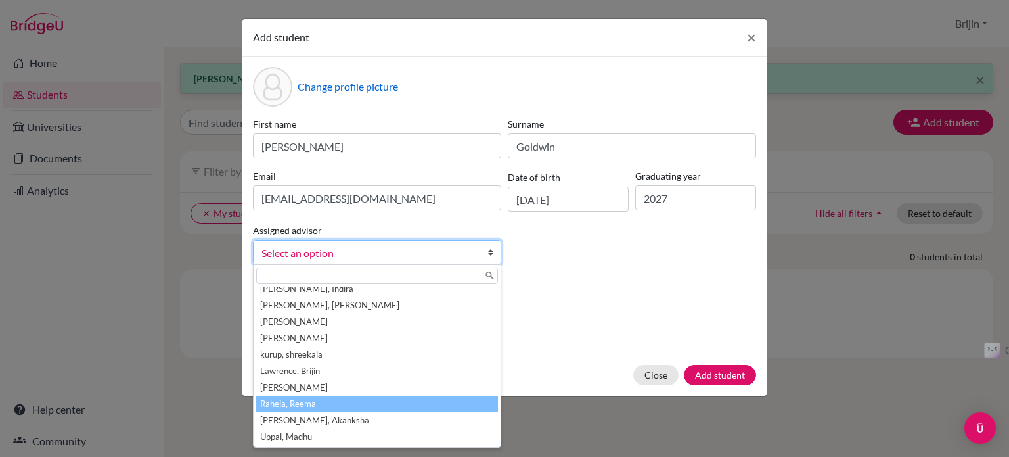
click at [390, 403] on li "Raheja, Reema" at bounding box center [377, 404] width 242 height 16
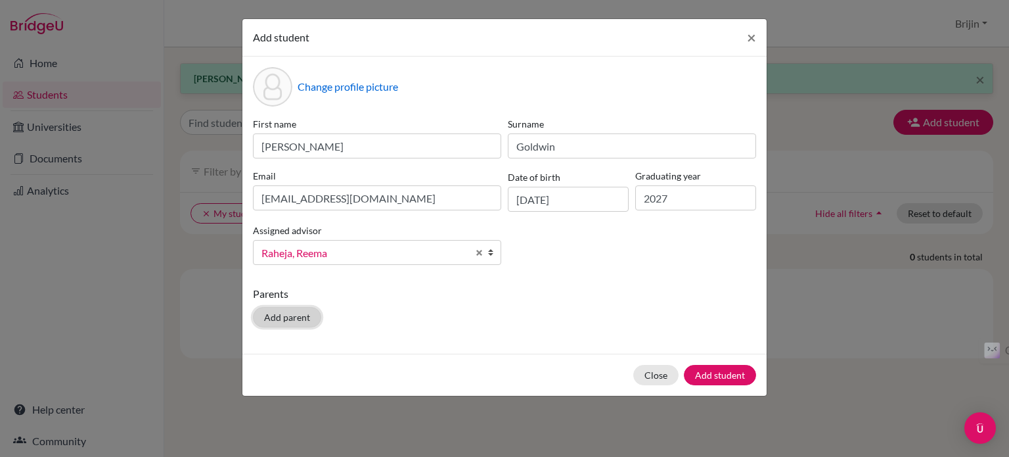
click at [284, 315] on button "Add parent" at bounding box center [287, 317] width 68 height 20
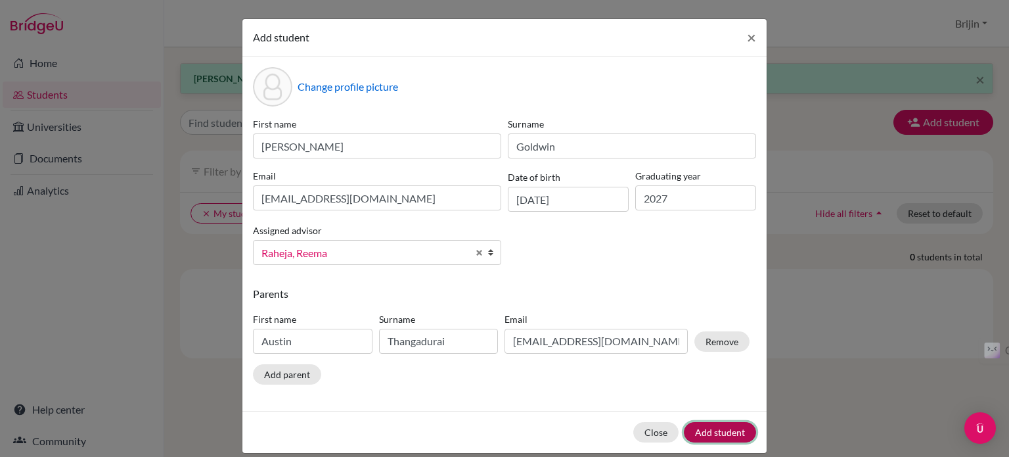
click at [710, 430] on button "Add student" at bounding box center [720, 432] width 72 height 20
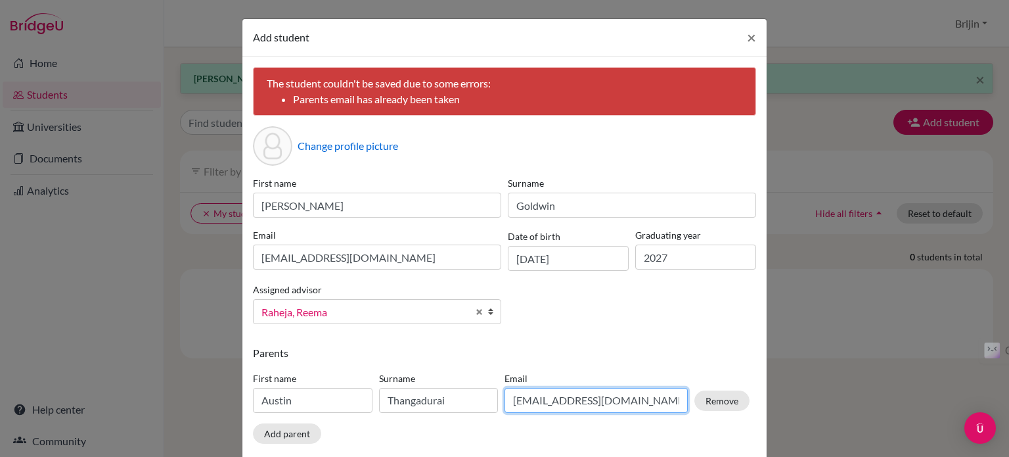
click at [632, 401] on input "[EMAIL_ADDRESS][DOMAIN_NAME]" at bounding box center [596, 400] width 183 height 25
type input "a"
type input "[EMAIL_ADDRESS][DOMAIN_NAME]"
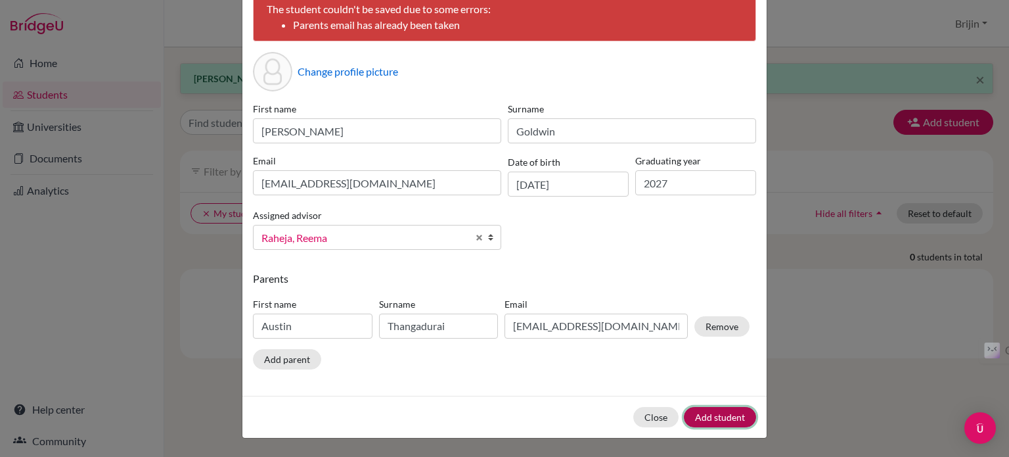
click at [719, 419] on button "Add student" at bounding box center [720, 417] width 72 height 20
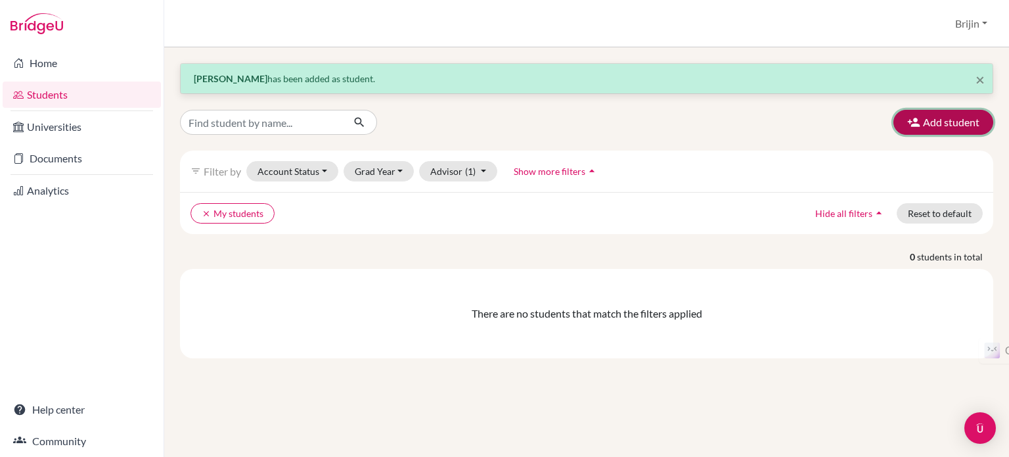
click at [969, 122] on button "Add student" at bounding box center [944, 122] width 100 height 25
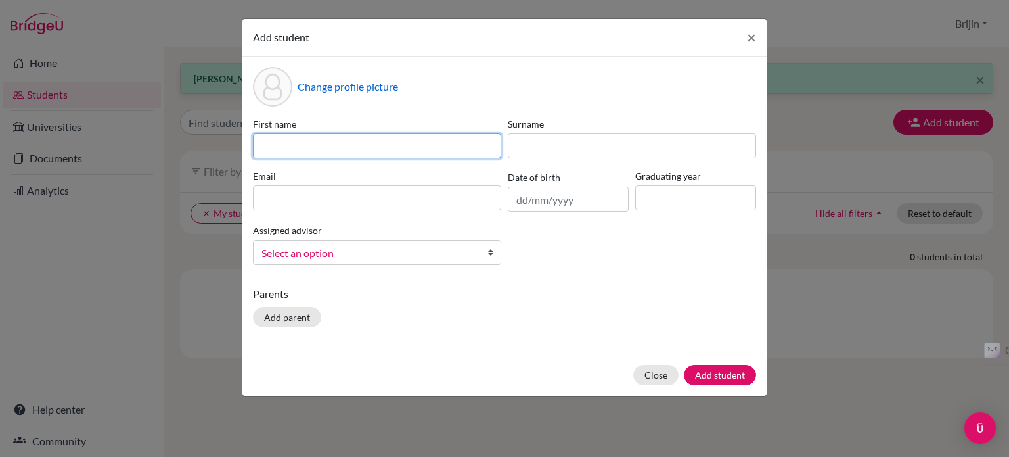
click at [351, 144] on input at bounding box center [377, 145] width 248 height 25
type input "Leyna"
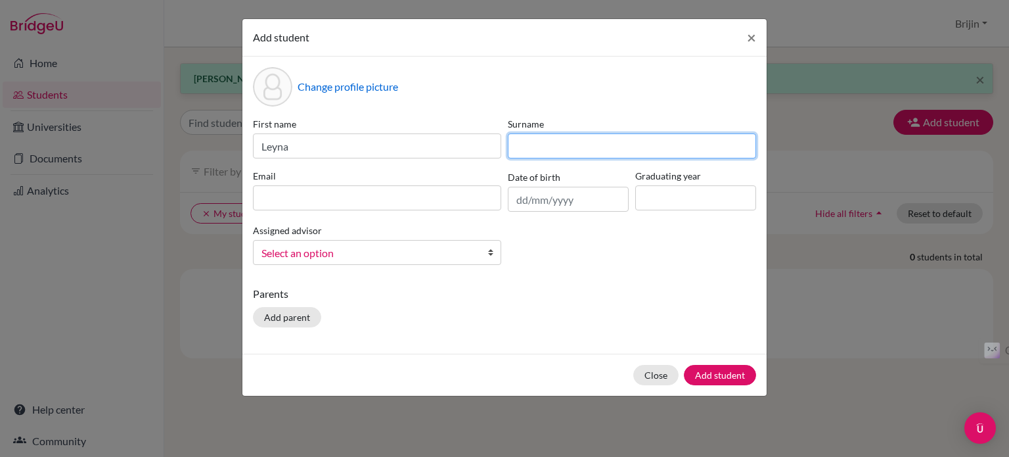
click at [589, 148] on input at bounding box center [632, 145] width 248 height 25
type input "Nair"
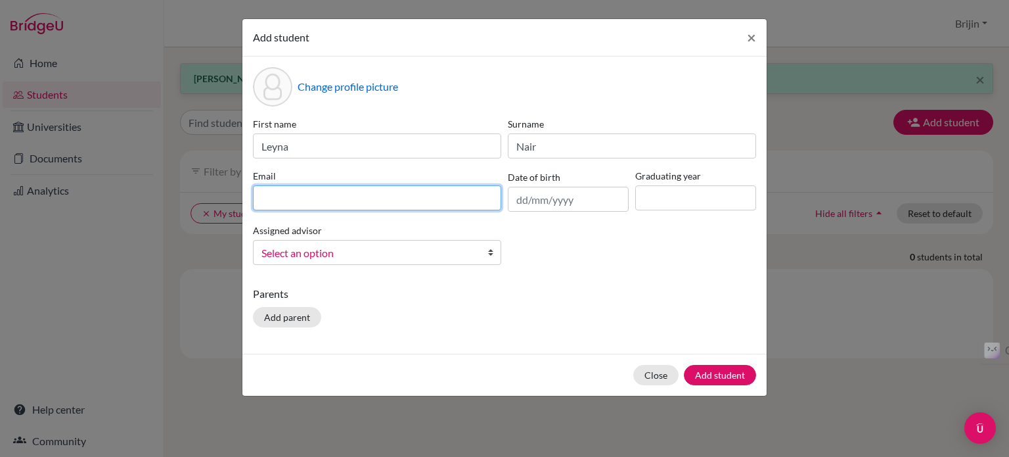
click at [432, 194] on input at bounding box center [377, 197] width 248 height 25
type input "[EMAIL_ADDRESS][DOMAIN_NAME]"
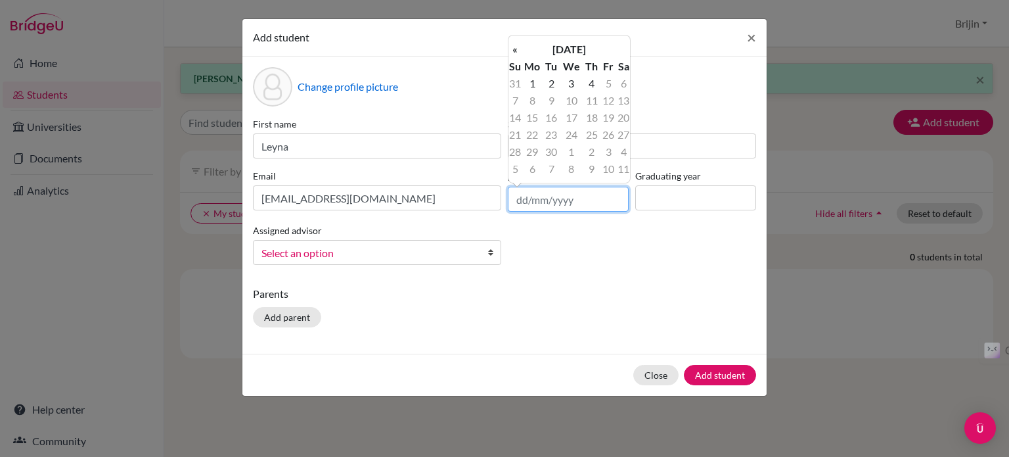
click at [568, 199] on input "text" at bounding box center [568, 199] width 121 height 25
click at [515, 47] on th "«" at bounding box center [515, 49] width 13 height 17
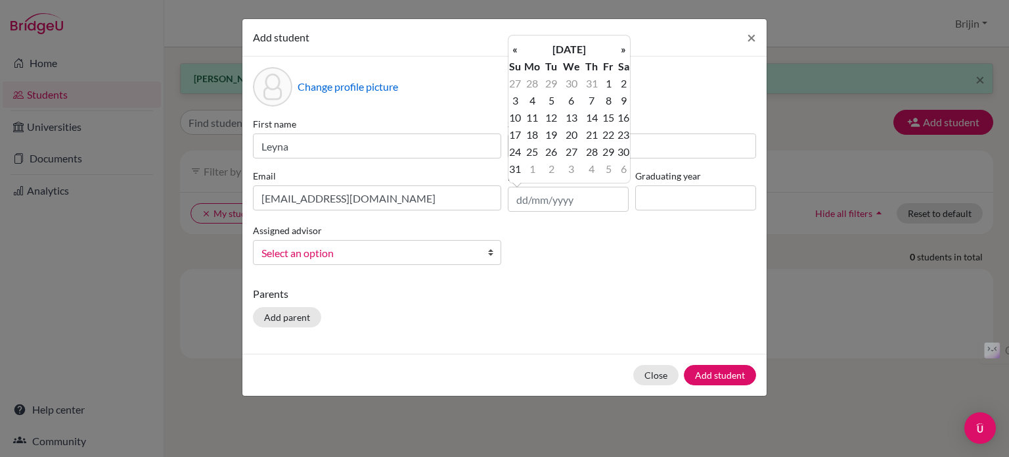
click at [515, 47] on th "«" at bounding box center [515, 49] width 13 height 17
click at [543, 47] on th "[DATE]" at bounding box center [569, 49] width 95 height 17
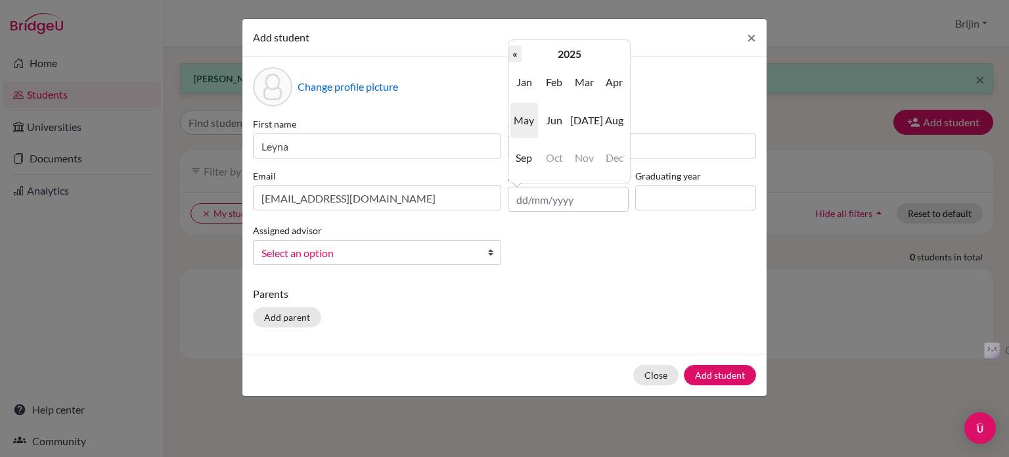
click at [516, 52] on th "«" at bounding box center [515, 53] width 13 height 17
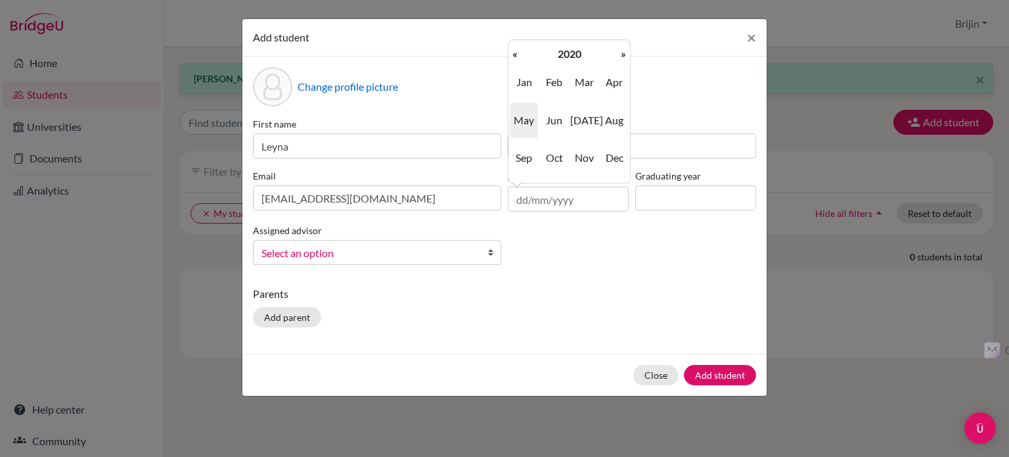
click at [516, 52] on th "«" at bounding box center [515, 53] width 13 height 17
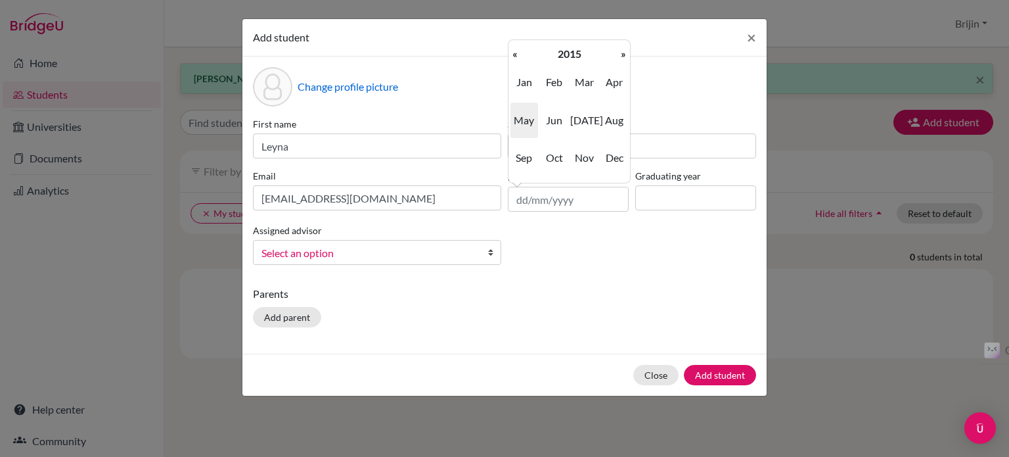
click at [516, 52] on th "«" at bounding box center [515, 53] width 13 height 17
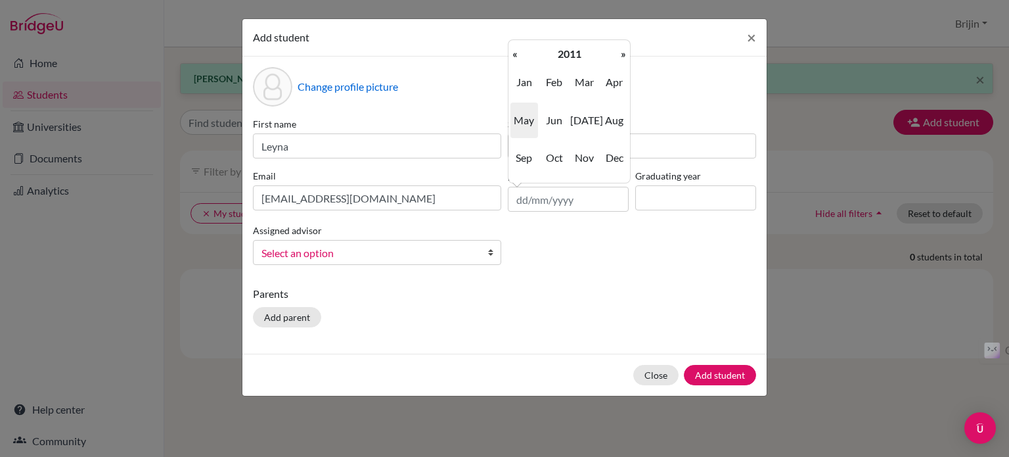
click at [516, 52] on th "«" at bounding box center [515, 53] width 13 height 17
click at [622, 54] on th "»" at bounding box center [623, 53] width 13 height 17
click at [555, 122] on span "Jun" at bounding box center [555, 119] width 28 height 35
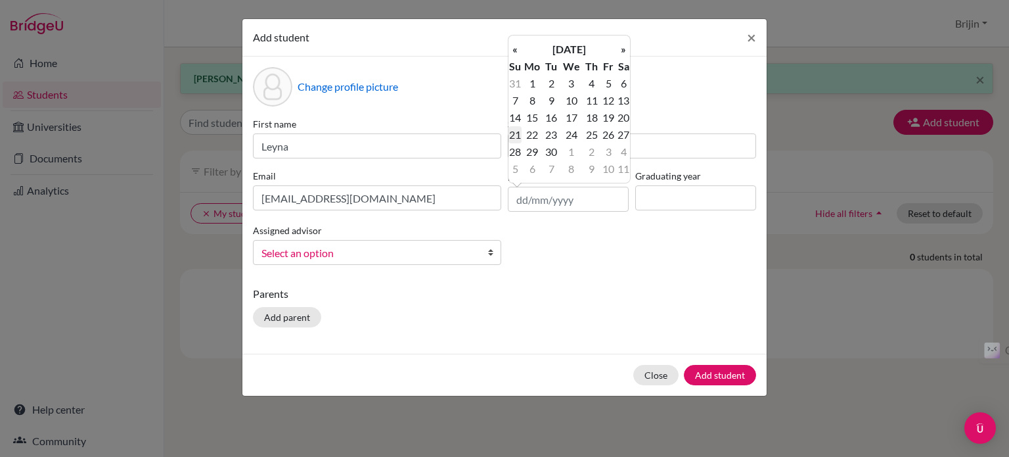
click at [515, 133] on td "21" at bounding box center [515, 134] width 13 height 17
type input "[DATE]"
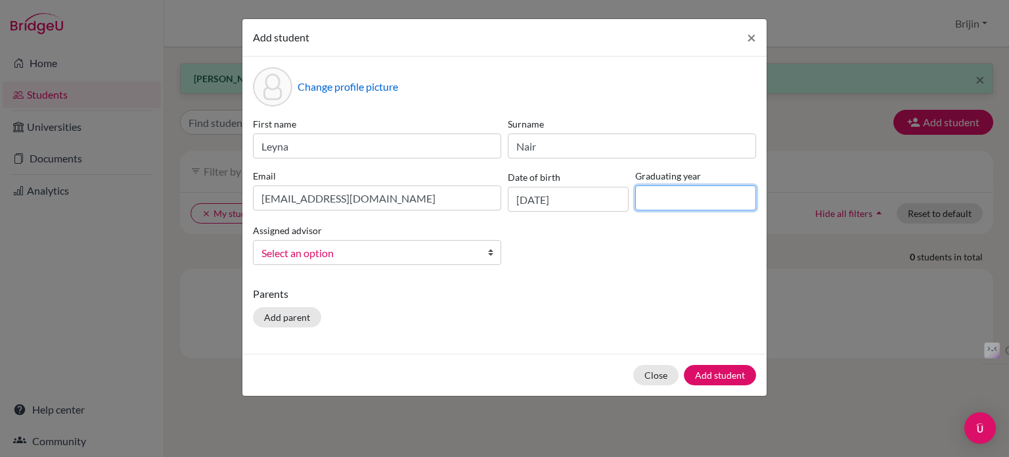
click at [677, 196] on input at bounding box center [695, 197] width 121 height 25
type input "2027"
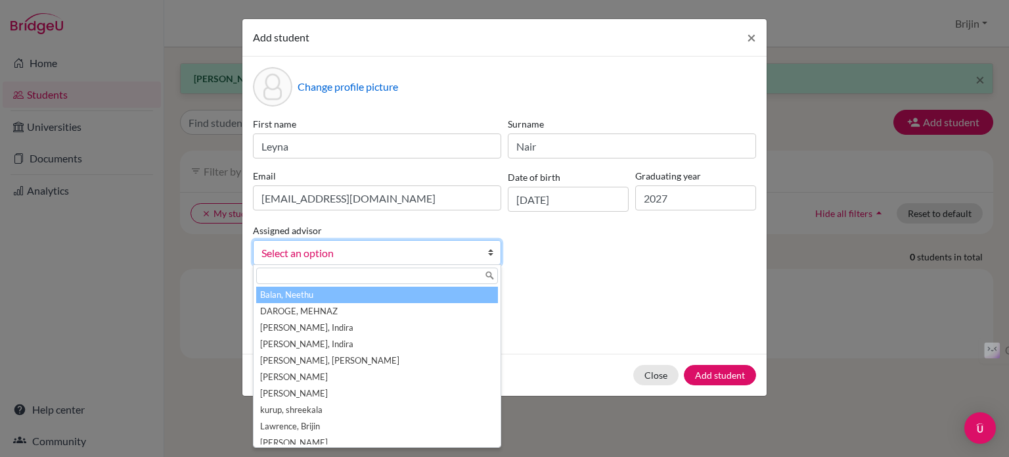
click at [488, 249] on b at bounding box center [493, 252] width 13 height 24
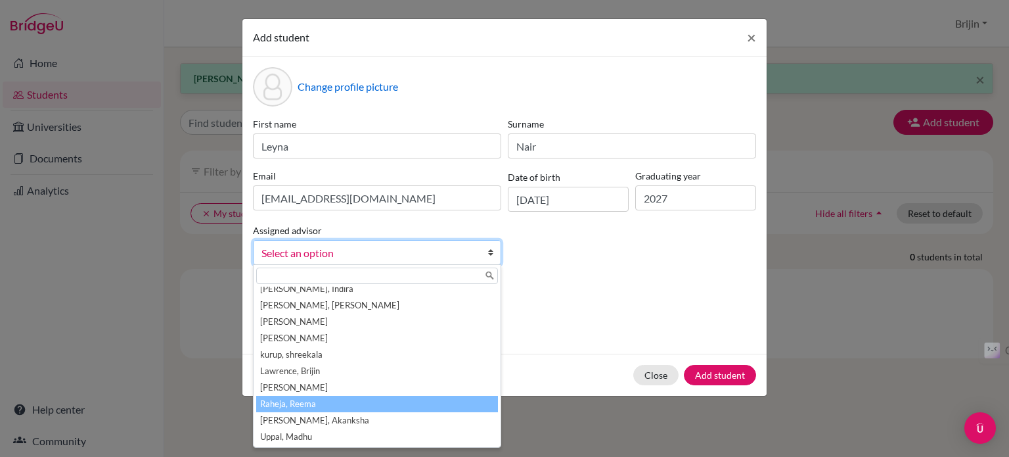
click at [426, 406] on li "Raheja, Reema" at bounding box center [377, 404] width 242 height 16
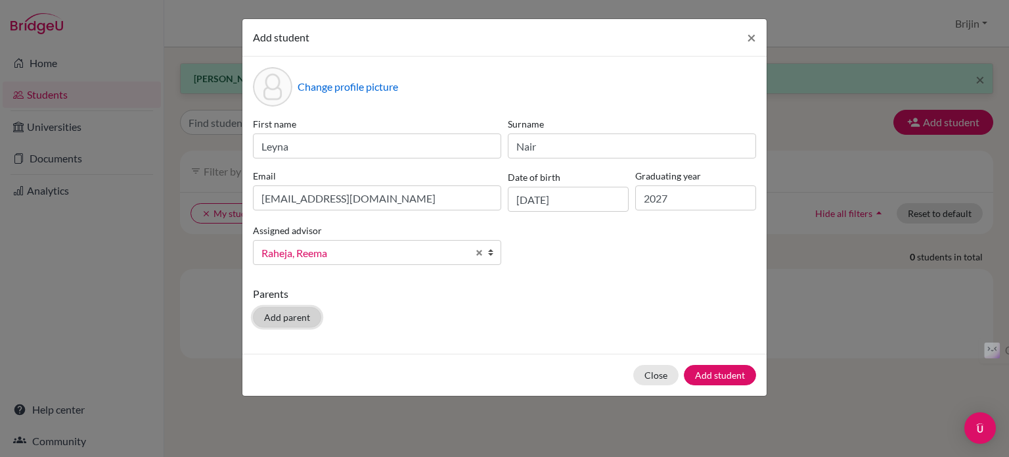
click at [300, 317] on button "Add parent" at bounding box center [287, 317] width 68 height 20
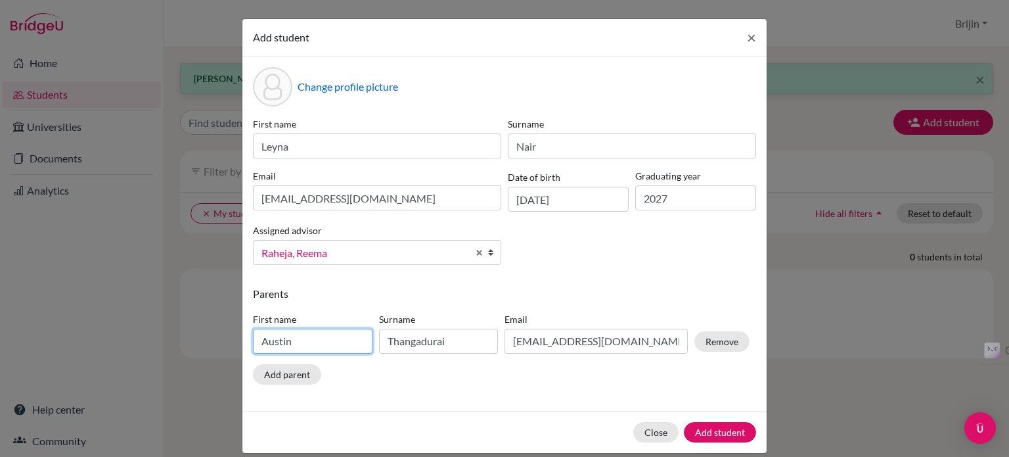
click at [312, 345] on input "Austin" at bounding box center [313, 341] width 120 height 25
type input "A"
type input "Manoj"
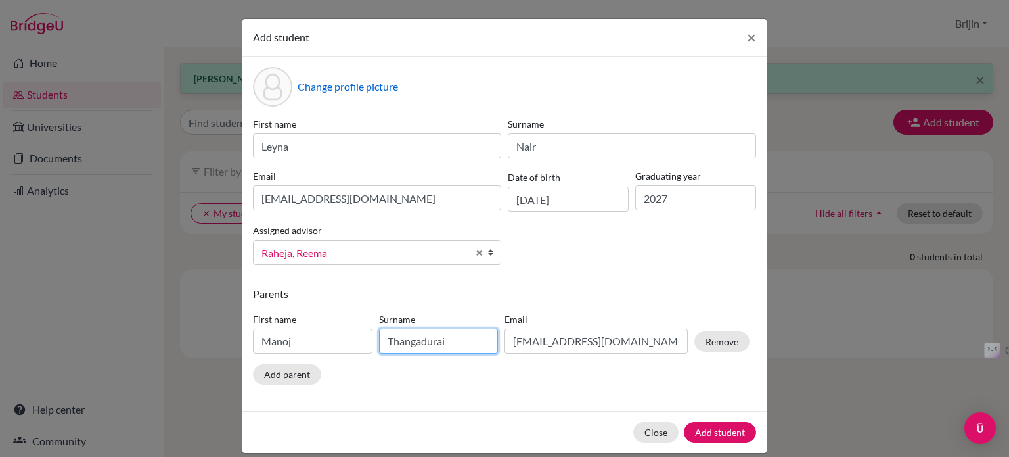
click at [447, 341] on input "Thangadurai" at bounding box center [439, 341] width 120 height 25
type input "T"
type input "[PERSON_NAME]"
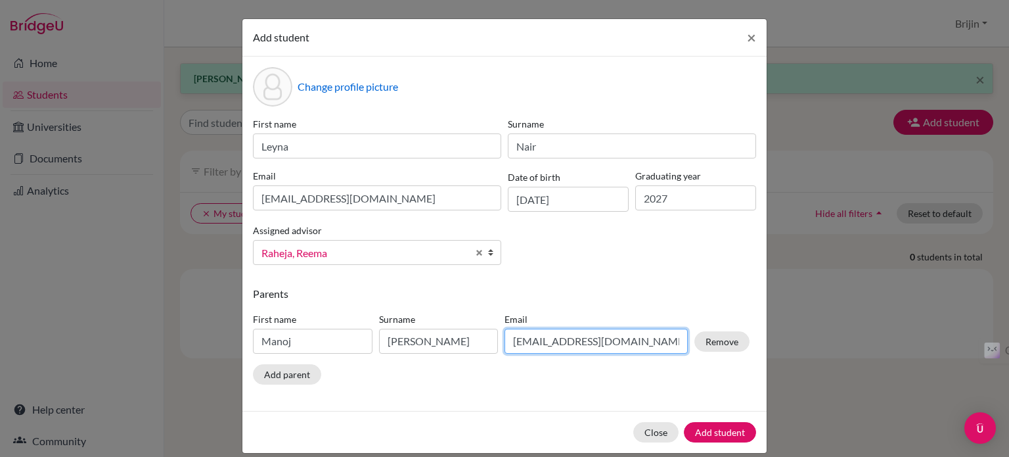
click at [631, 346] on input "[EMAIL_ADDRESS][DOMAIN_NAME]" at bounding box center [596, 341] width 183 height 25
type input "t"
click at [518, 345] on input "[DOMAIN_NAME][EMAIL_ADDRESS][DOMAIN_NAME]" at bounding box center [596, 341] width 183 height 25
type input "[DOMAIN_NAME][EMAIL_ADDRESS][DOMAIN_NAME]"
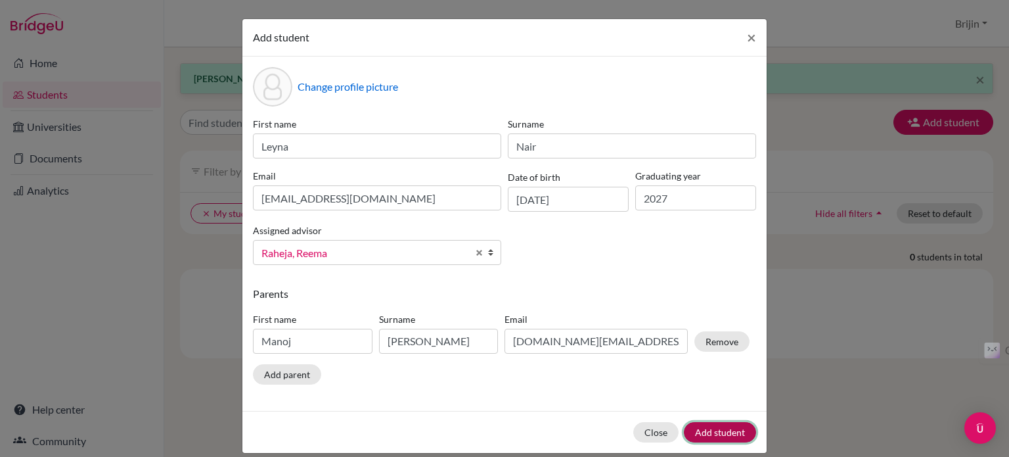
click at [714, 432] on button "Add student" at bounding box center [720, 432] width 72 height 20
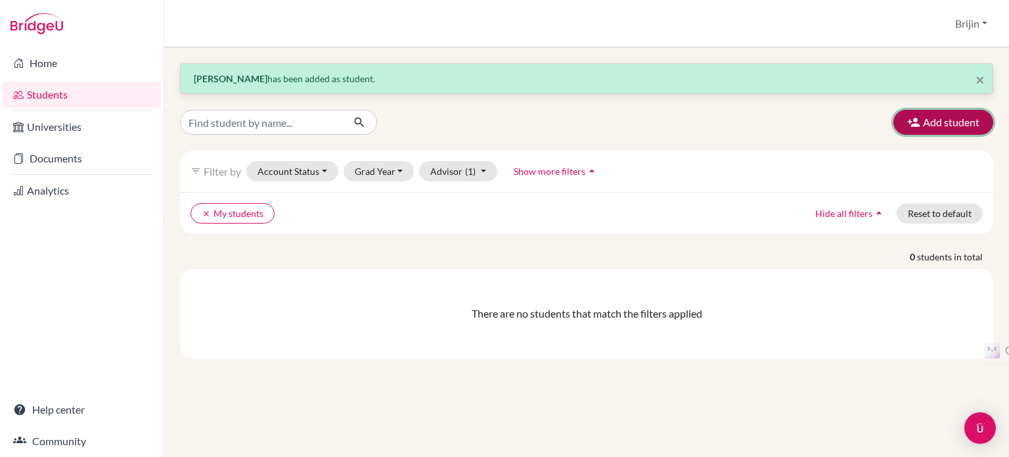
click at [961, 118] on button "Add student" at bounding box center [944, 122] width 100 height 25
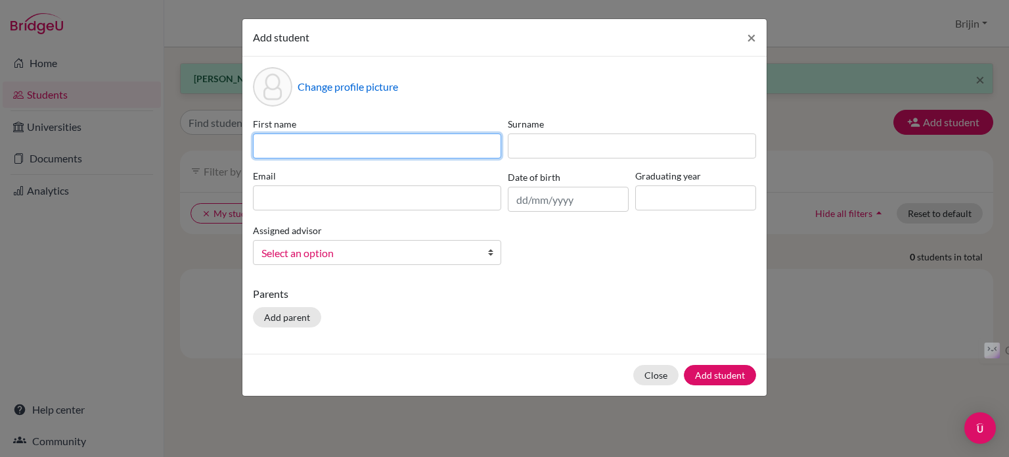
click at [413, 149] on input at bounding box center [377, 145] width 248 height 25
type input "Parthiban"
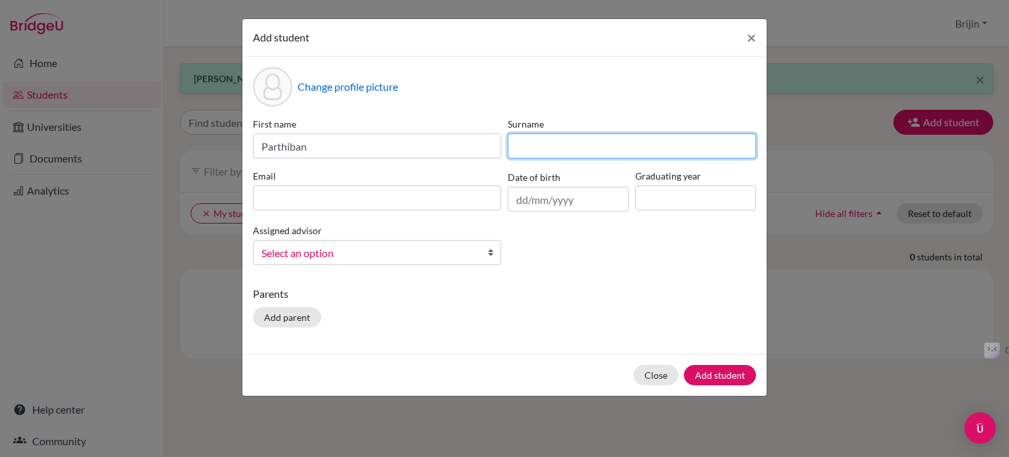
click at [543, 146] on input at bounding box center [632, 145] width 248 height 25
type input "Balagan"
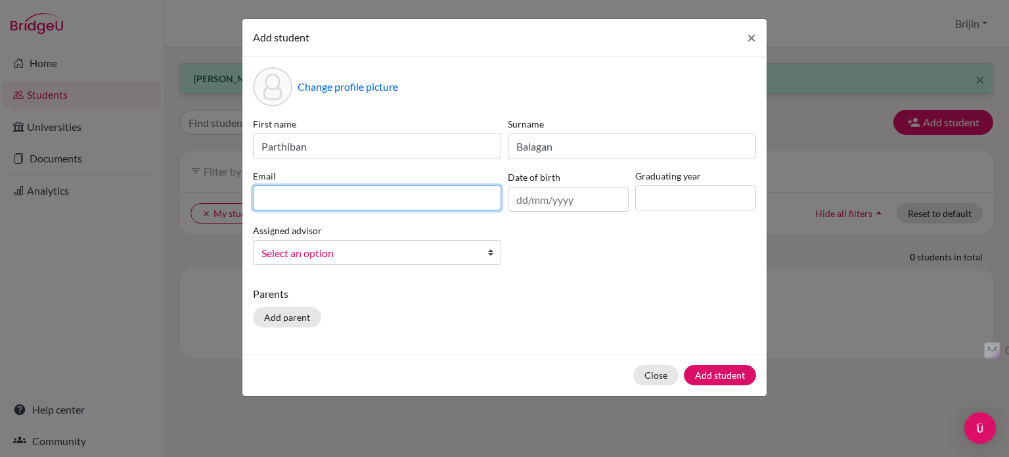
click at [418, 198] on input at bounding box center [377, 197] width 248 height 25
type input "[EMAIL_ADDRESS][DOMAIN_NAME]"
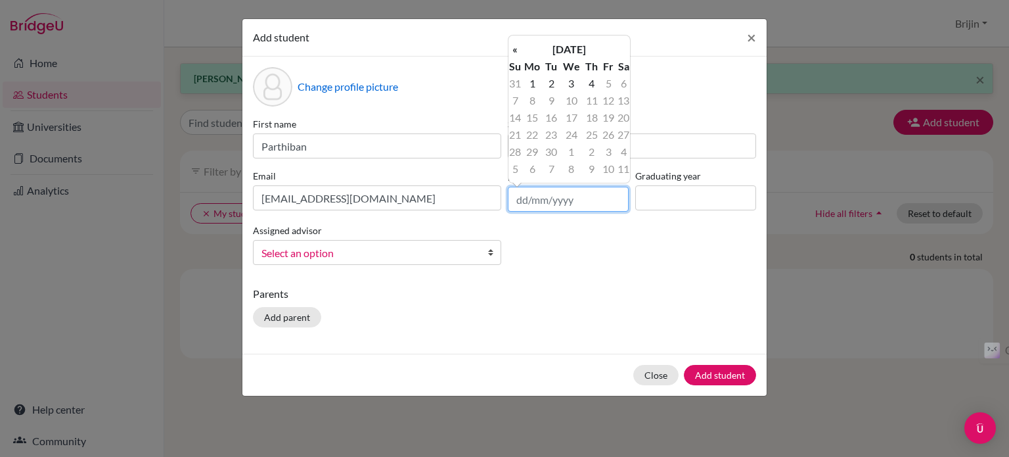
click at [566, 204] on input "text" at bounding box center [568, 199] width 121 height 25
click at [536, 47] on th "[DATE]" at bounding box center [569, 49] width 95 height 17
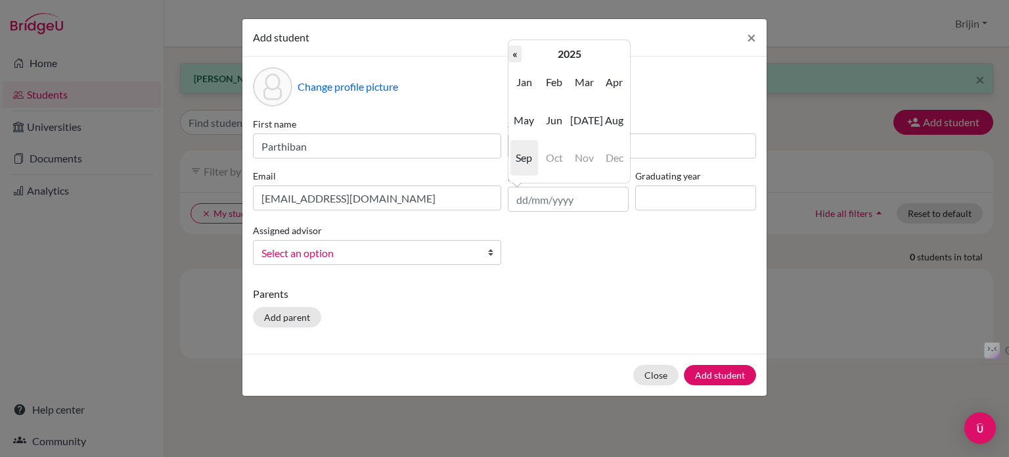
click at [512, 50] on th "«" at bounding box center [515, 53] width 13 height 17
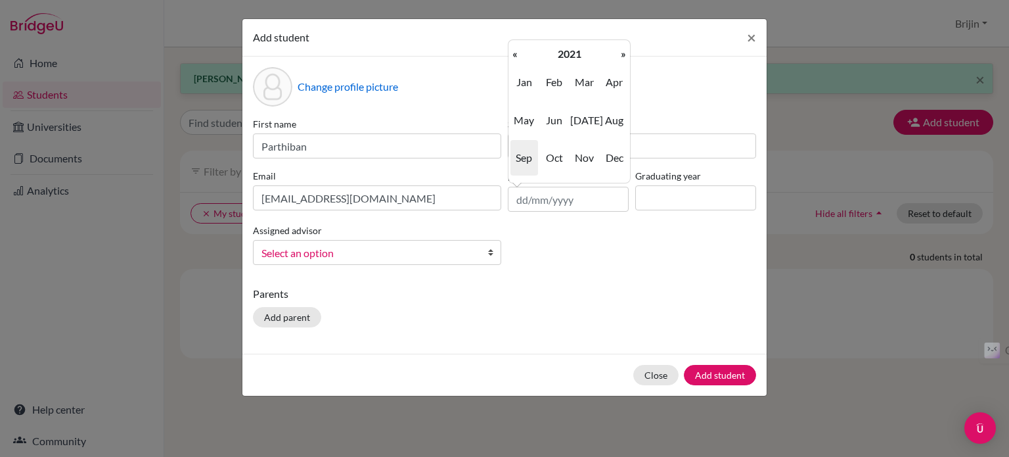
click at [512, 50] on th "«" at bounding box center [515, 53] width 13 height 17
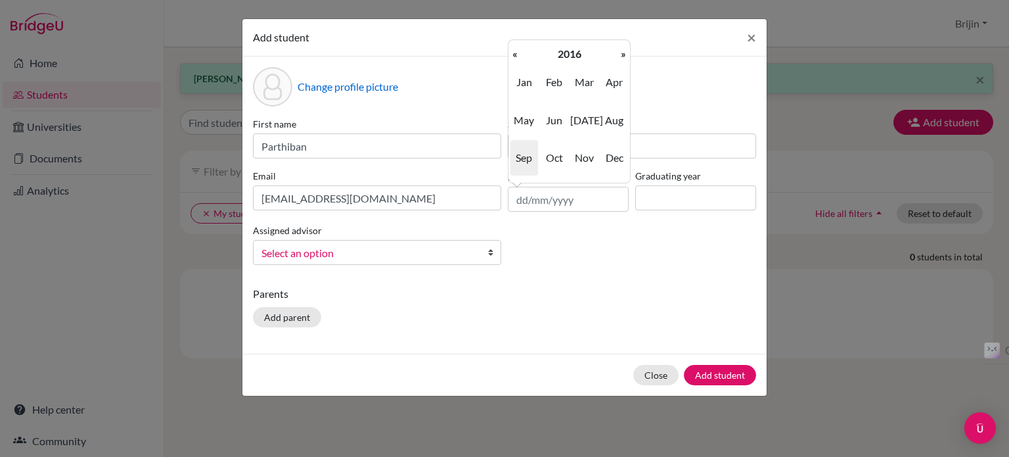
click at [512, 50] on th "«" at bounding box center [515, 53] width 13 height 17
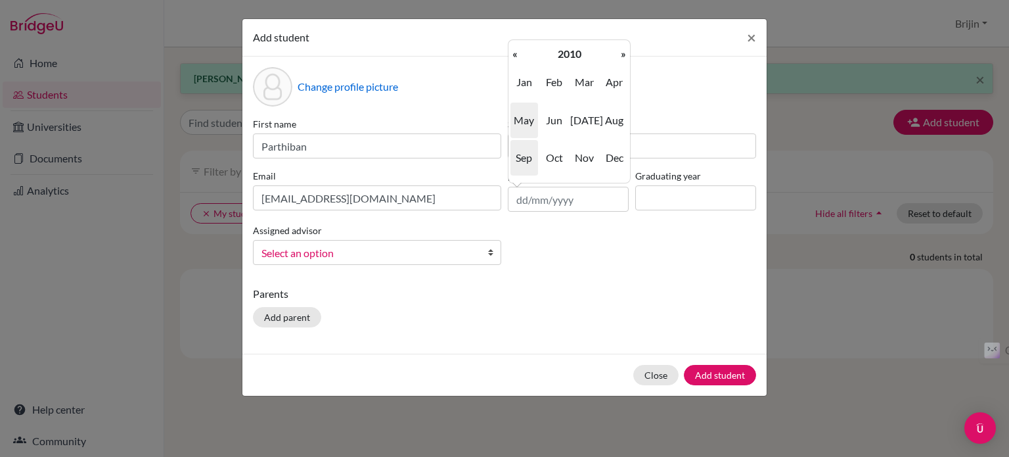
click at [521, 114] on span "May" at bounding box center [524, 119] width 28 height 35
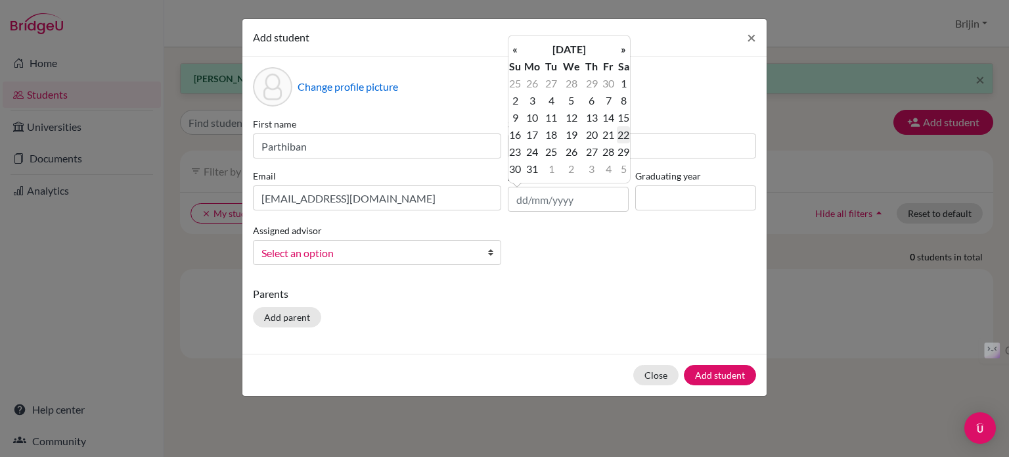
click at [618, 133] on td "22" at bounding box center [623, 134] width 13 height 17
type input "[DATE]"
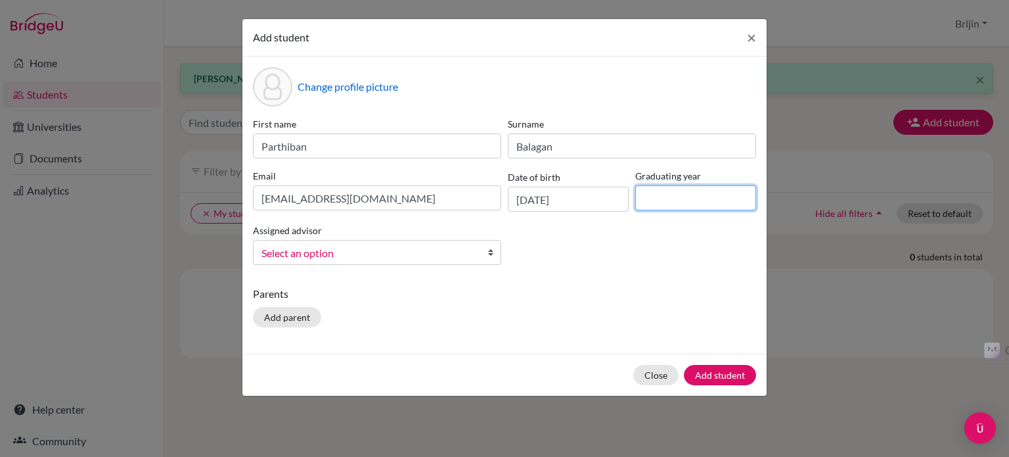
click at [654, 200] on input at bounding box center [695, 197] width 121 height 25
type input "2027"
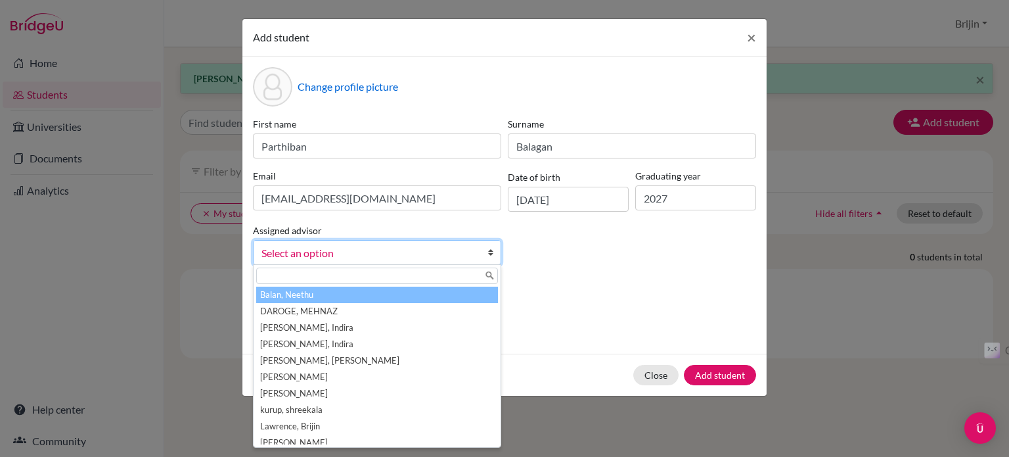
click at [489, 250] on b at bounding box center [493, 252] width 13 height 24
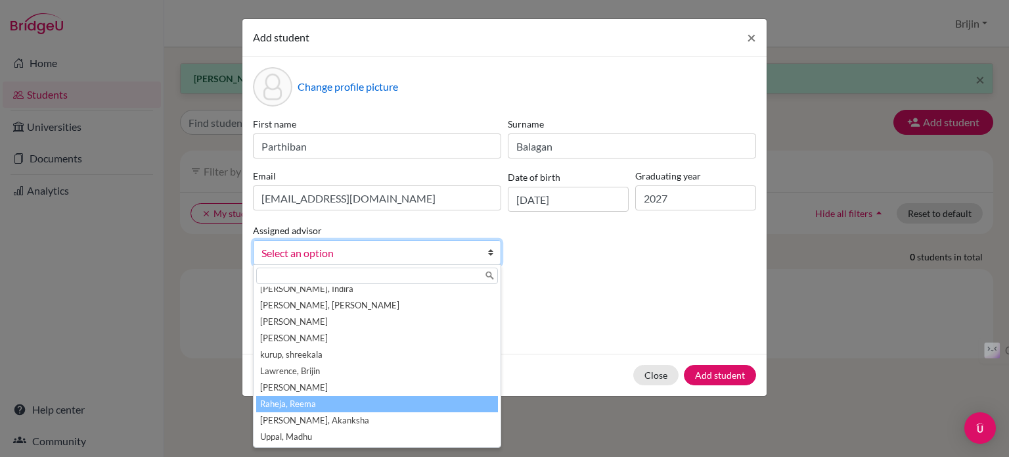
click at [458, 405] on li "Raheja, Reema" at bounding box center [377, 404] width 242 height 16
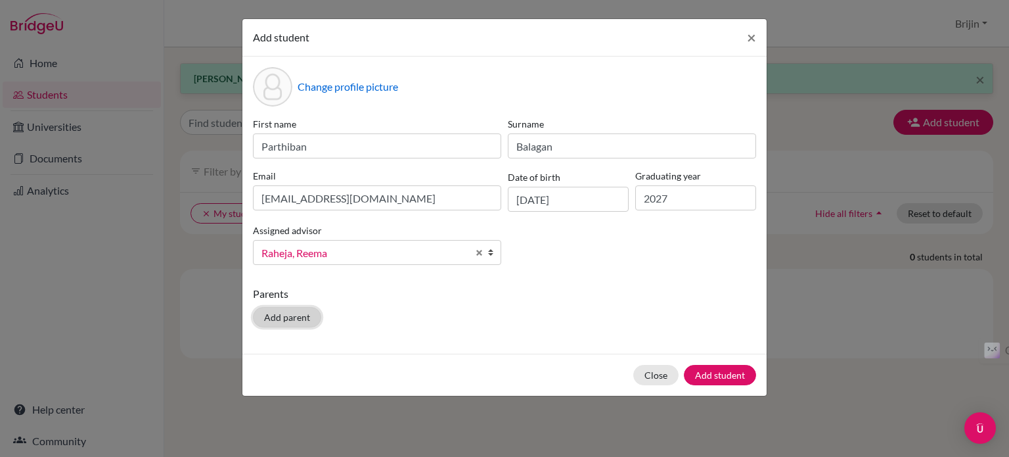
click at [302, 316] on button "Add parent" at bounding box center [287, 317] width 68 height 20
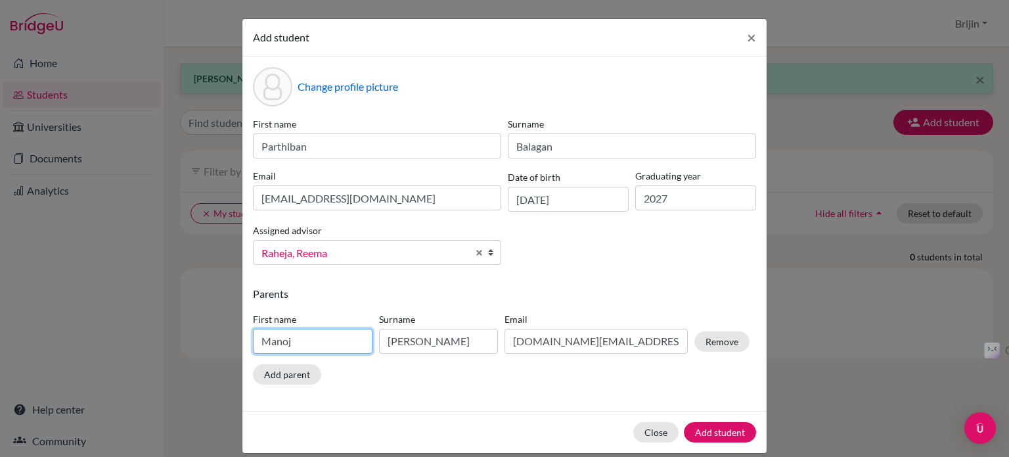
click at [304, 338] on input "Manoj" at bounding box center [313, 341] width 120 height 25
type input "M"
type input "Balagan"
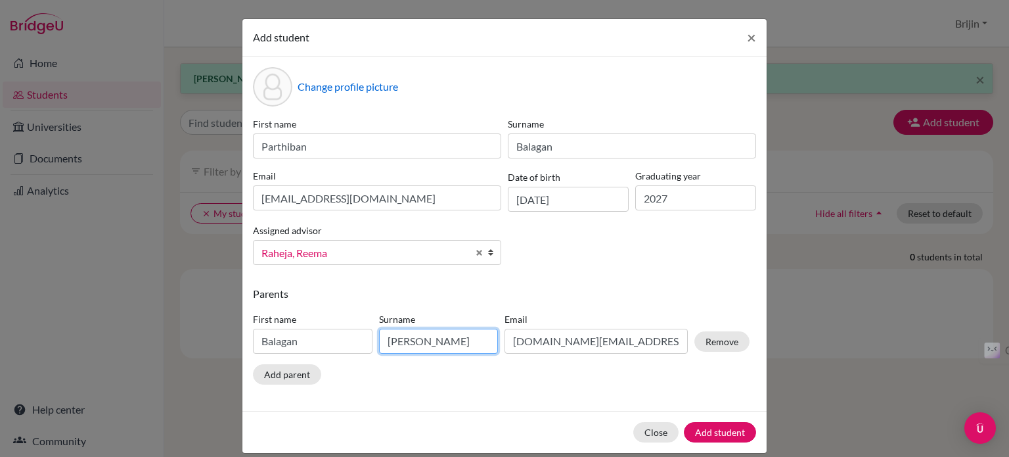
click at [426, 346] on input "[PERSON_NAME]" at bounding box center [439, 341] width 120 height 25
type input "K"
click at [412, 343] on input "Kalangiyam" at bounding box center [439, 341] width 120 height 25
type input "Kalanjiyam"
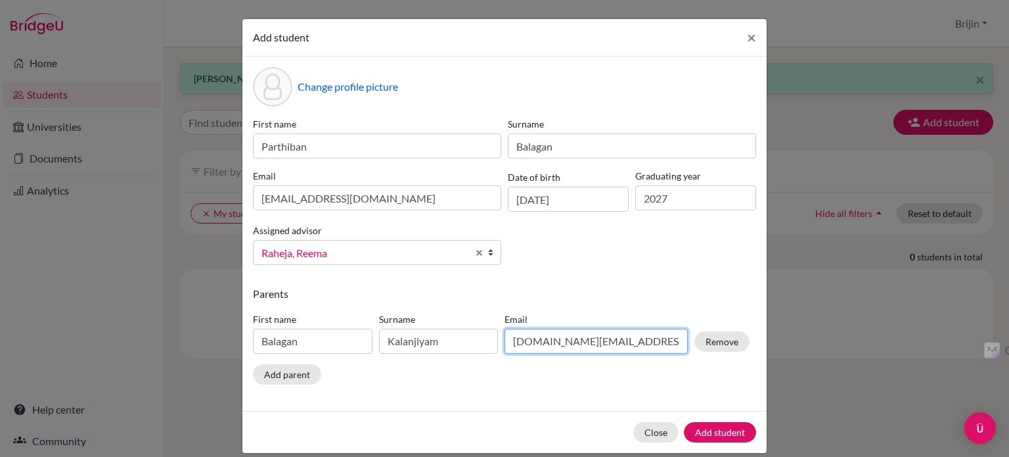
click at [608, 339] on input "[DOMAIN_NAME][EMAIL_ADDRESS][DOMAIN_NAME]" at bounding box center [596, 341] width 183 height 25
type input "m"
type input "[EMAIL_ADDRESS][DOMAIN_NAME]"
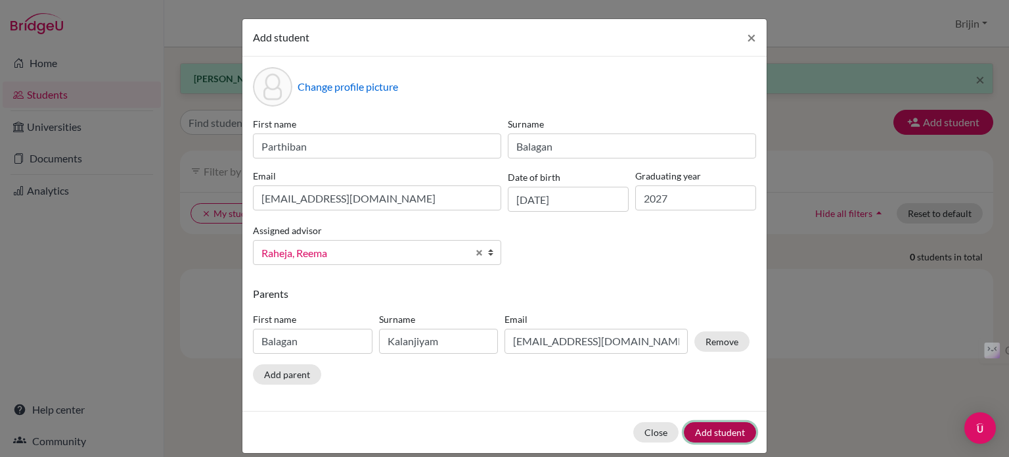
click at [729, 430] on button "Add student" at bounding box center [720, 432] width 72 height 20
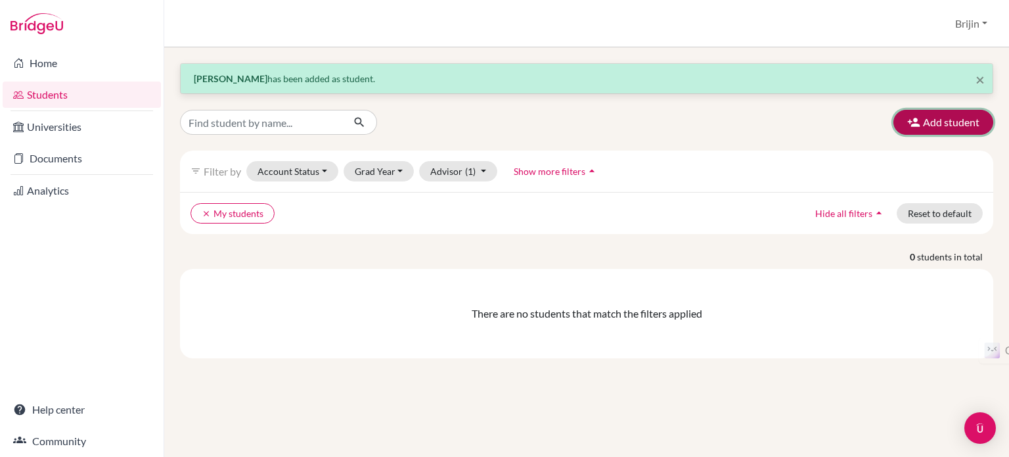
click at [958, 118] on button "Add student" at bounding box center [944, 122] width 100 height 25
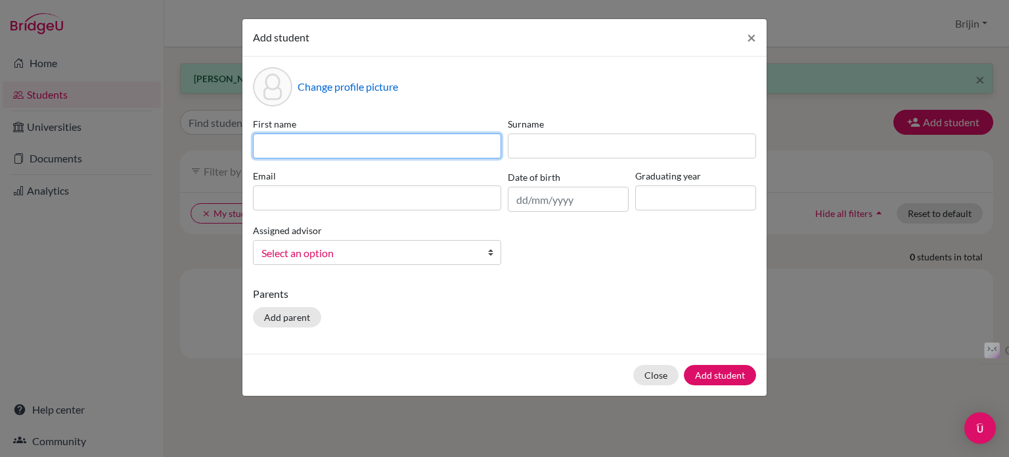
click at [417, 142] on input at bounding box center [377, 145] width 248 height 25
type input "Sidhanth"
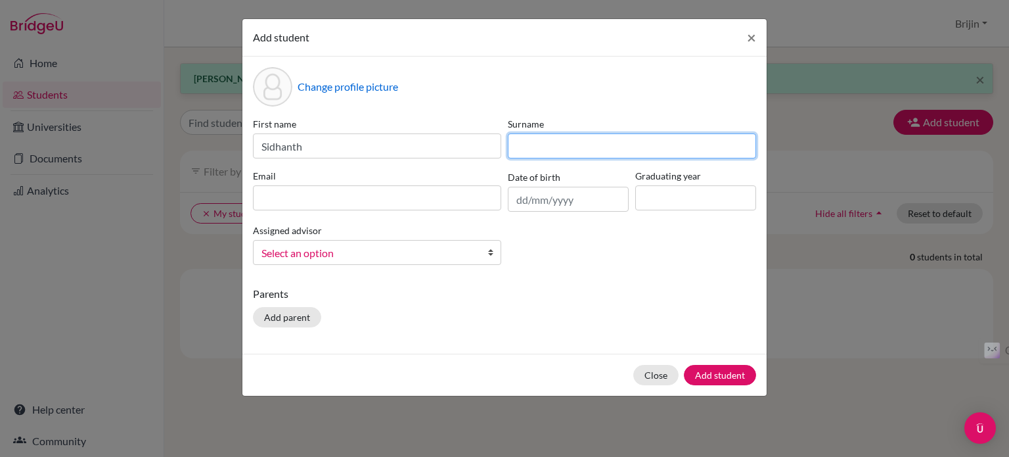
click at [531, 141] on input at bounding box center [632, 145] width 248 height 25
type input "Sudhir"
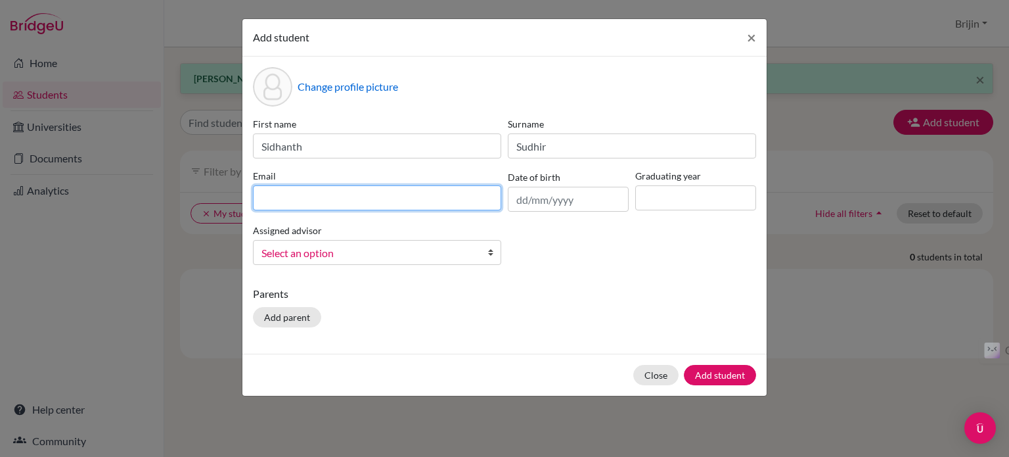
click at [402, 195] on input at bounding box center [377, 197] width 248 height 25
type input "[EMAIL_ADDRESS][DOMAIN_NAME]"
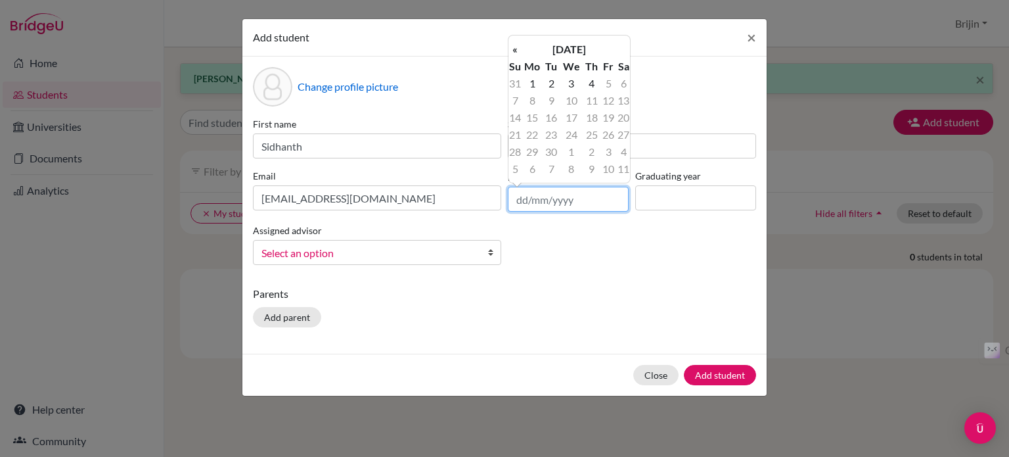
click at [564, 199] on input "text" at bounding box center [568, 199] width 121 height 25
click at [552, 43] on th "[DATE]" at bounding box center [569, 49] width 95 height 17
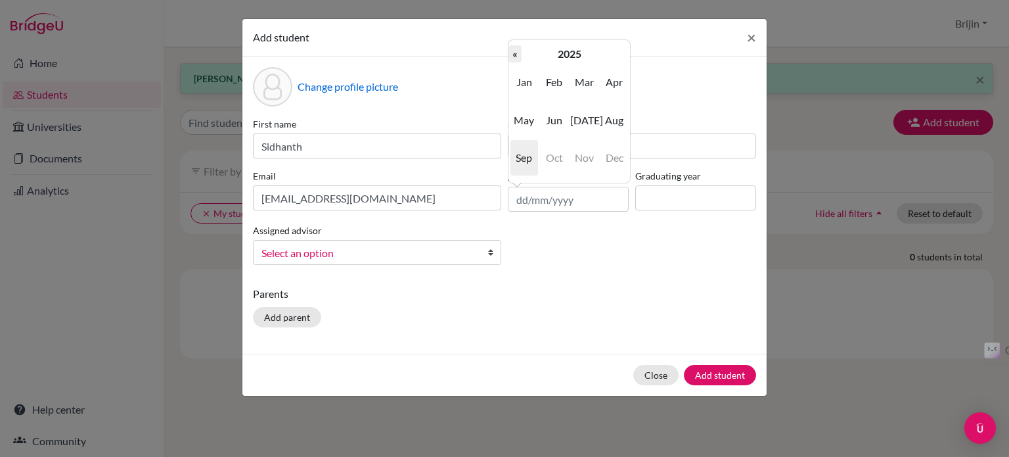
click at [516, 49] on th "«" at bounding box center [515, 53] width 13 height 17
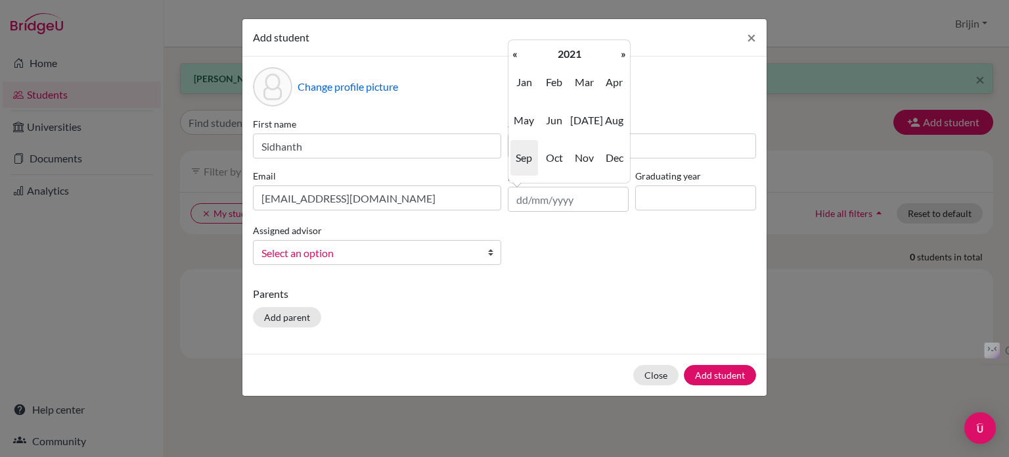
click at [516, 49] on th "«" at bounding box center [515, 53] width 13 height 17
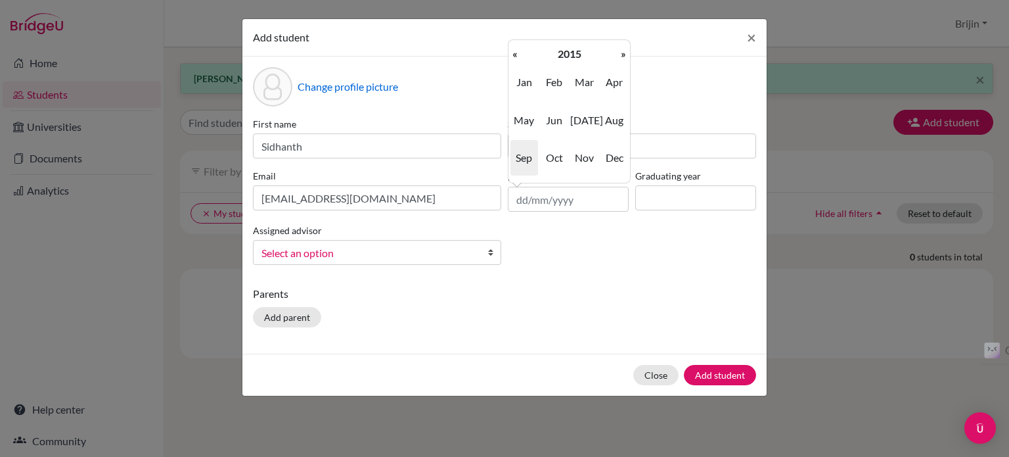
click at [516, 49] on th "«" at bounding box center [515, 53] width 13 height 17
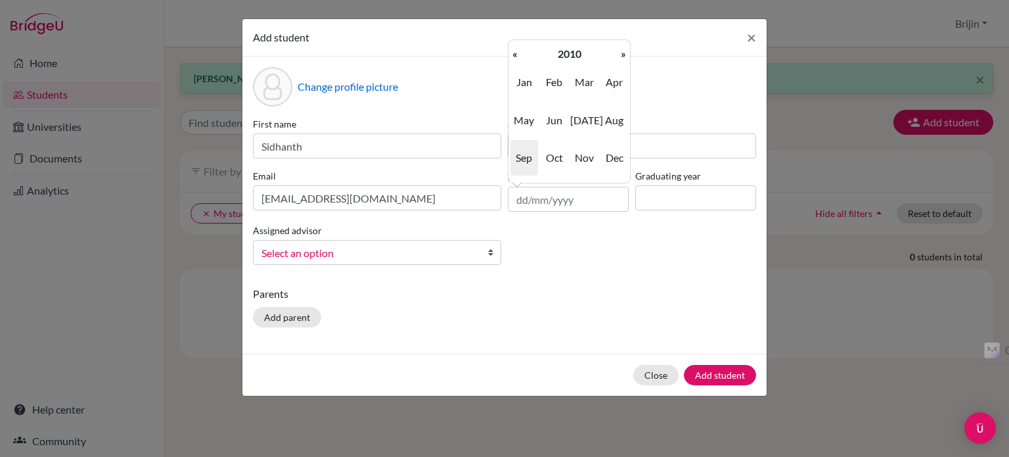
click at [516, 49] on th "«" at bounding box center [515, 53] width 13 height 17
click at [581, 118] on span "[DATE]" at bounding box center [584, 119] width 28 height 35
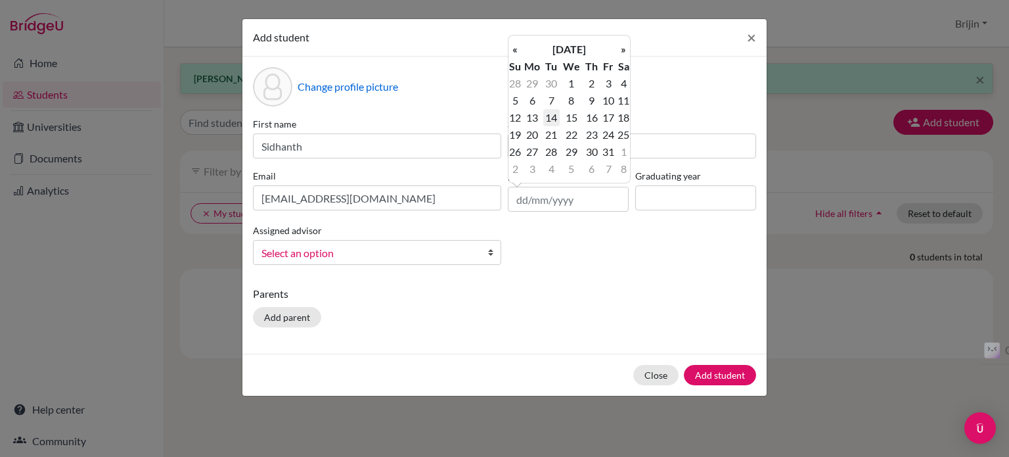
click at [551, 116] on td "14" at bounding box center [551, 117] width 16 height 17
type input "[DATE]"
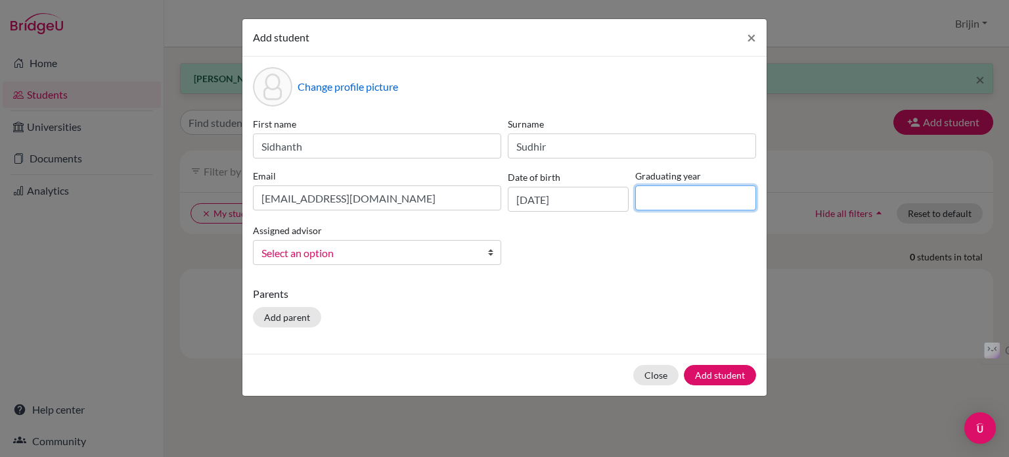
click at [654, 197] on input at bounding box center [695, 197] width 121 height 25
type input "2027"
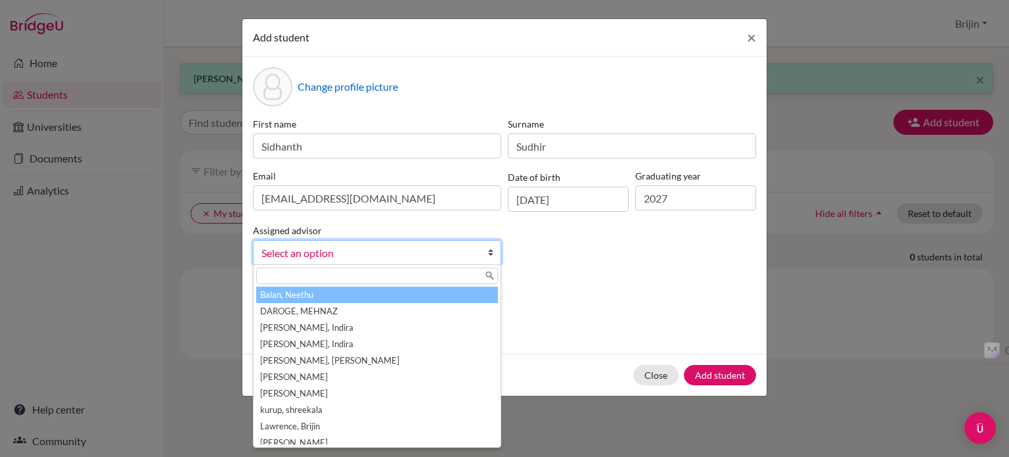
click at [489, 250] on b at bounding box center [493, 252] width 13 height 24
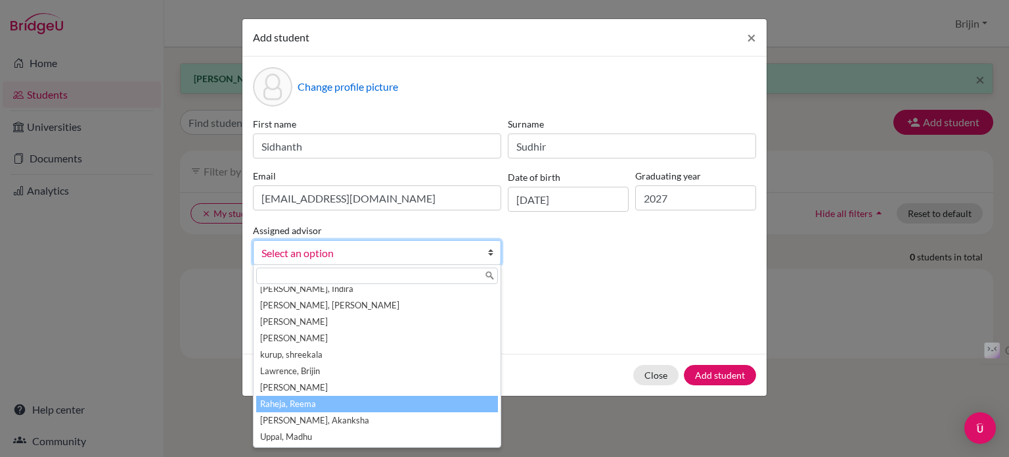
click at [444, 401] on li "Raheja, Reema" at bounding box center [377, 404] width 242 height 16
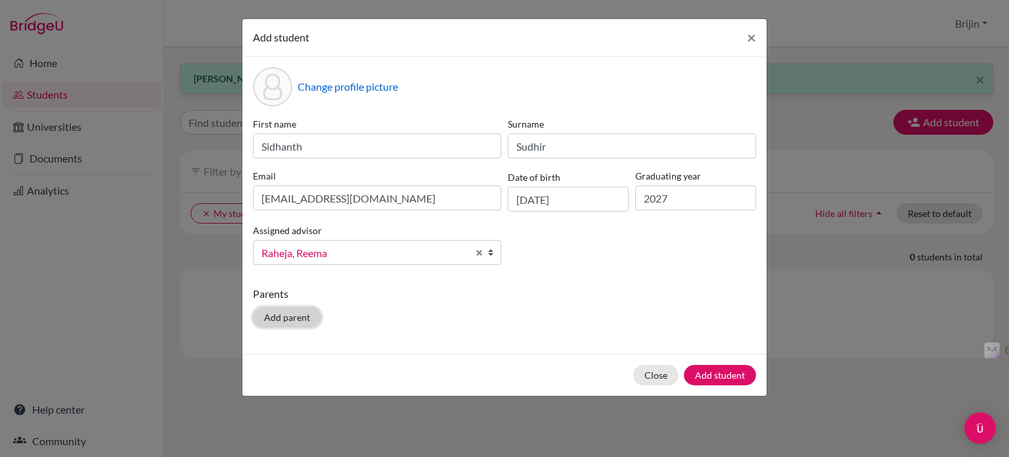
click at [294, 314] on button "Add parent" at bounding box center [287, 317] width 68 height 20
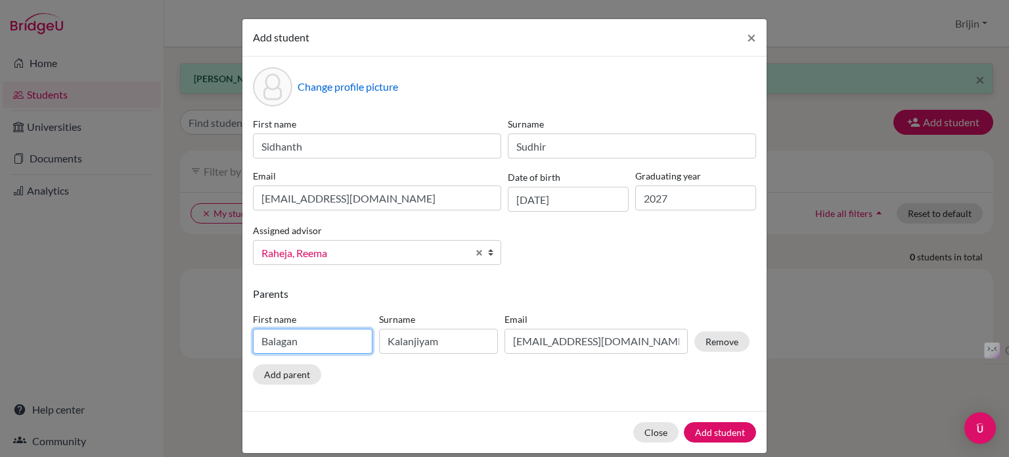
click at [314, 337] on input "Balagan" at bounding box center [313, 341] width 120 height 25
type input "B"
type input "Sudhir"
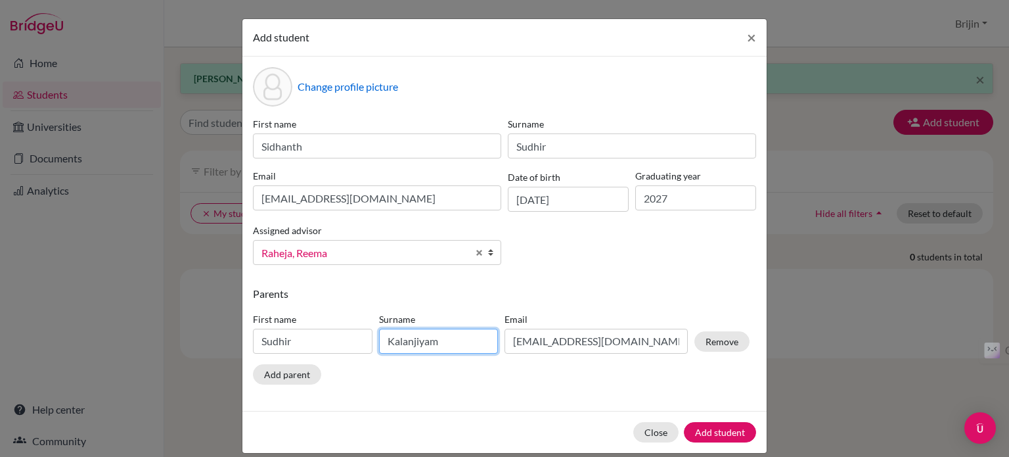
click at [442, 340] on input "Kalanjiyam" at bounding box center [439, 341] width 120 height 25
type input "K"
type input "Chand"
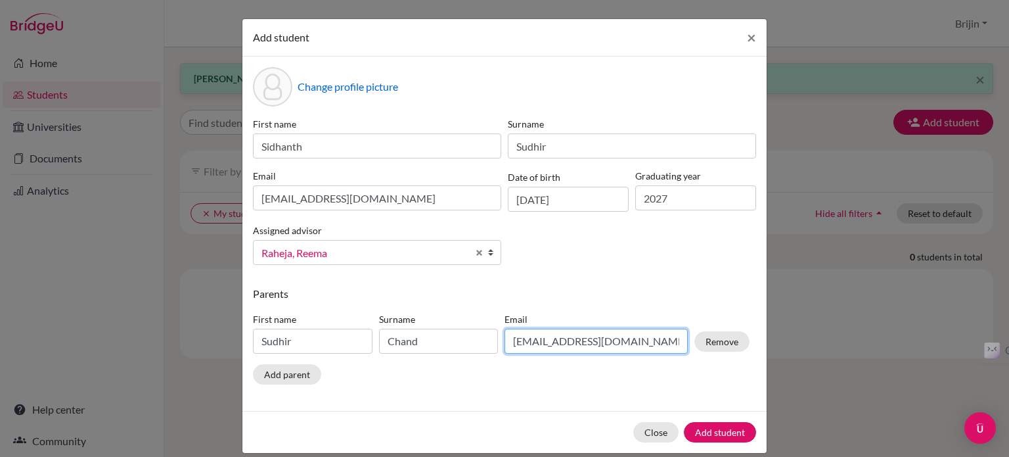
click at [609, 341] on input "[EMAIL_ADDRESS][DOMAIN_NAME]" at bounding box center [596, 341] width 183 height 25
type input "b"
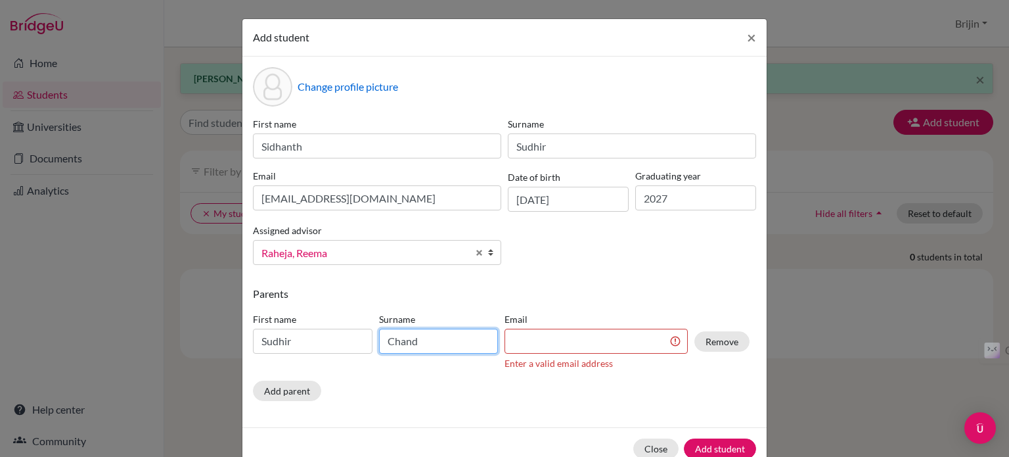
click at [419, 342] on input "Chand" at bounding box center [439, 341] width 120 height 25
type input "Chande"
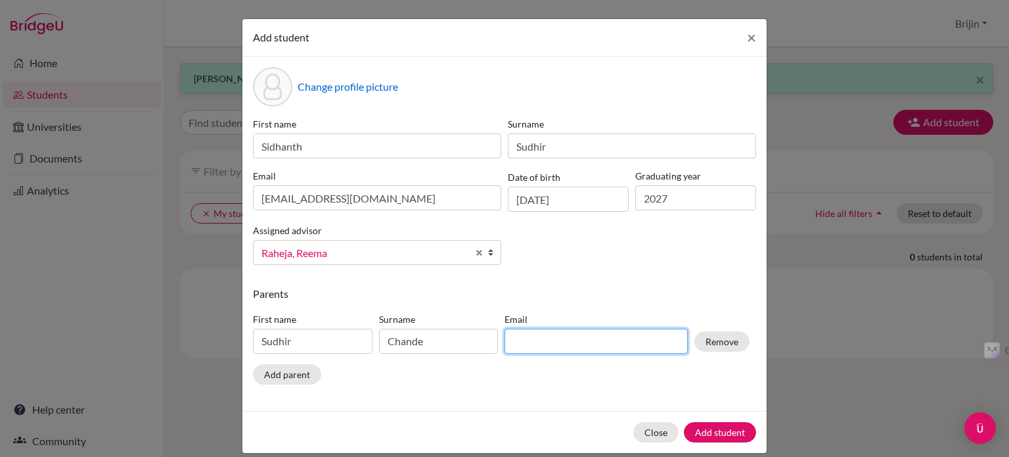
click at [513, 338] on input at bounding box center [596, 341] width 183 height 25
click at [589, 346] on input "[EMAIL_ADDRESS][DOMAIN_NAME]" at bounding box center [596, 341] width 183 height 25
type input "[EMAIL_ADDRESS][DOMAIN_NAME]"
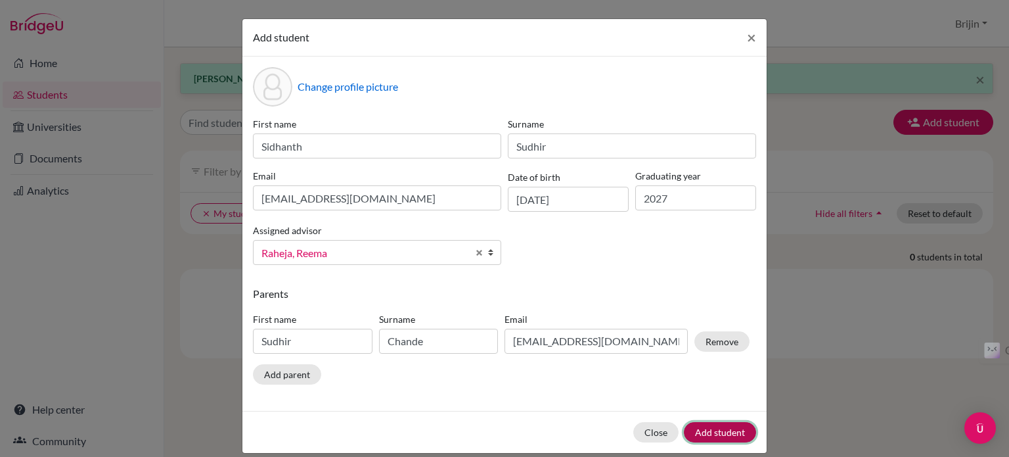
click at [717, 432] on button "Add student" at bounding box center [720, 432] width 72 height 20
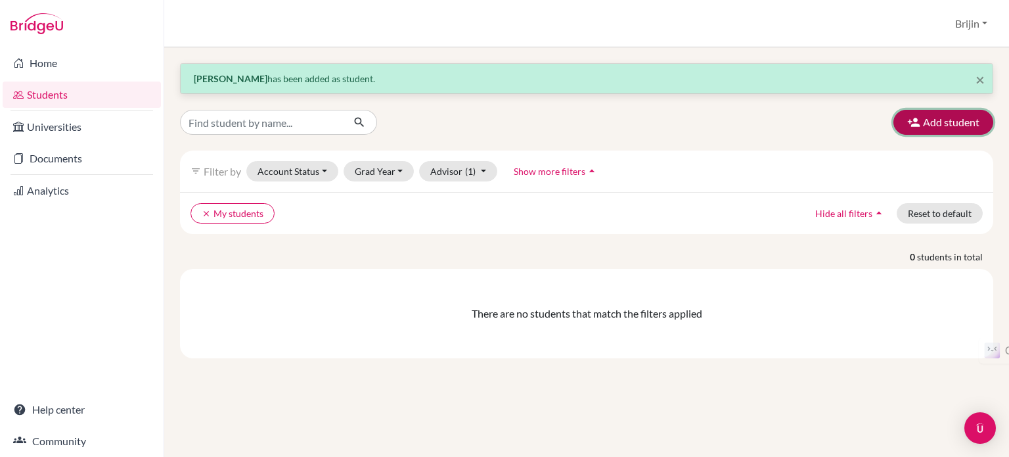
click at [967, 119] on button "Add student" at bounding box center [944, 122] width 100 height 25
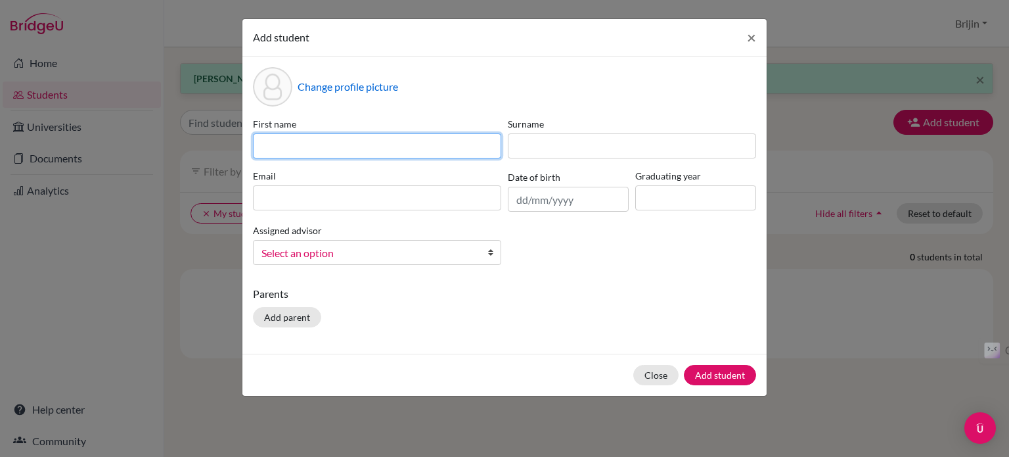
click at [430, 143] on input at bounding box center [377, 145] width 248 height 25
type input "Sonal"
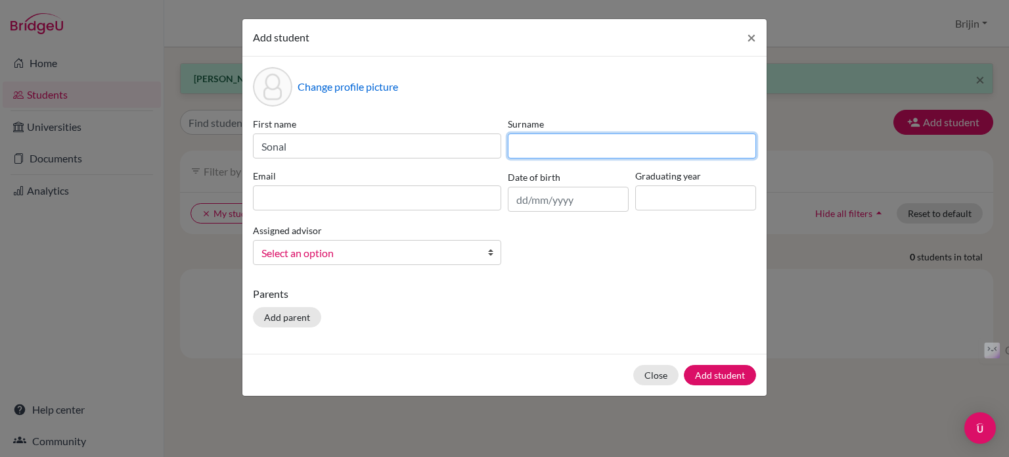
click at [542, 143] on input at bounding box center [632, 145] width 248 height 25
type input "Priyavadan"
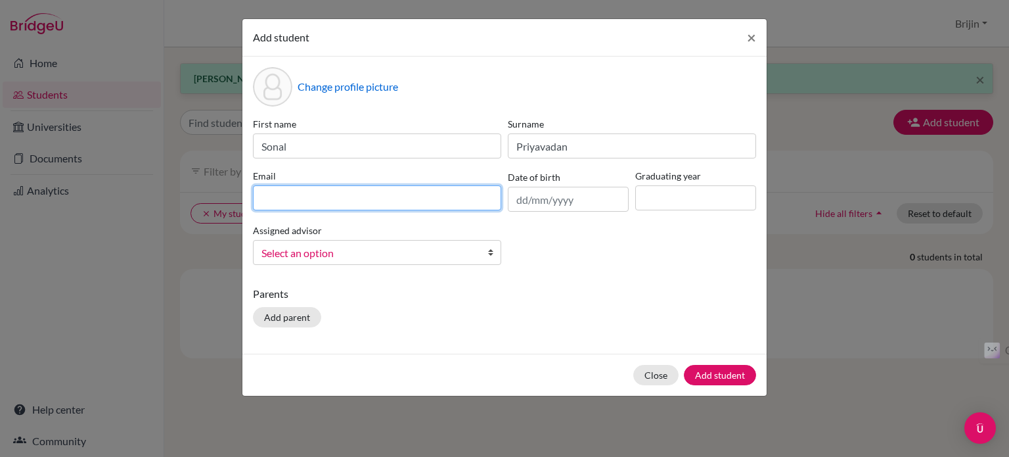
click at [458, 196] on input at bounding box center [377, 197] width 248 height 25
type input "[EMAIL_ADDRESS][DOMAIN_NAME]"
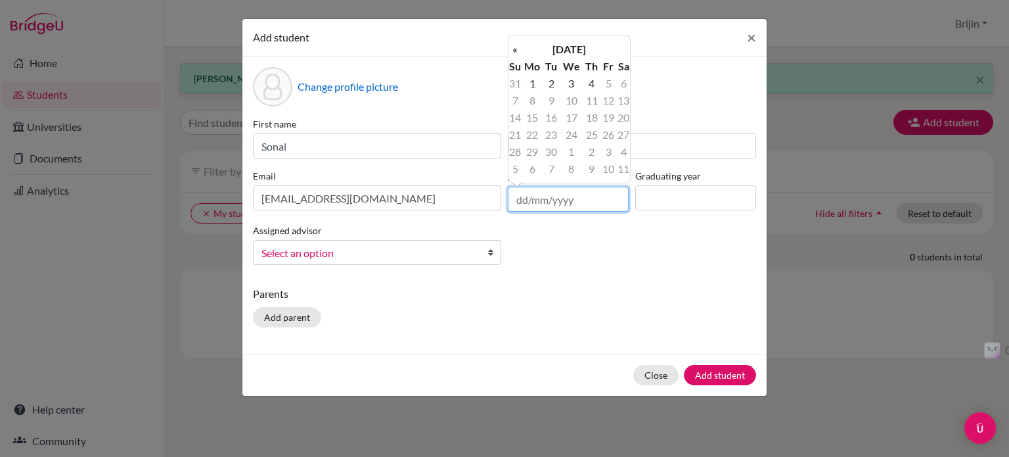
click at [583, 199] on input "text" at bounding box center [568, 199] width 121 height 25
click at [568, 51] on th "[DATE]" at bounding box center [569, 49] width 95 height 17
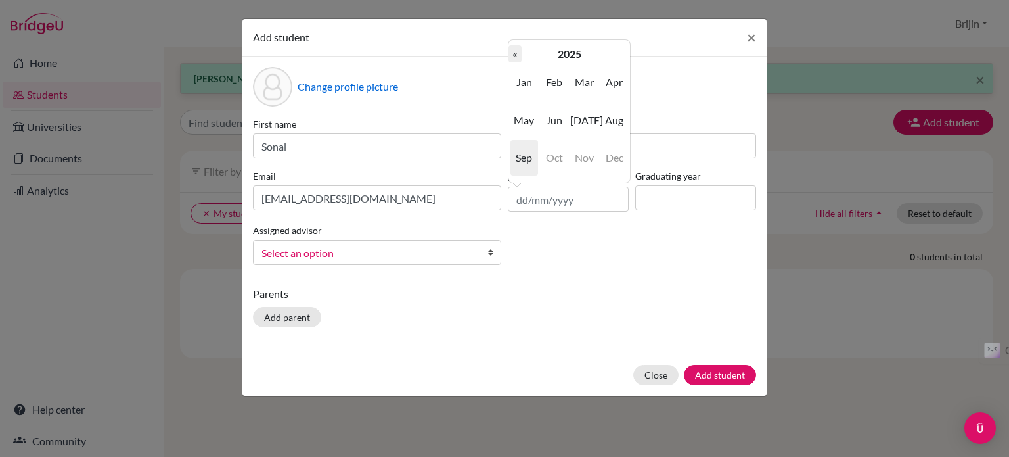
click at [514, 50] on th "«" at bounding box center [515, 53] width 13 height 17
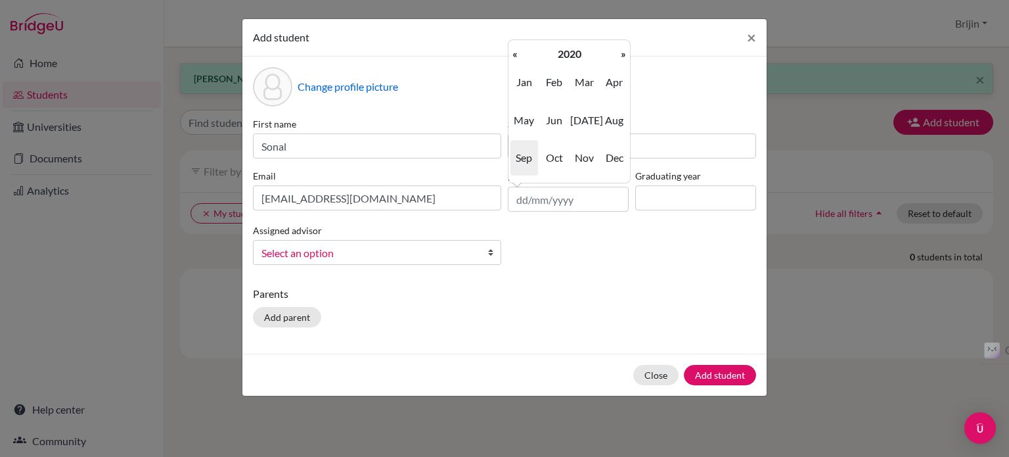
click at [514, 50] on th "«" at bounding box center [515, 53] width 13 height 17
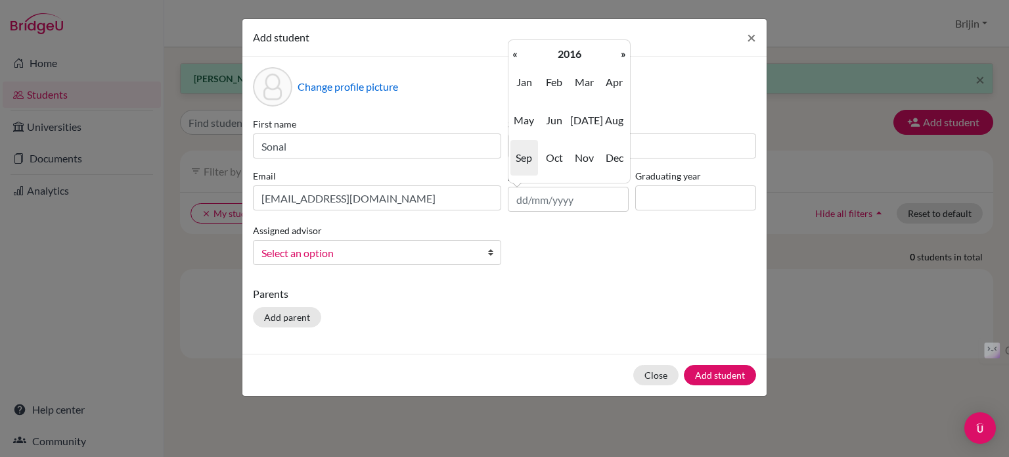
click at [514, 50] on th "«" at bounding box center [515, 53] width 13 height 17
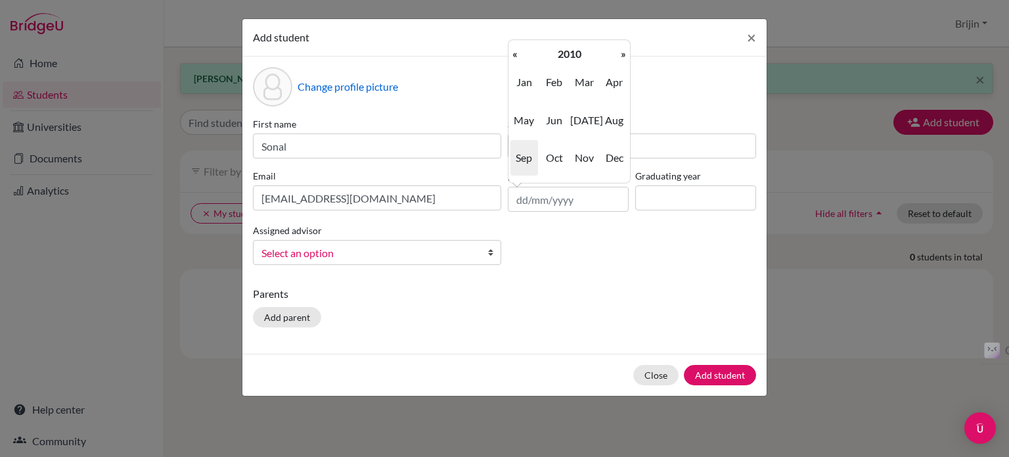
click at [514, 50] on th "«" at bounding box center [515, 53] width 13 height 17
click at [519, 79] on span "Jan" at bounding box center [524, 81] width 28 height 35
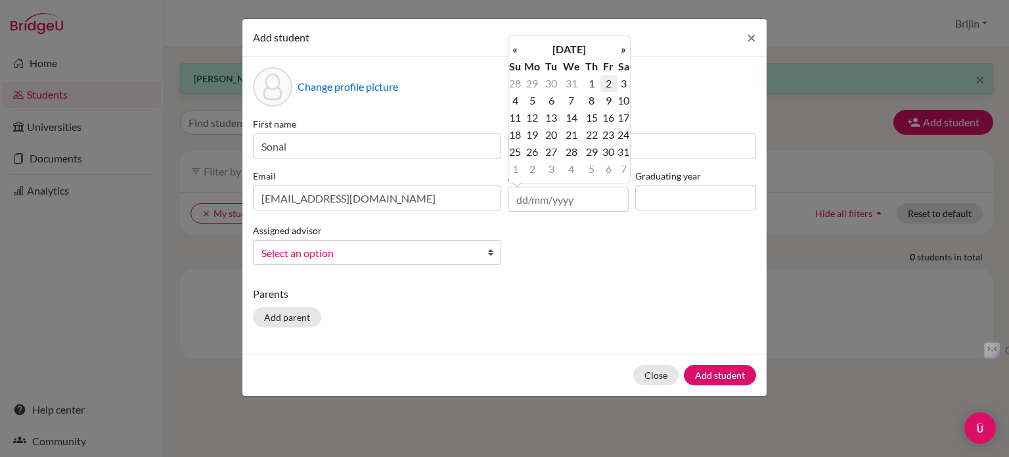
click at [614, 81] on td "2" at bounding box center [609, 83] width 16 height 17
type input "[DATE]"
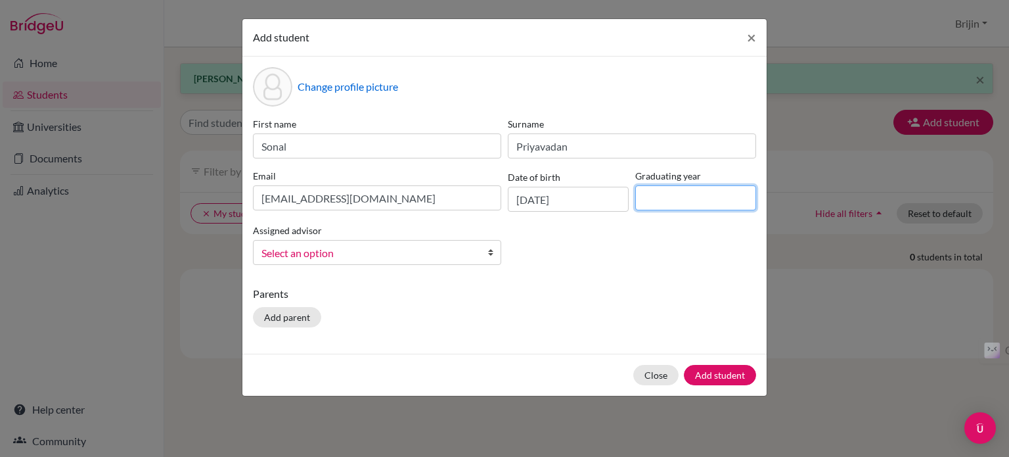
click at [669, 198] on input at bounding box center [695, 197] width 121 height 25
type input "2027"
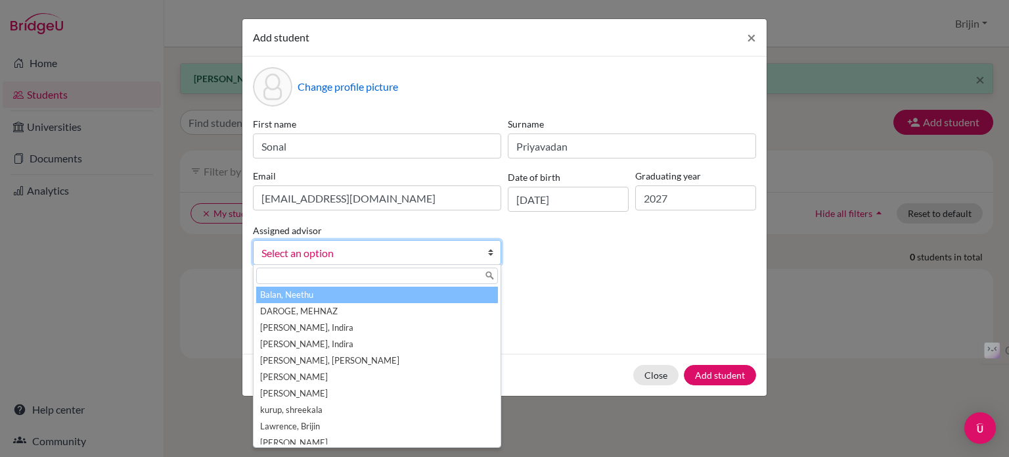
click at [484, 246] on link "Select an option" at bounding box center [377, 252] width 248 height 25
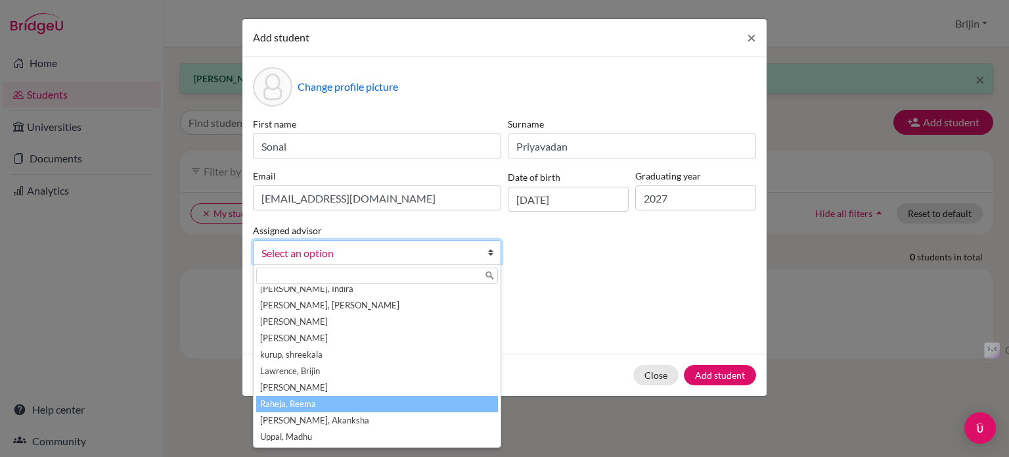
click at [442, 404] on li "Raheja, Reema" at bounding box center [377, 404] width 242 height 16
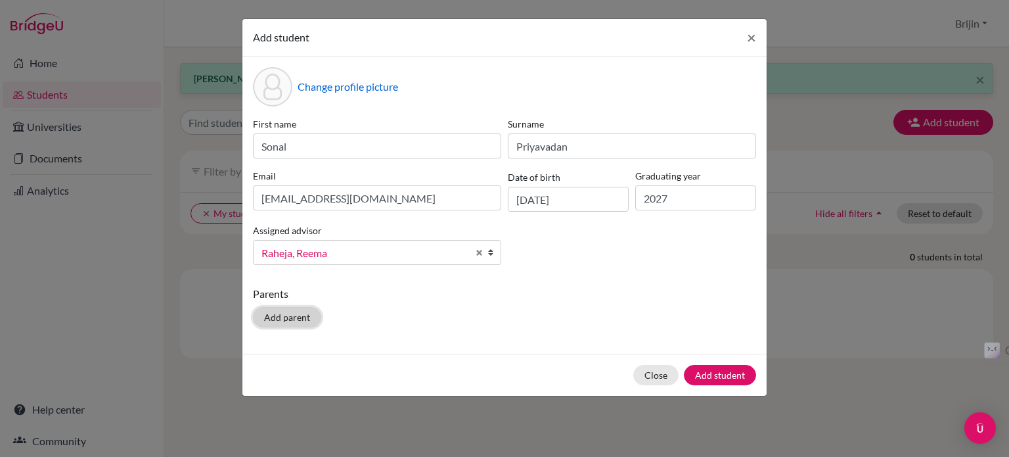
click at [294, 315] on button "Add parent" at bounding box center [287, 317] width 68 height 20
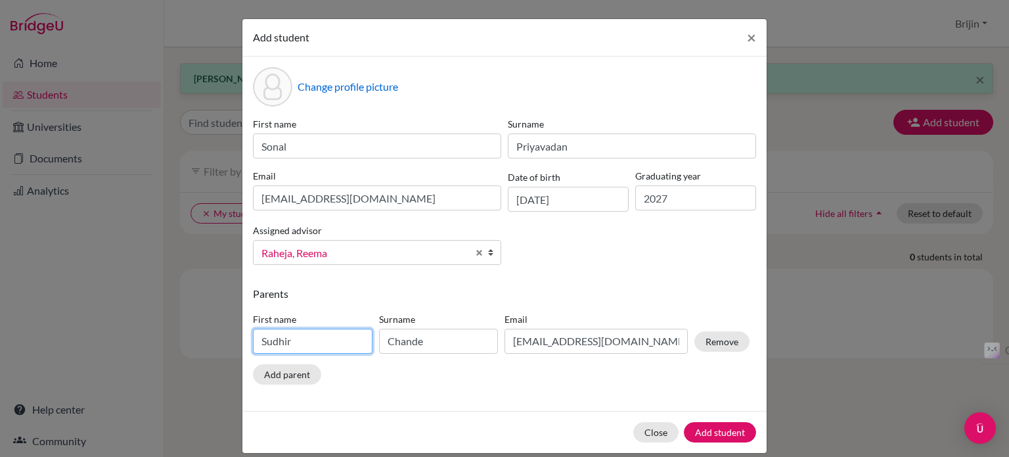
click at [302, 349] on input "Sudhir" at bounding box center [313, 341] width 120 height 25
type input "S"
type input "Priyavadan"
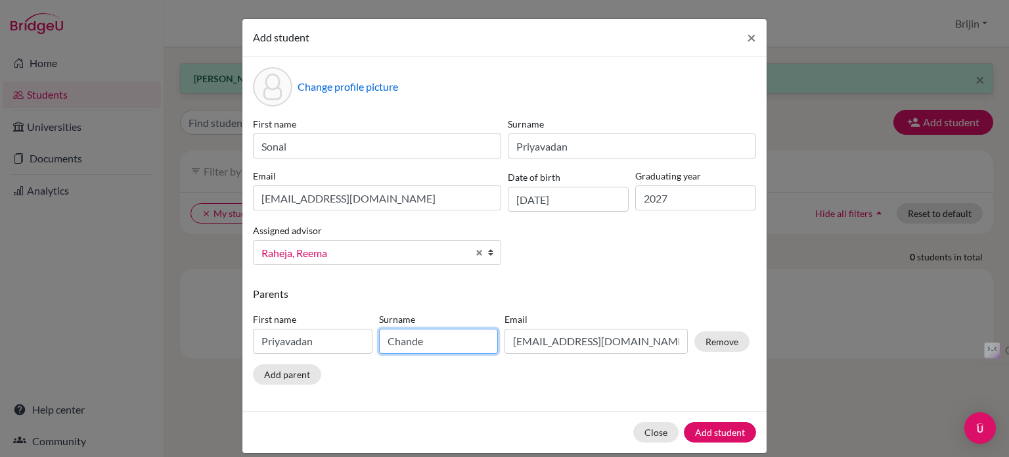
click at [428, 336] on input "Chande" at bounding box center [439, 341] width 120 height 25
type input "C"
type input "Sreedharan"
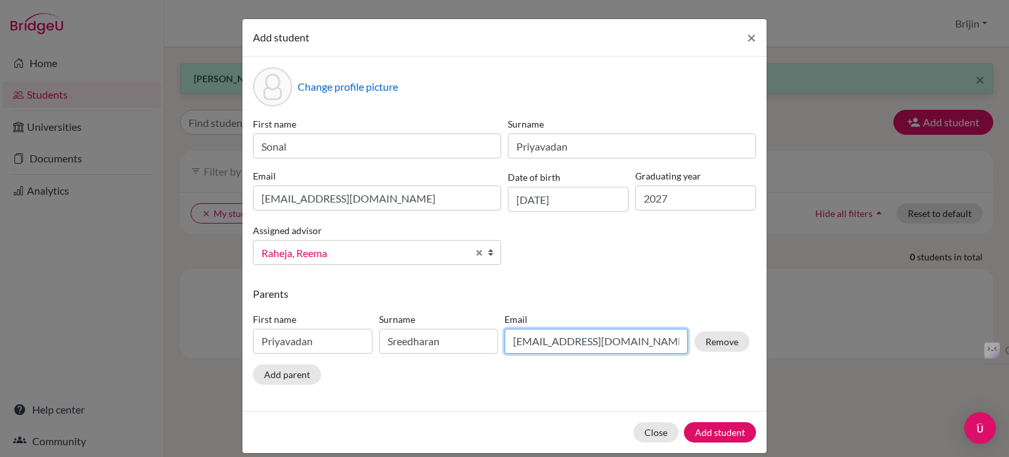
click at [618, 336] on input "[EMAIL_ADDRESS][DOMAIN_NAME]" at bounding box center [596, 341] width 183 height 25
type input "s"
type input "P"
type input "p"
type input "[EMAIL_ADDRESS][DOMAIN_NAME]"
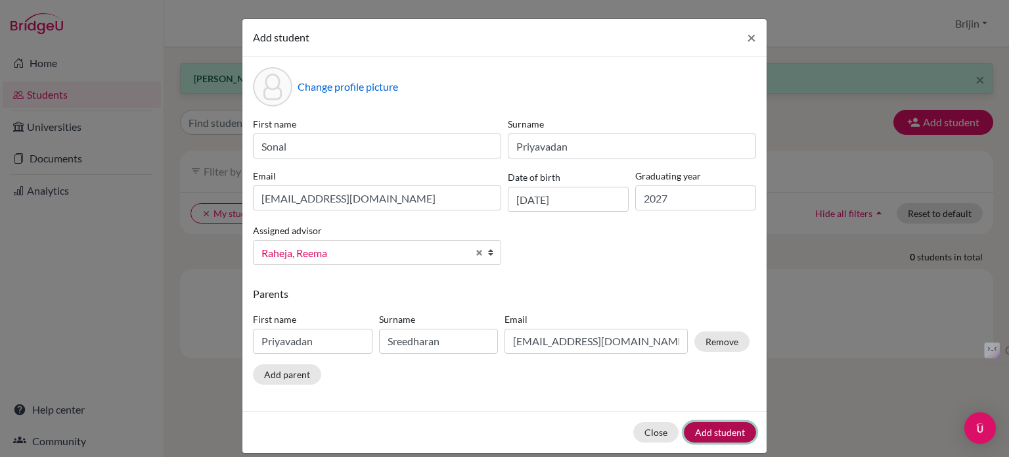
click at [727, 428] on button "Add student" at bounding box center [720, 432] width 72 height 20
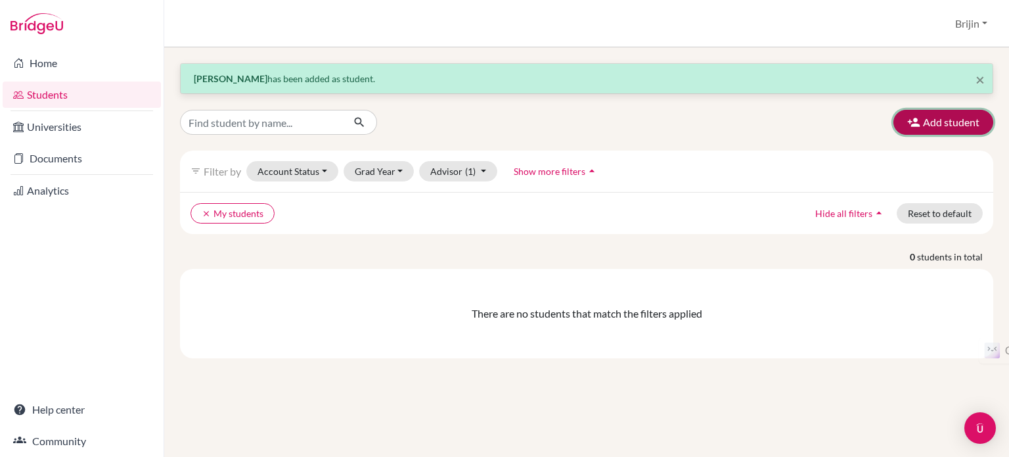
click at [941, 118] on button "Add student" at bounding box center [944, 122] width 100 height 25
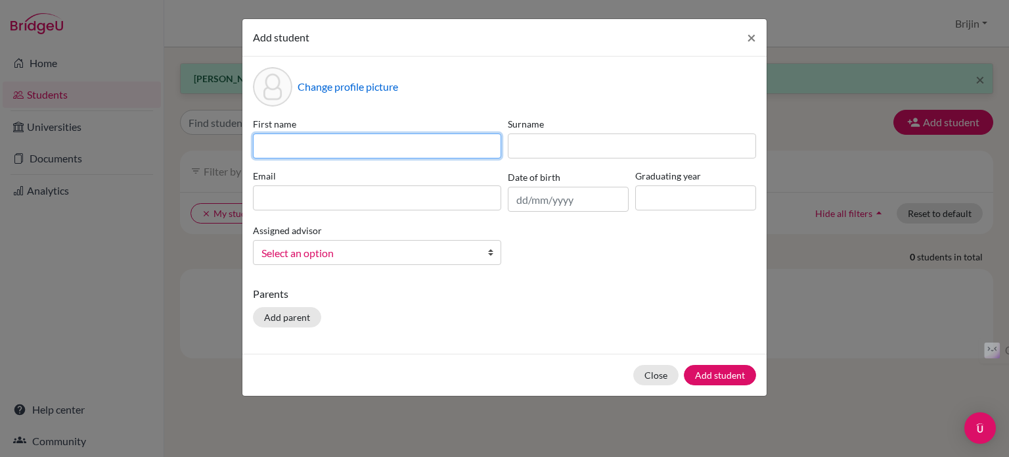
click at [426, 145] on input at bounding box center [377, 145] width 248 height 25
type input "Vrinda"
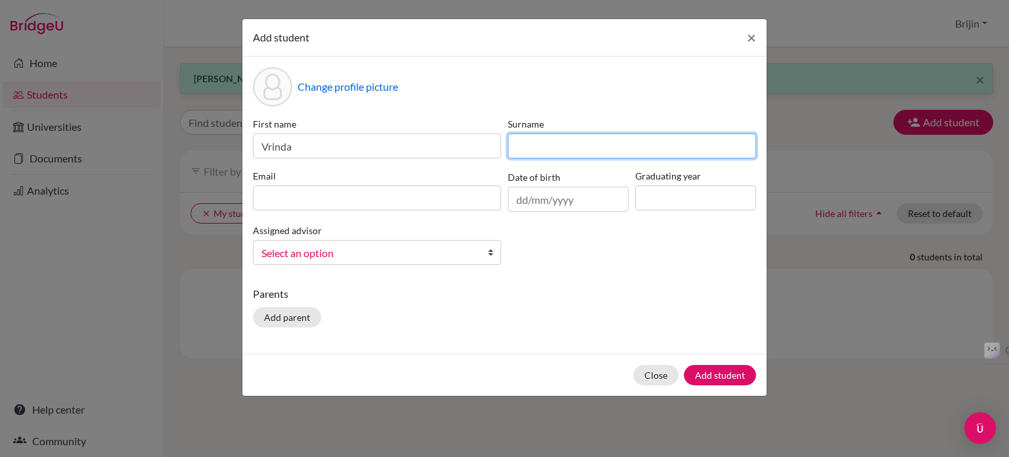
click at [522, 148] on input at bounding box center [632, 145] width 248 height 25
type input "Suthagaran"
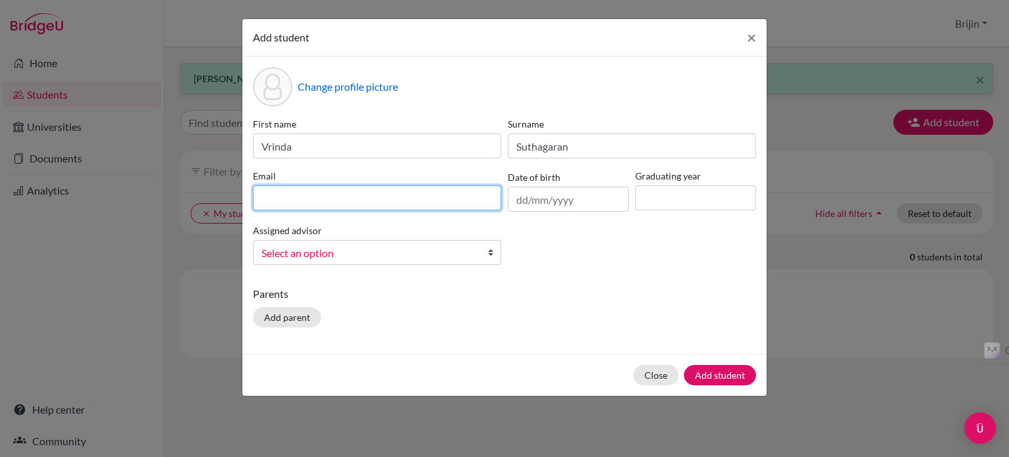
click at [392, 194] on input at bounding box center [377, 197] width 248 height 25
type input "[EMAIL_ADDRESS][DOMAIN_NAME]"
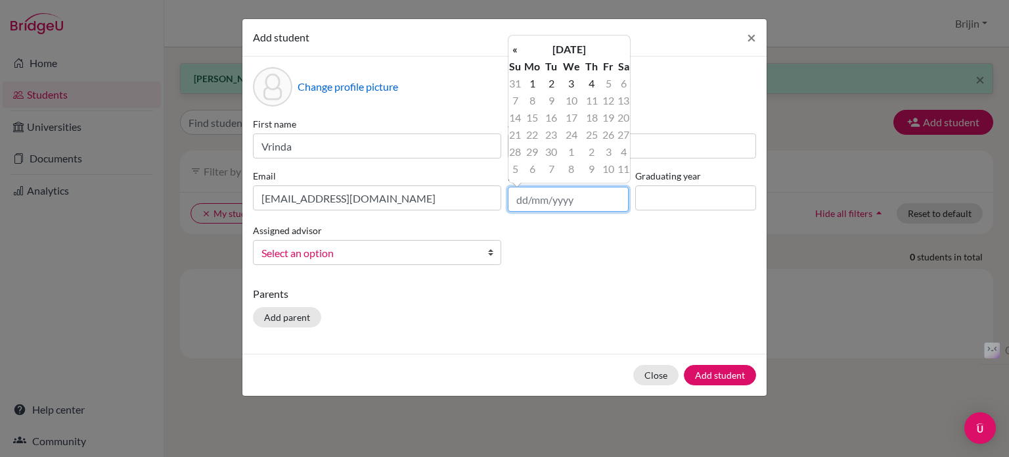
click at [565, 203] on input "text" at bounding box center [568, 199] width 121 height 25
click at [557, 45] on th "[DATE]" at bounding box center [569, 49] width 95 height 17
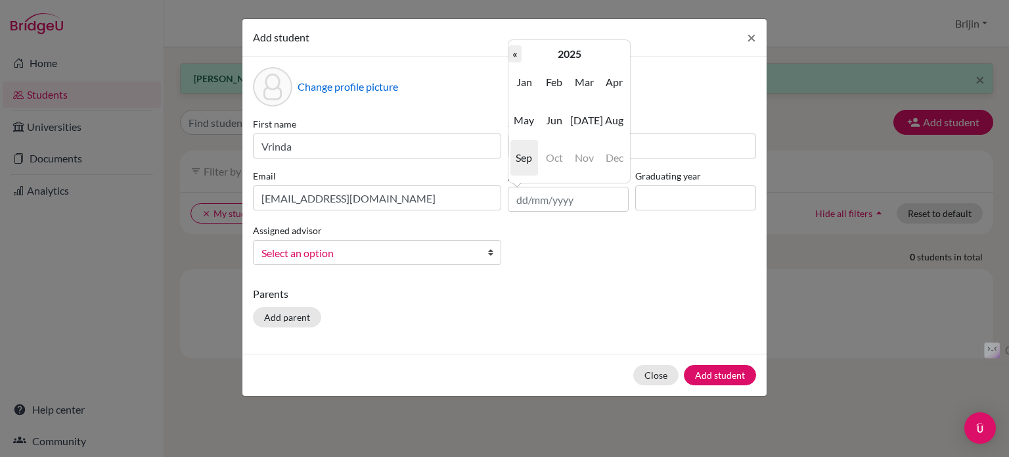
click at [512, 50] on th "«" at bounding box center [515, 53] width 13 height 17
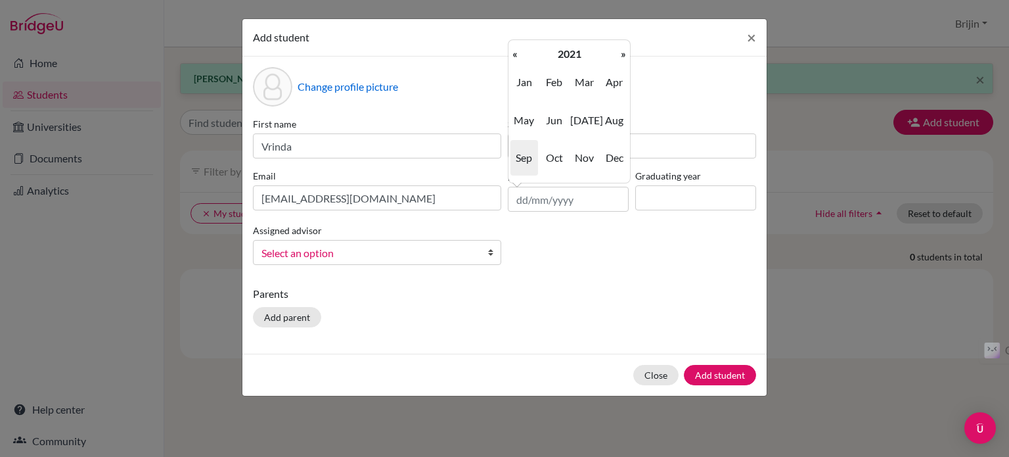
click at [512, 50] on th "«" at bounding box center [515, 53] width 13 height 17
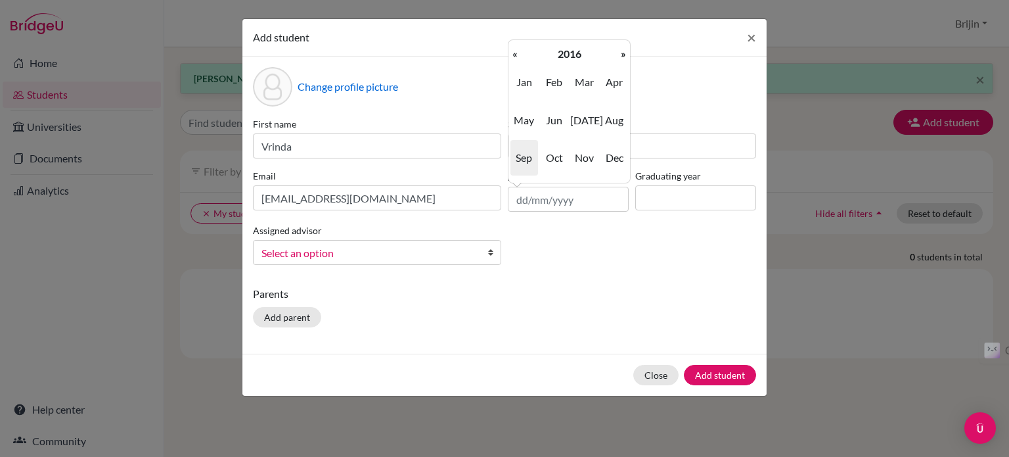
click at [512, 50] on th "«" at bounding box center [515, 53] width 13 height 17
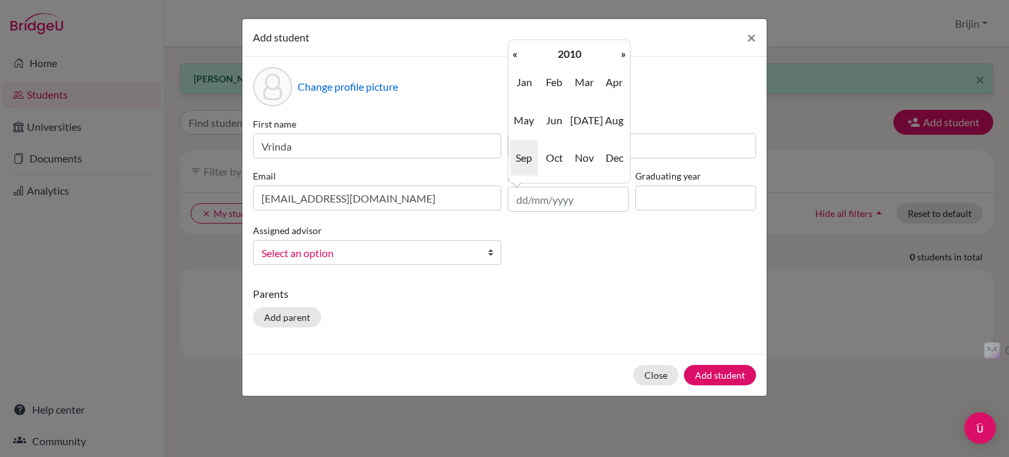
click at [512, 50] on th "«" at bounding box center [515, 53] width 13 height 17
click at [526, 117] on span "May" at bounding box center [524, 119] width 28 height 35
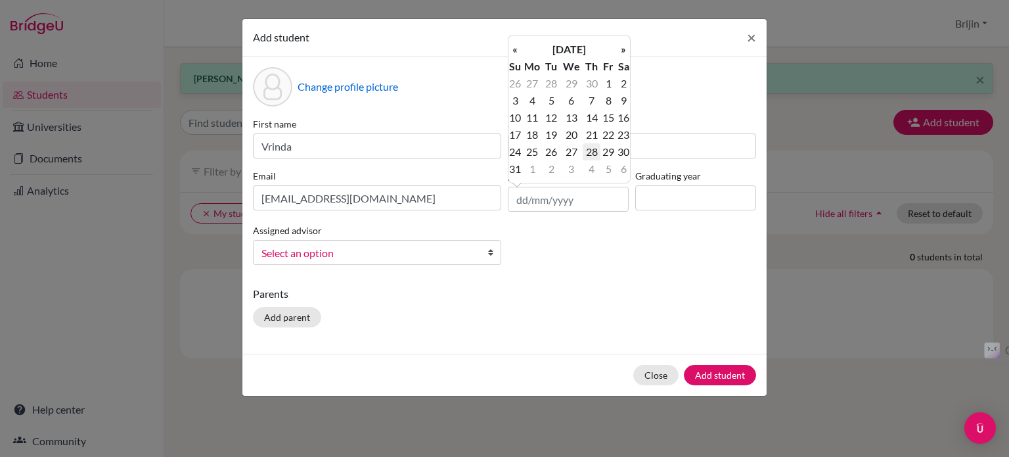
click at [593, 147] on td "28" at bounding box center [591, 151] width 17 height 17
type input "[DATE]"
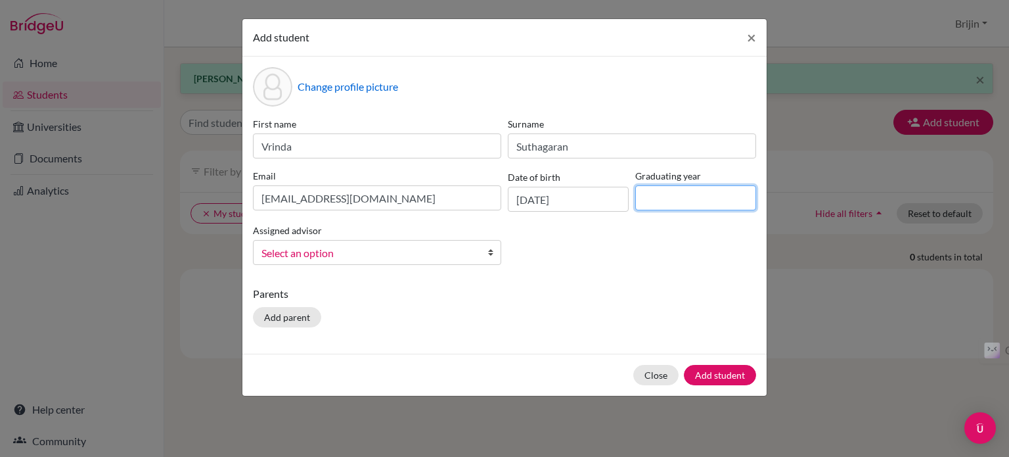
click at [672, 200] on input at bounding box center [695, 197] width 121 height 25
type input "2027"
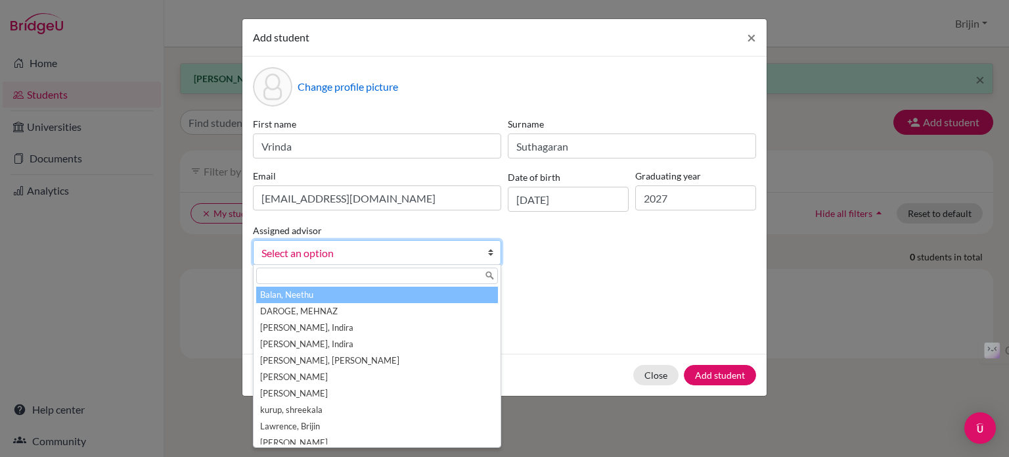
click at [489, 250] on b at bounding box center [493, 252] width 13 height 24
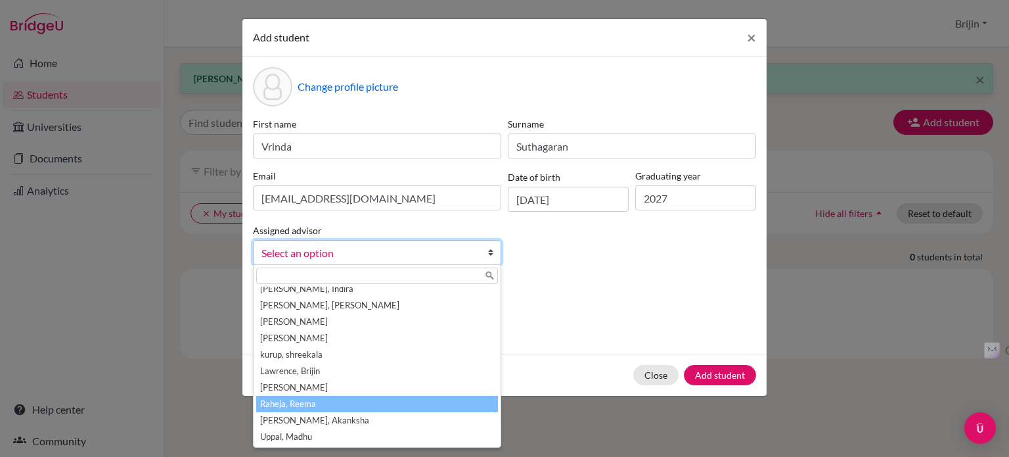
click at [439, 407] on li "Raheja, Reema" at bounding box center [377, 404] width 242 height 16
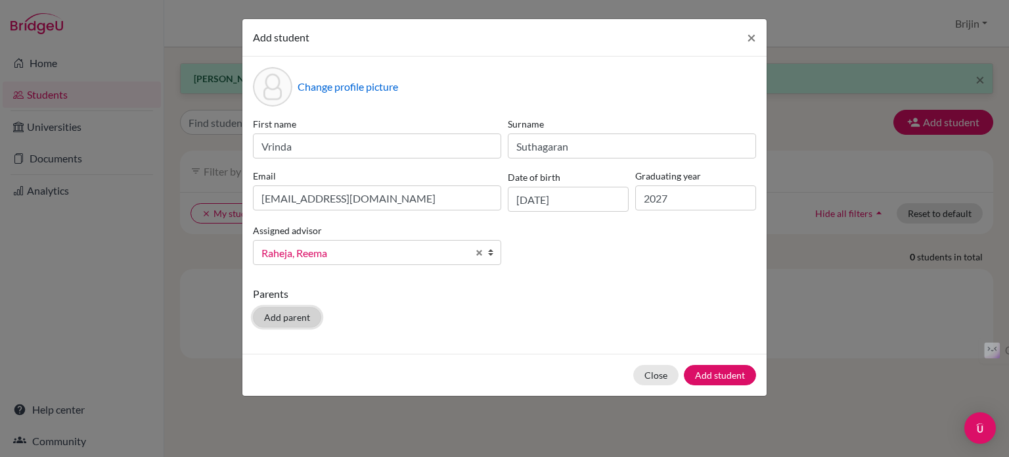
click at [283, 316] on button "Add parent" at bounding box center [287, 317] width 68 height 20
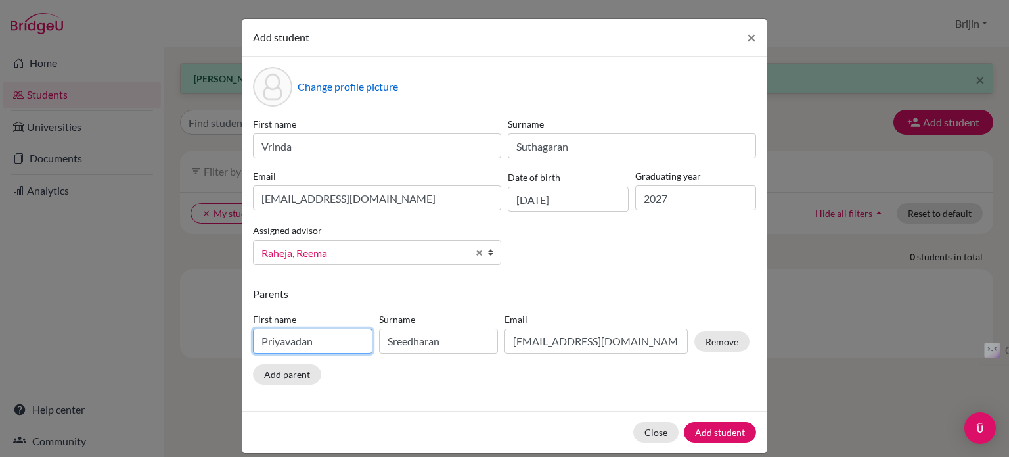
click at [324, 339] on input "Priyavadan" at bounding box center [313, 341] width 120 height 25
type input "P"
type input "Suthagaran"
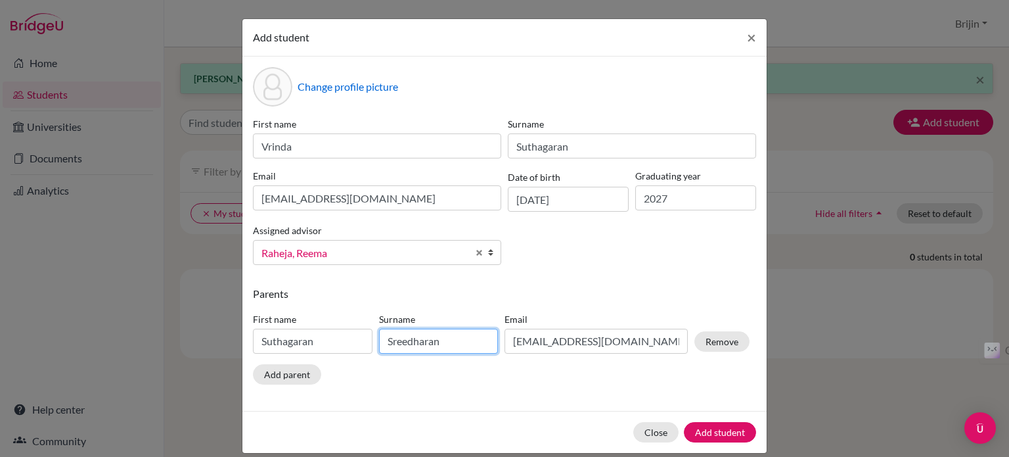
click at [468, 344] on input "Sreedharan" at bounding box center [439, 341] width 120 height 25
type input "S"
type input "Vairavappillai"
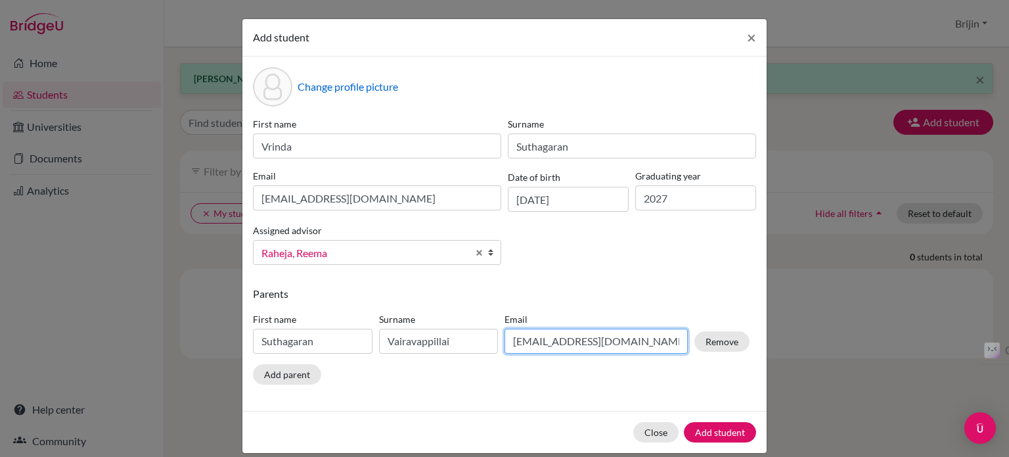
click at [637, 350] on input "[EMAIL_ADDRESS][DOMAIN_NAME]" at bounding box center [596, 341] width 183 height 25
type input "s"
type input "[EMAIL_ADDRESS][DOMAIN_NAME]"
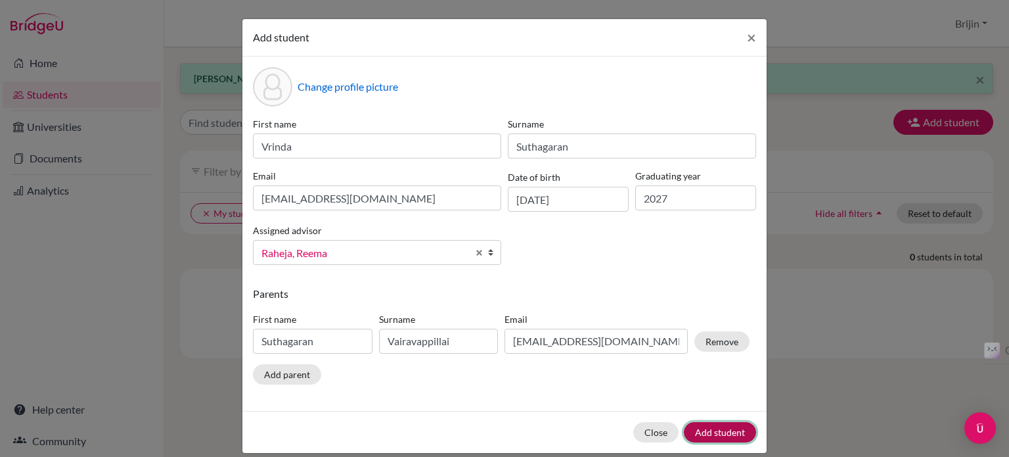
click at [704, 426] on button "Add student" at bounding box center [720, 432] width 72 height 20
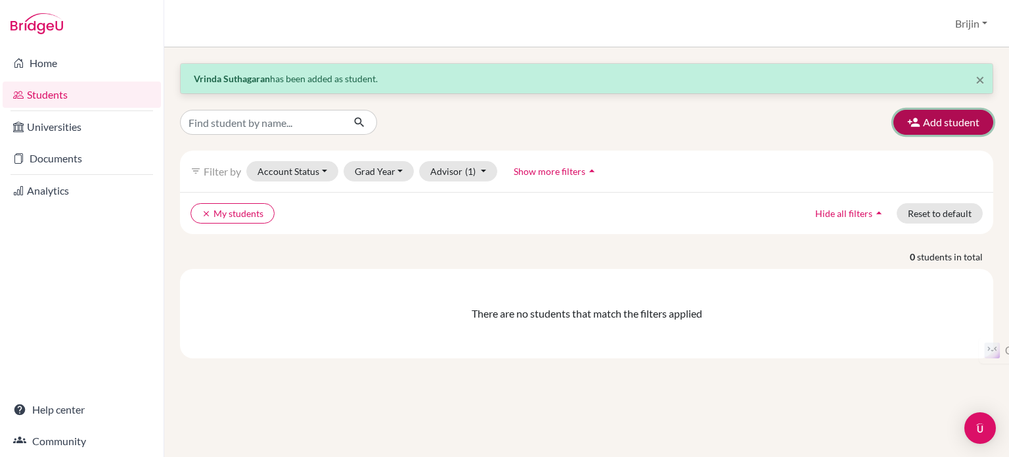
click at [947, 125] on button "Add student" at bounding box center [944, 122] width 100 height 25
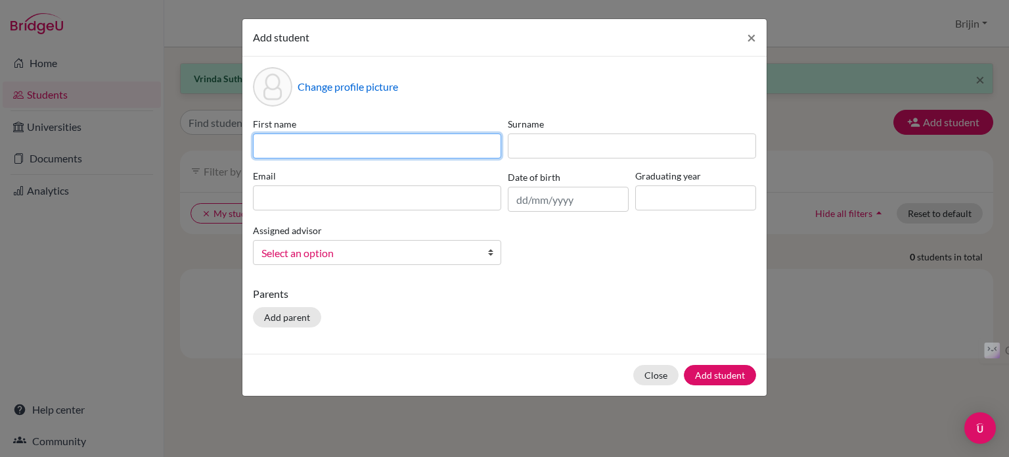
click at [401, 139] on input at bounding box center [377, 145] width 248 height 25
type input "Nidhi"
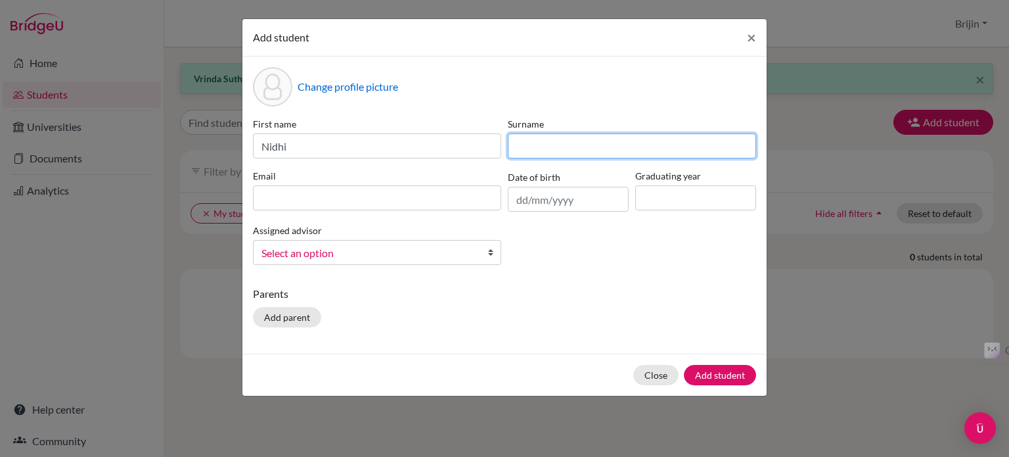
click at [544, 147] on input at bounding box center [632, 145] width 248 height 25
type input "[PERSON_NAME]"
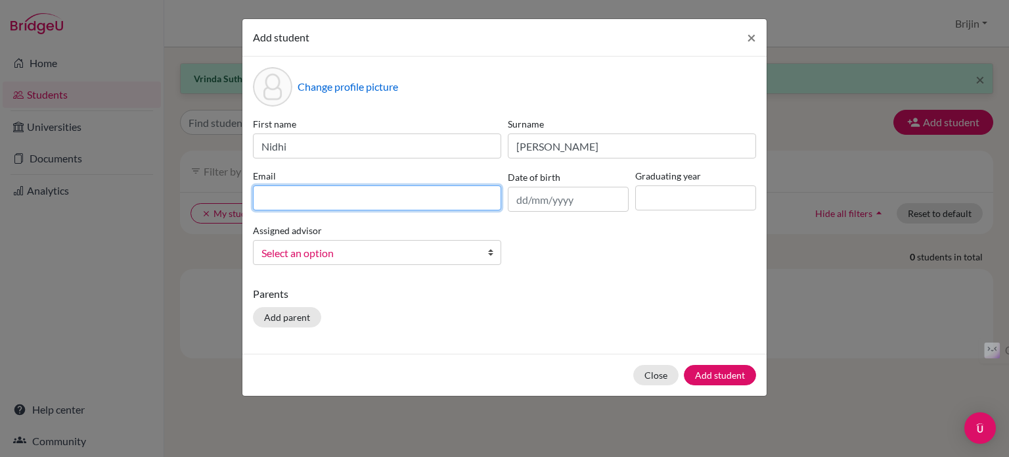
click at [460, 194] on input at bounding box center [377, 197] width 248 height 25
type input "[EMAIL_ADDRESS][DOMAIN_NAME]"
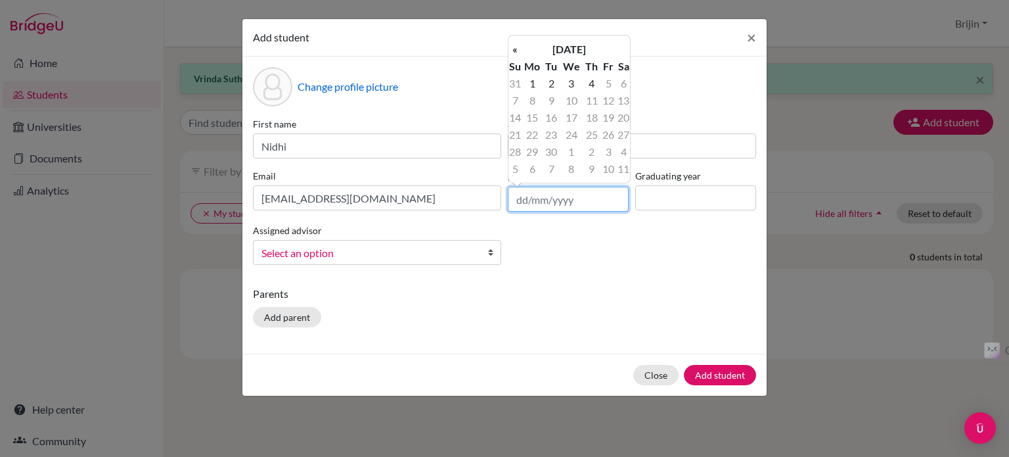
click at [596, 199] on input "text" at bounding box center [568, 199] width 121 height 25
click at [565, 47] on th "[DATE]" at bounding box center [569, 49] width 95 height 17
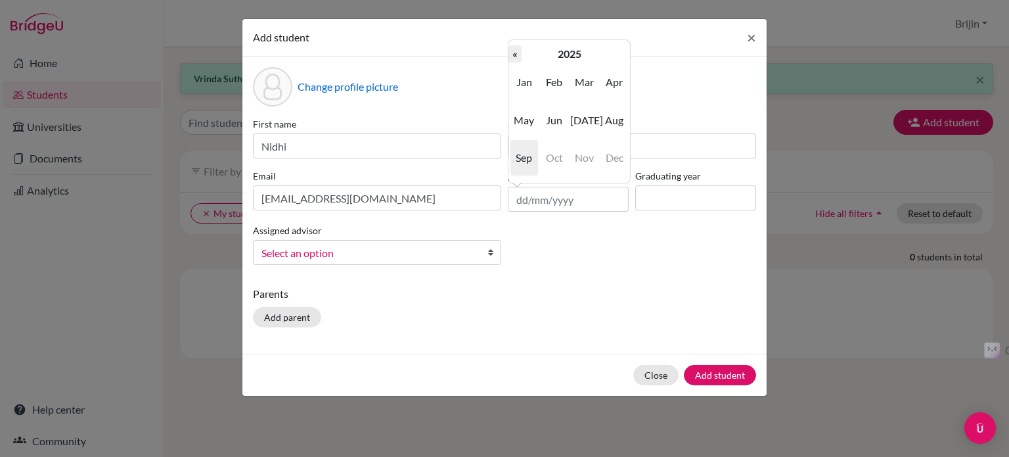
click at [515, 49] on th "«" at bounding box center [515, 53] width 13 height 17
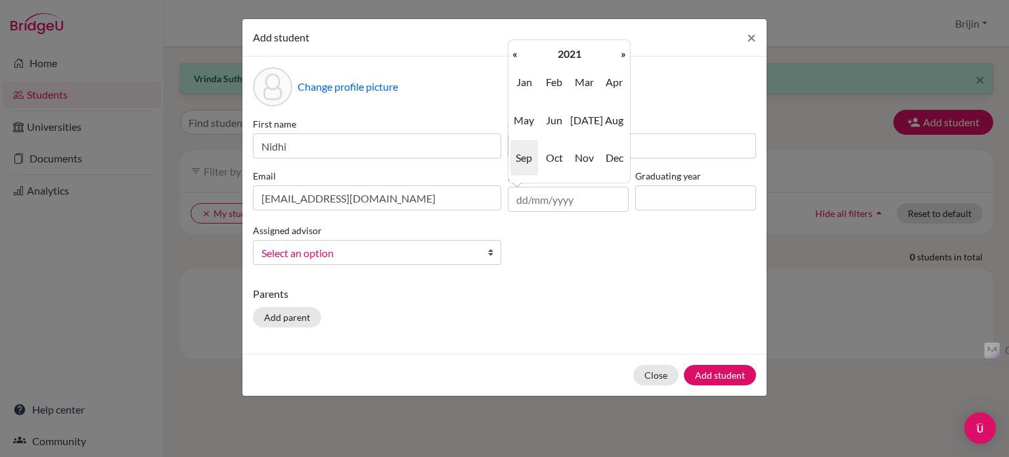
click at [515, 49] on th "«" at bounding box center [515, 53] width 13 height 17
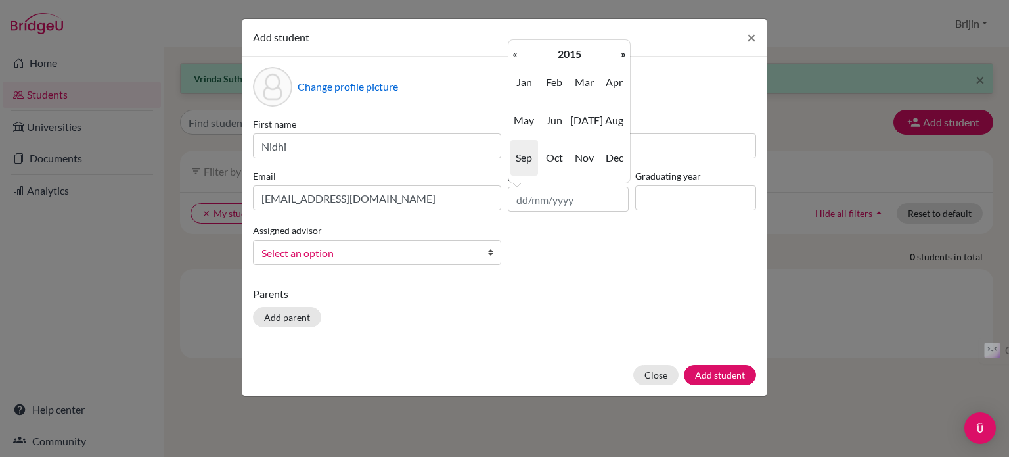
click at [515, 49] on th "«" at bounding box center [515, 53] width 13 height 17
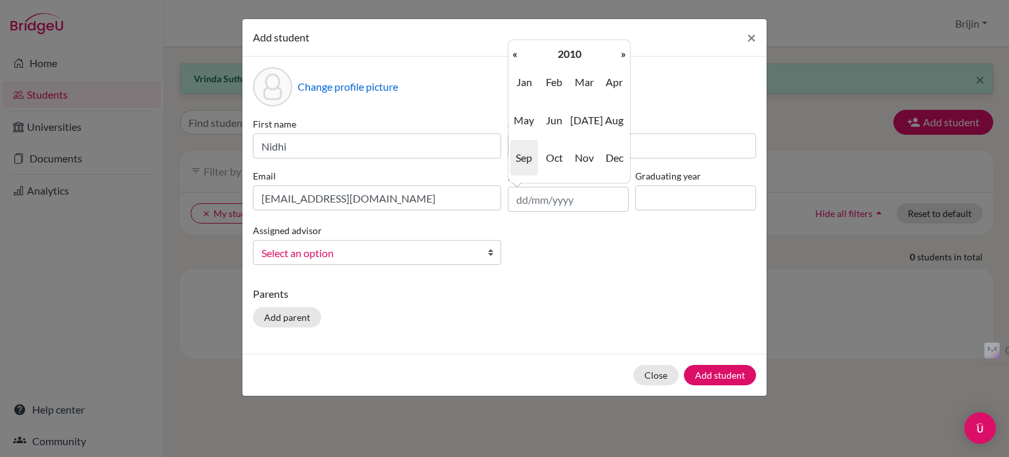
click at [515, 49] on th "«" at bounding box center [515, 53] width 13 height 17
click at [554, 118] on span "Jun" at bounding box center [555, 119] width 28 height 35
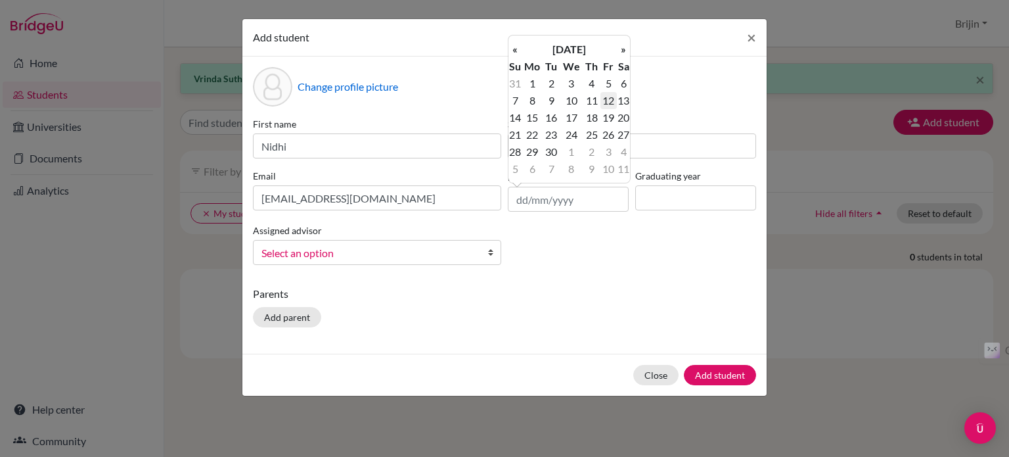
click at [608, 99] on td "12" at bounding box center [609, 100] width 16 height 17
type input "[DATE]"
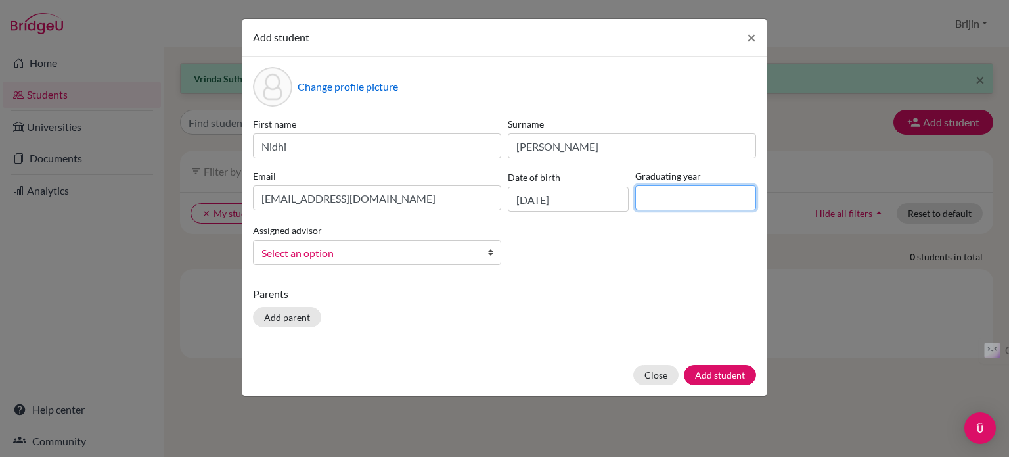
click at [663, 200] on input at bounding box center [695, 197] width 121 height 25
type input "2027"
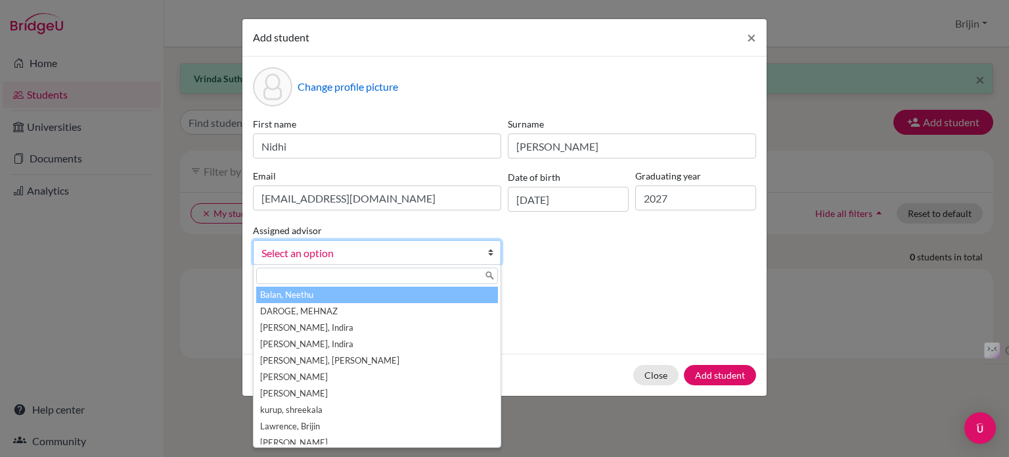
click at [489, 251] on b at bounding box center [493, 252] width 13 height 24
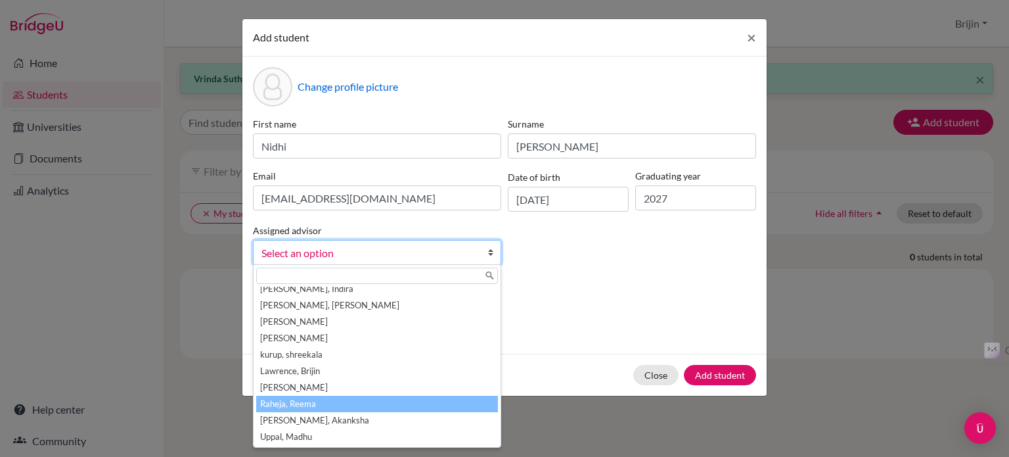
click at [442, 404] on li "Raheja, Reema" at bounding box center [377, 404] width 242 height 16
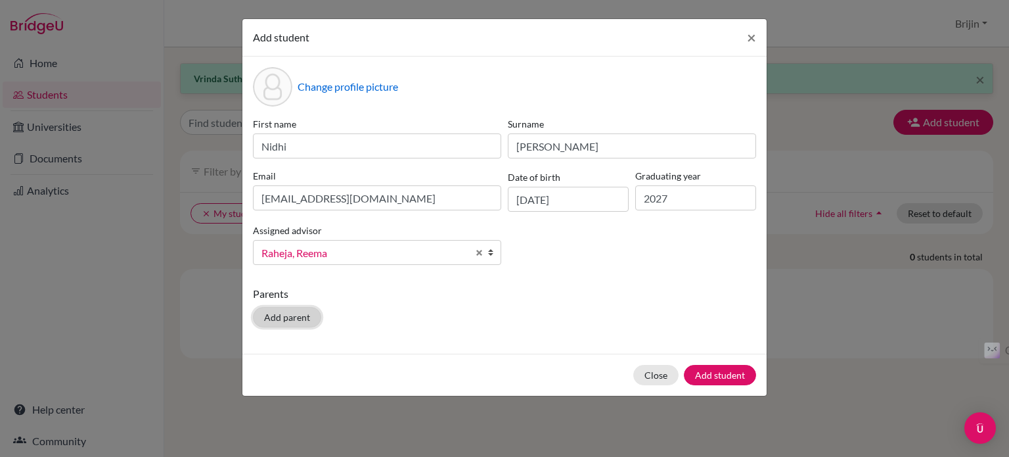
click at [296, 313] on button "Add parent" at bounding box center [287, 317] width 68 height 20
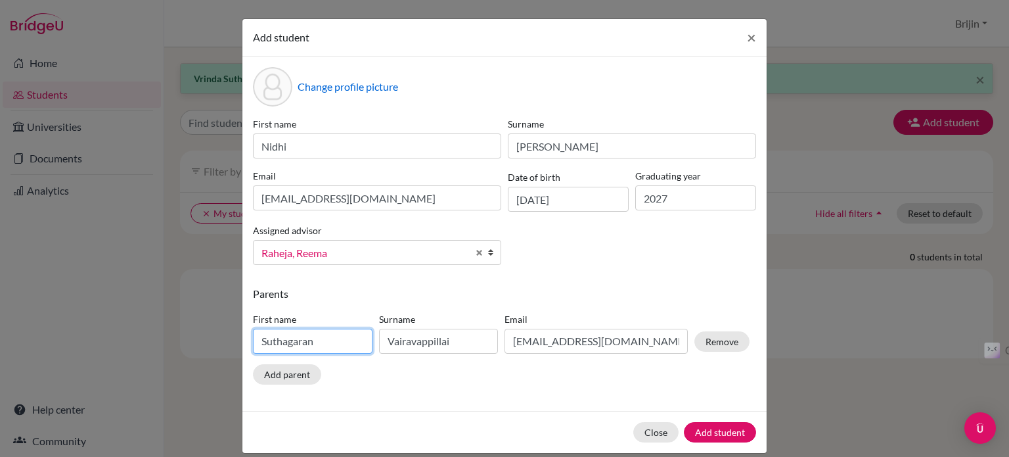
click at [317, 339] on input "Suthagaran" at bounding box center [313, 341] width 120 height 25
type input "S"
type input "Niju"
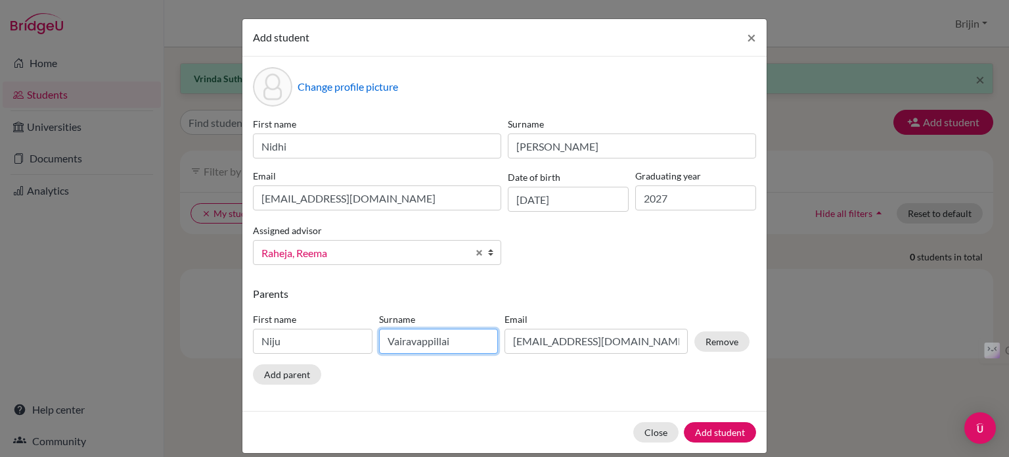
click at [460, 344] on input "Vairavappillai" at bounding box center [439, 341] width 120 height 25
type input "V"
type input "[PERSON_NAME]"
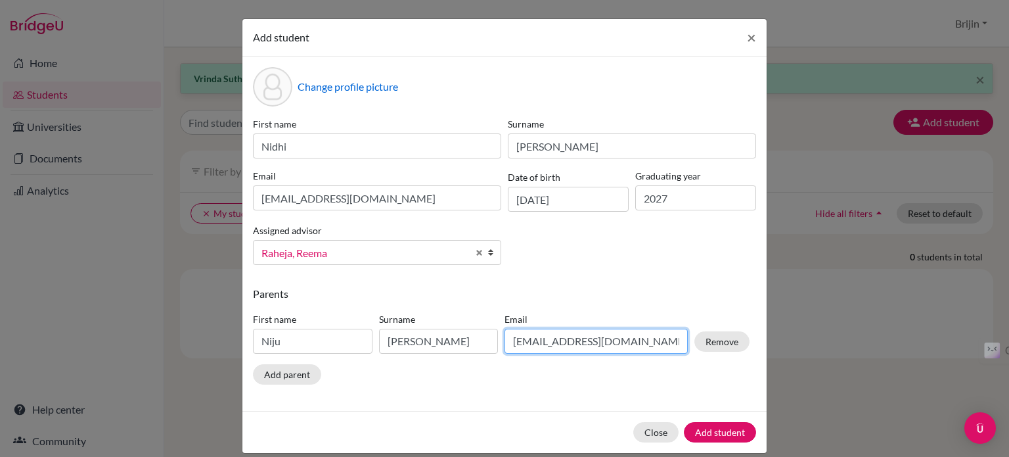
click at [629, 347] on input "[EMAIL_ADDRESS][DOMAIN_NAME]" at bounding box center [596, 341] width 183 height 25
type input "g"
type input "[EMAIL_ADDRESS][DOMAIN_NAME]"
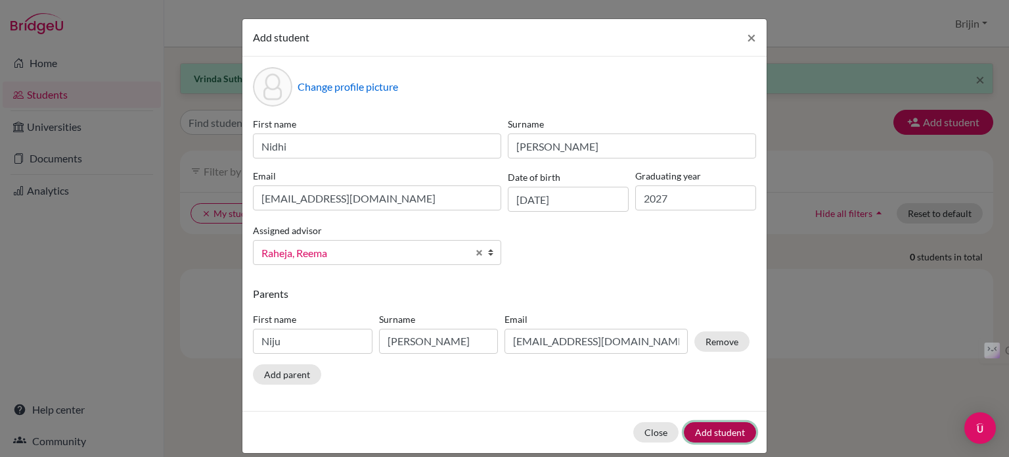
click at [723, 433] on button "Add student" at bounding box center [720, 432] width 72 height 20
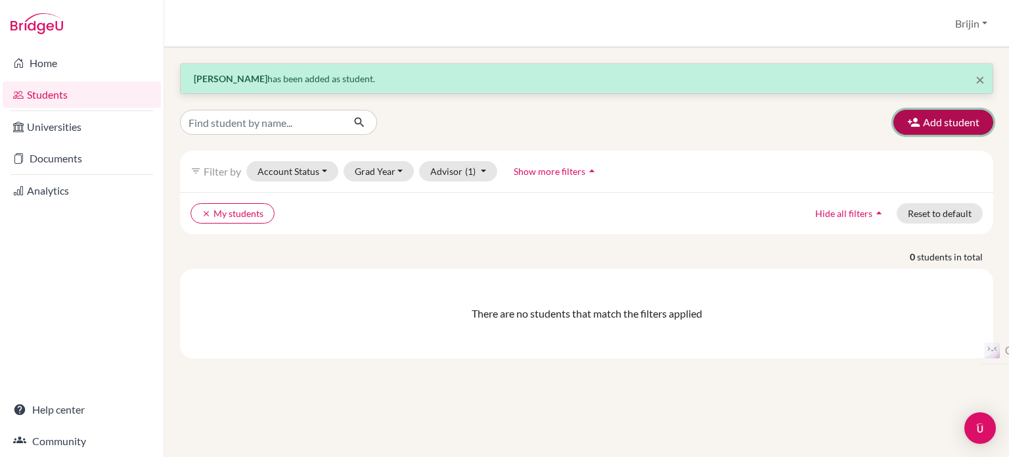
click at [937, 122] on button "Add student" at bounding box center [944, 122] width 100 height 25
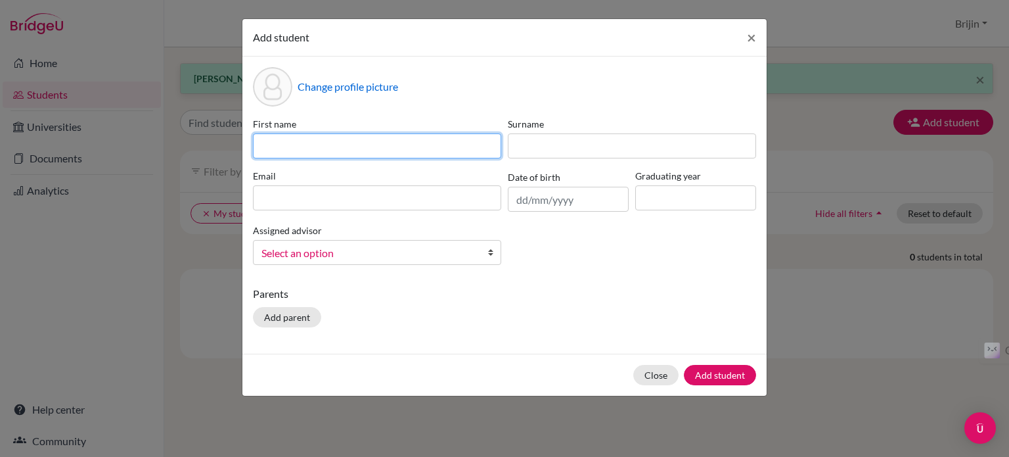
click at [483, 150] on input at bounding box center [377, 145] width 248 height 25
type input "Anaya"
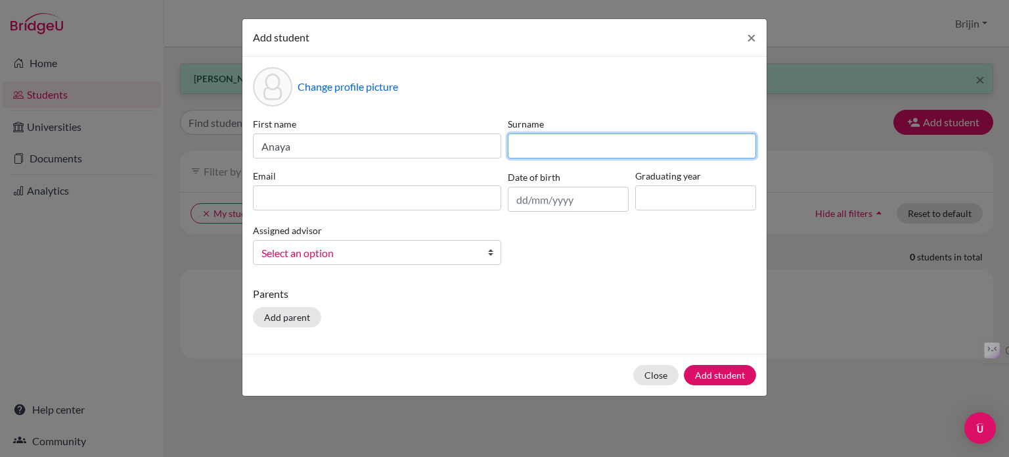
click at [536, 139] on input at bounding box center [632, 145] width 248 height 25
type input "[PERSON_NAME]"
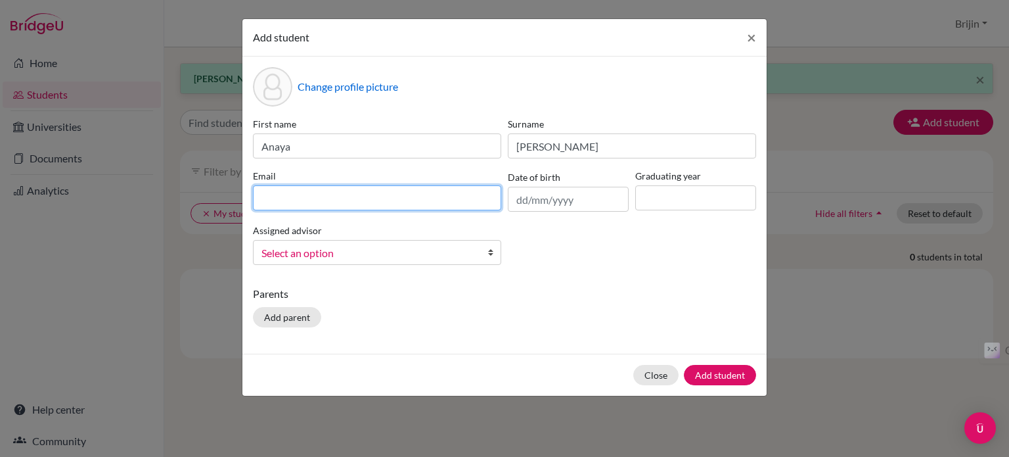
click at [373, 198] on input at bounding box center [377, 197] width 248 height 25
type input "[EMAIL_ADDRESS][DOMAIN_NAME]"
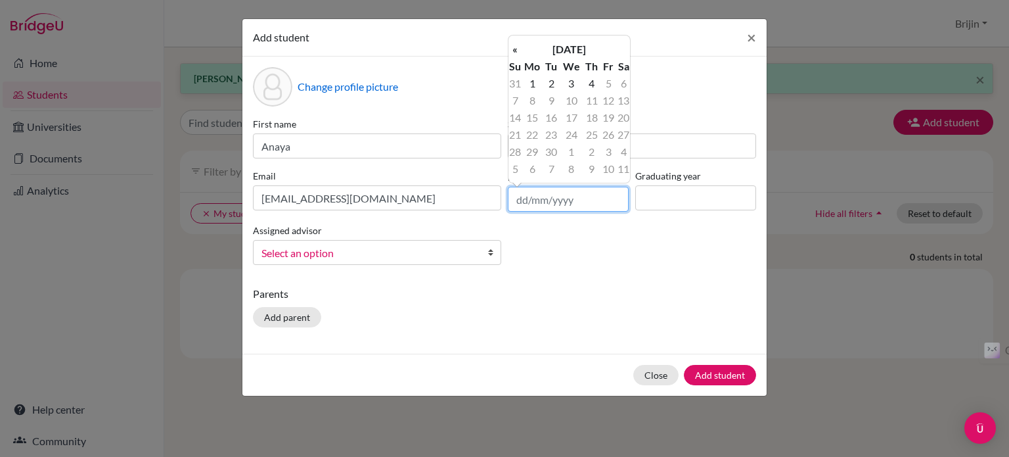
click at [556, 204] on input "text" at bounding box center [568, 199] width 121 height 25
click at [552, 42] on th "[DATE]" at bounding box center [569, 49] width 95 height 17
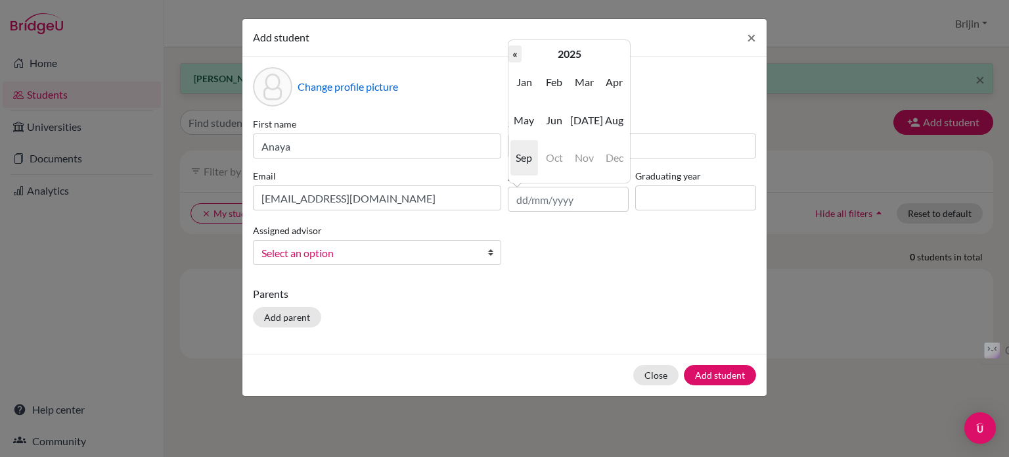
click at [515, 51] on th "«" at bounding box center [515, 53] width 13 height 17
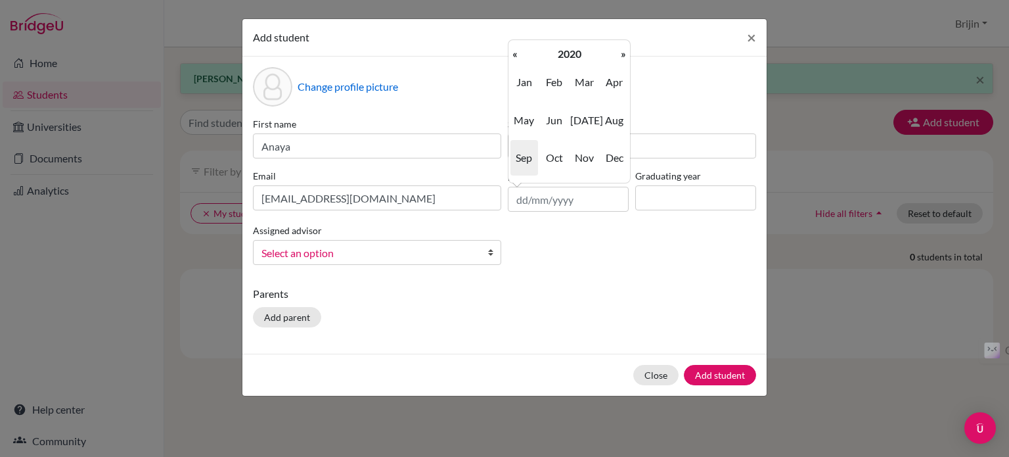
click at [515, 51] on th "«" at bounding box center [515, 53] width 13 height 17
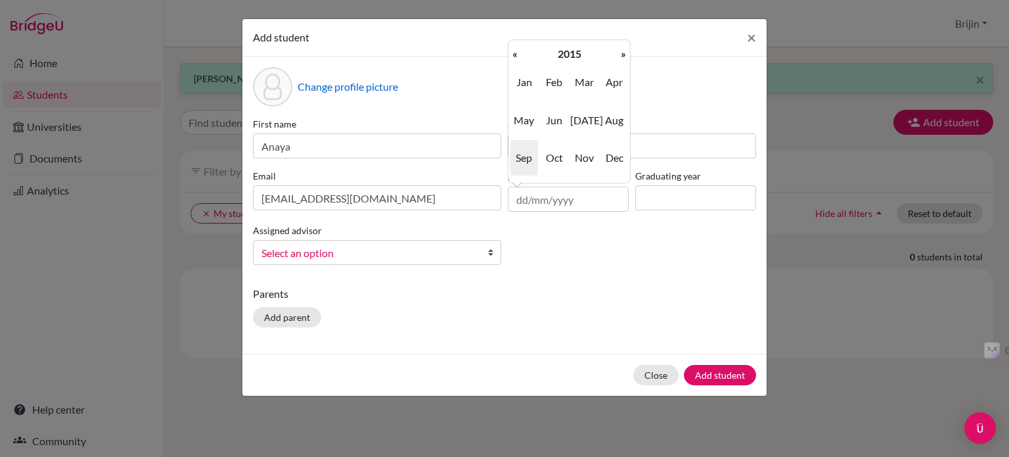
click at [515, 51] on th "«" at bounding box center [515, 53] width 13 height 17
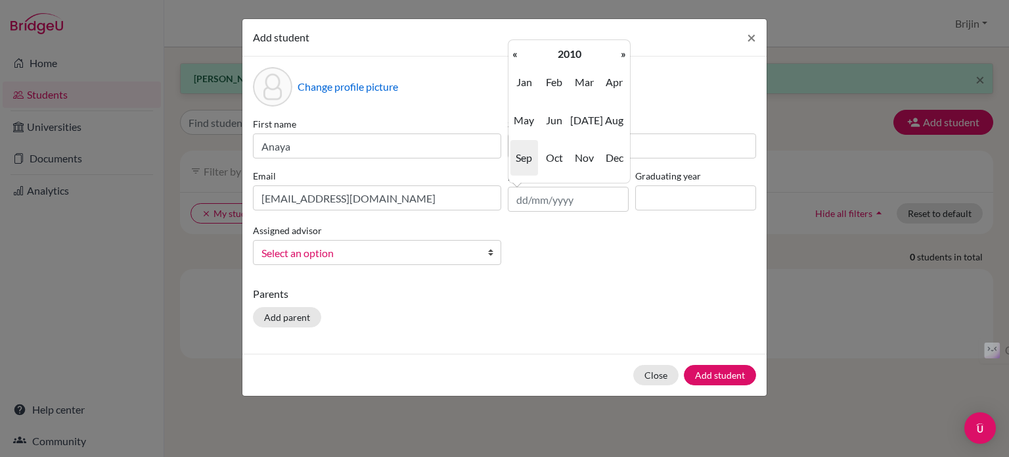
click at [515, 51] on th "«" at bounding box center [515, 53] width 13 height 17
click at [587, 157] on span "Nov" at bounding box center [584, 157] width 28 height 35
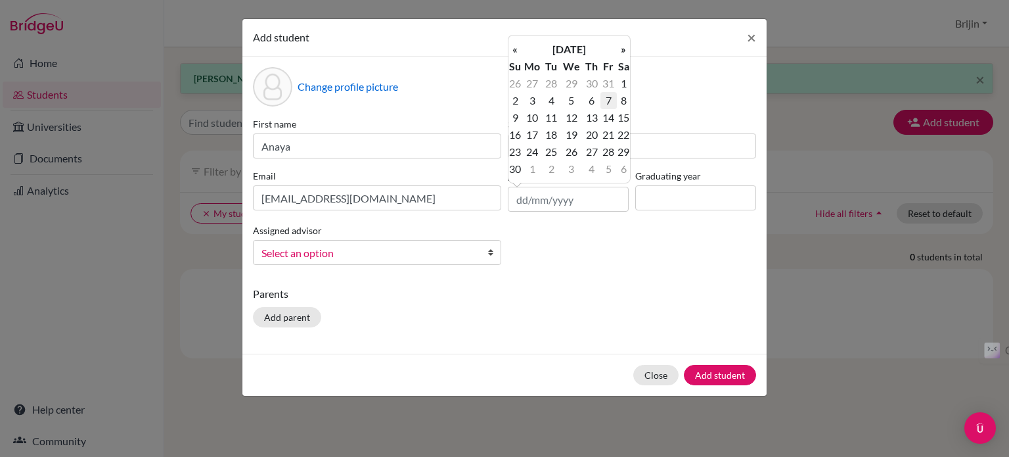
click at [610, 95] on td "7" at bounding box center [609, 100] width 16 height 17
type input "[DATE]"
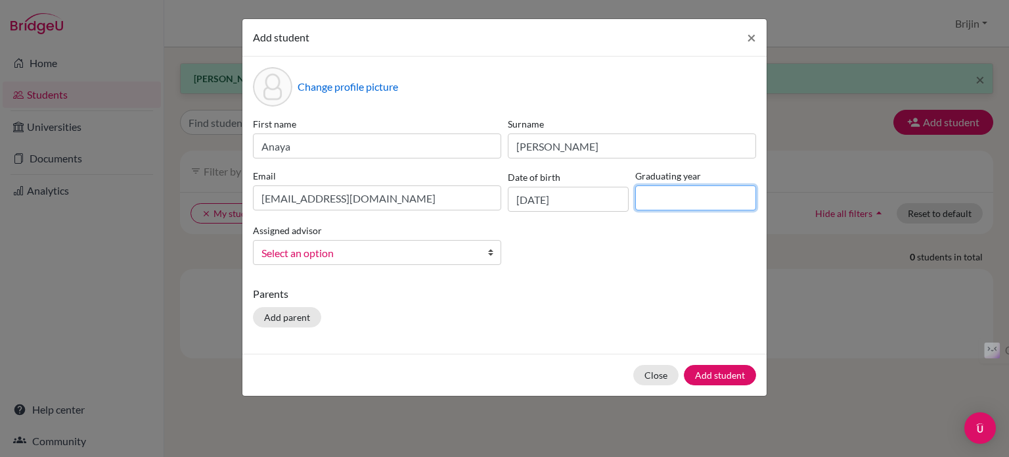
click at [665, 192] on input at bounding box center [695, 197] width 121 height 25
type input "2027"
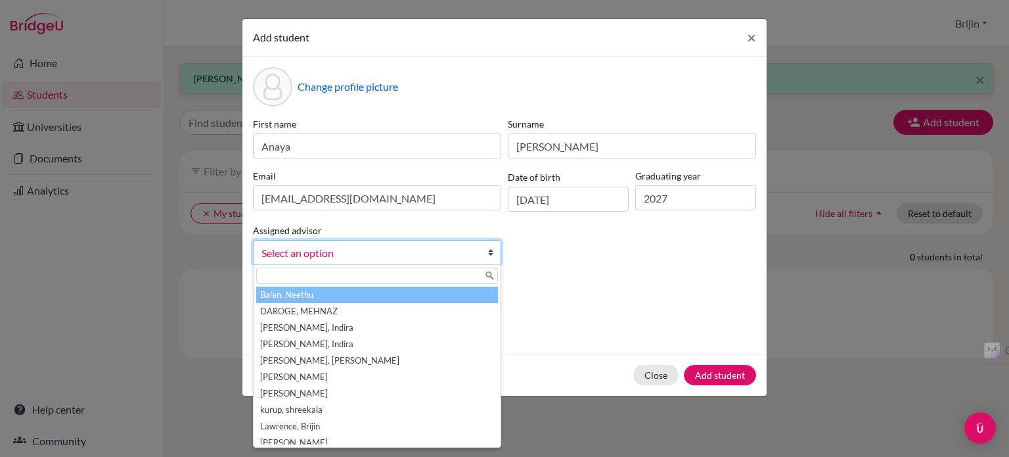
click at [489, 251] on b at bounding box center [493, 252] width 13 height 24
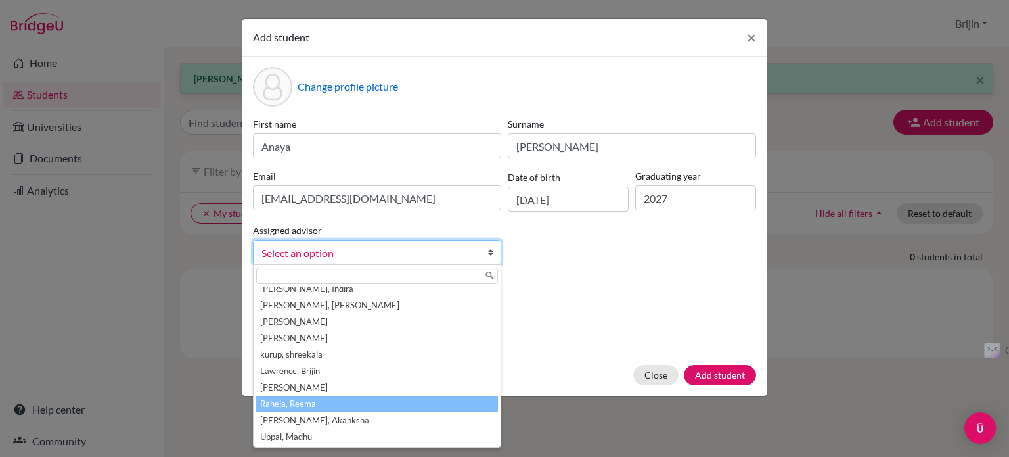
click at [465, 404] on li "Raheja, Reema" at bounding box center [377, 404] width 242 height 16
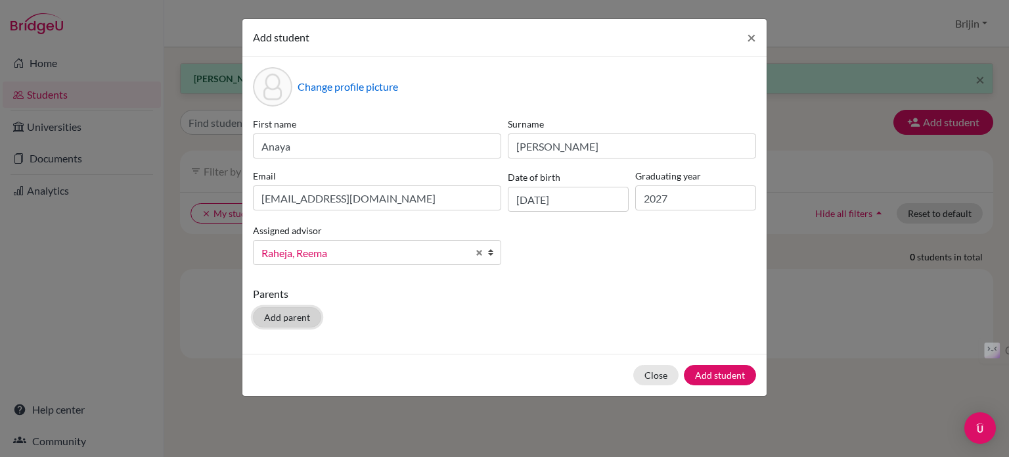
click at [298, 317] on button "Add parent" at bounding box center [287, 317] width 68 height 20
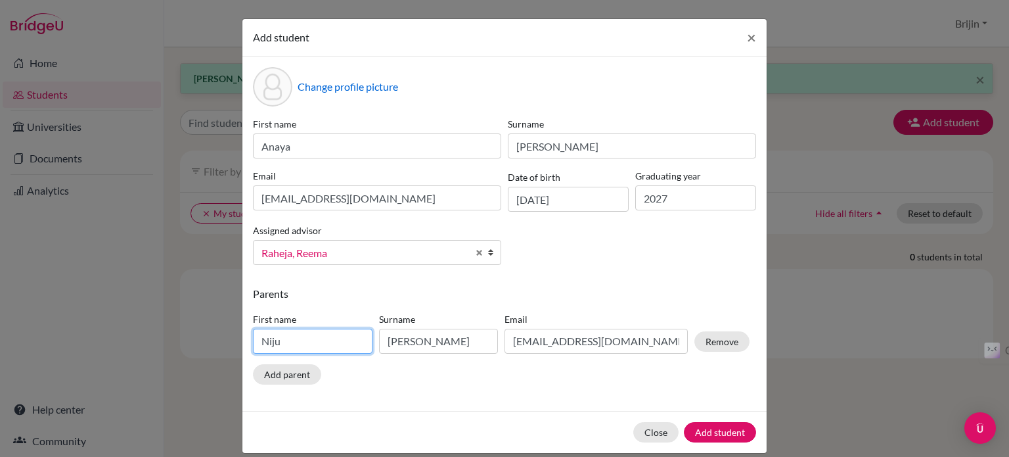
click at [295, 338] on input "Niju" at bounding box center [313, 341] width 120 height 25
type input "N"
type input "[PERSON_NAME]"
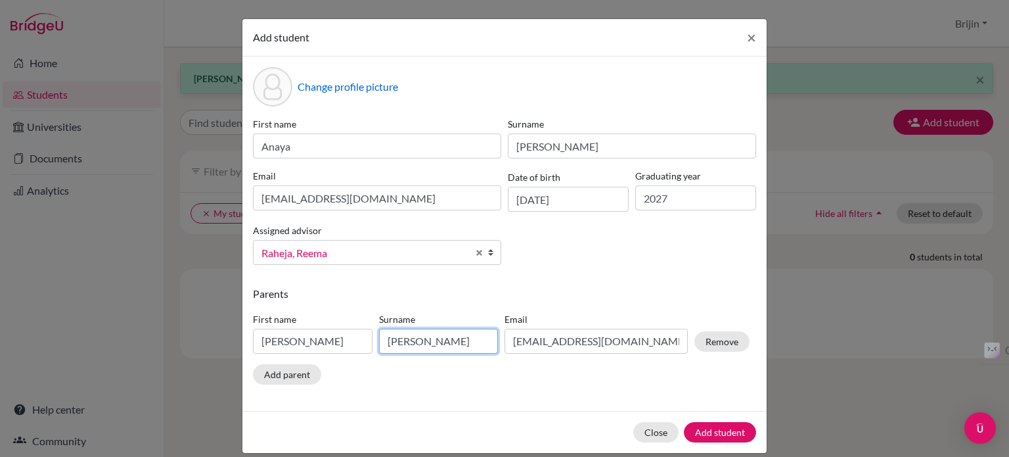
click at [424, 344] on input "[PERSON_NAME]" at bounding box center [439, 341] width 120 height 25
type input "T"
type input "[PERSON_NAME]"
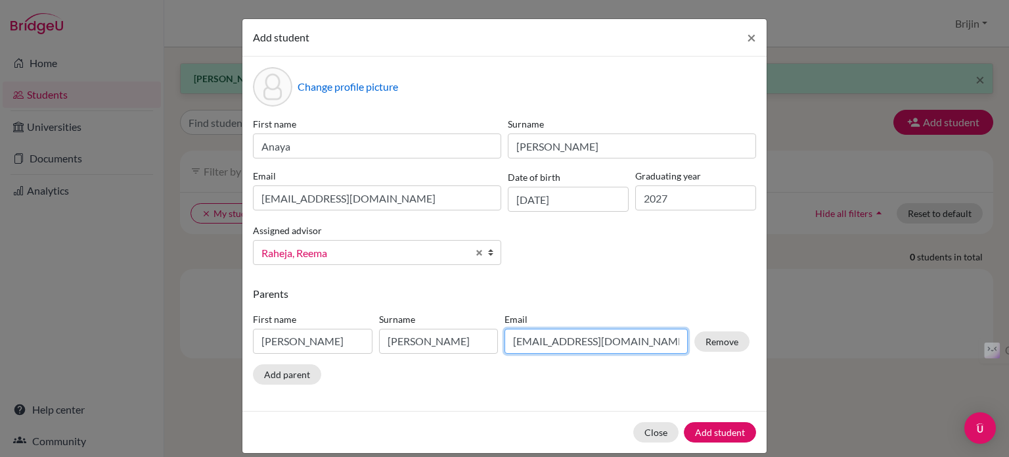
click at [635, 343] on input "[EMAIL_ADDRESS][DOMAIN_NAME]" at bounding box center [596, 341] width 183 height 25
type input "n"
click at [553, 344] on input "paulkuttiickal19" at bounding box center [596, 341] width 183 height 25
click at [587, 341] on input "paulkuttickal19" at bounding box center [596, 341] width 183 height 25
click at [578, 342] on input "[EMAIL_ADDRESS][DOMAIN_NAME]" at bounding box center [596, 341] width 183 height 25
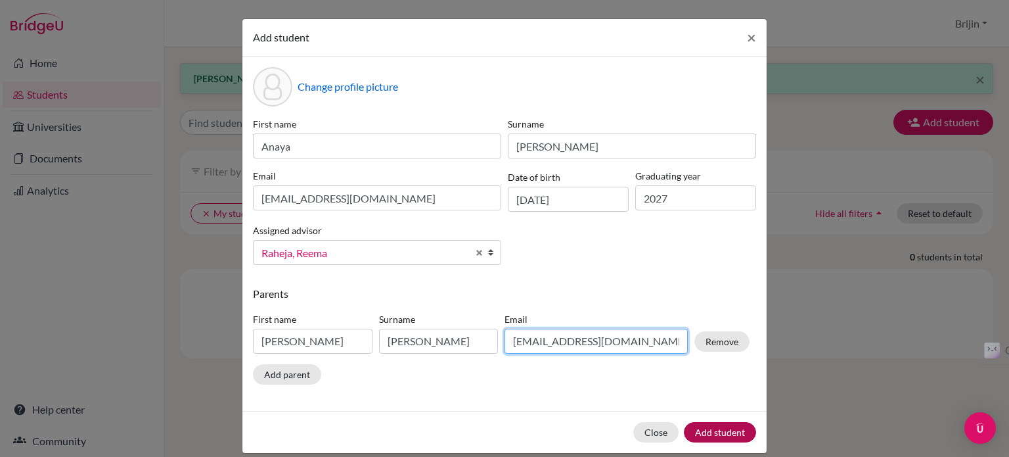
type input "[EMAIL_ADDRESS][DOMAIN_NAME]"
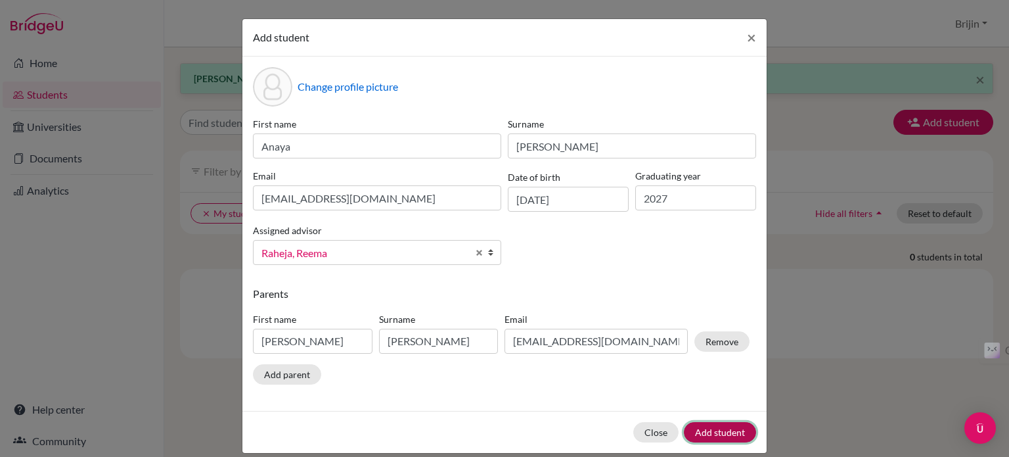
click at [719, 432] on button "Add student" at bounding box center [720, 432] width 72 height 20
